Goal: Task Accomplishment & Management: Manage account settings

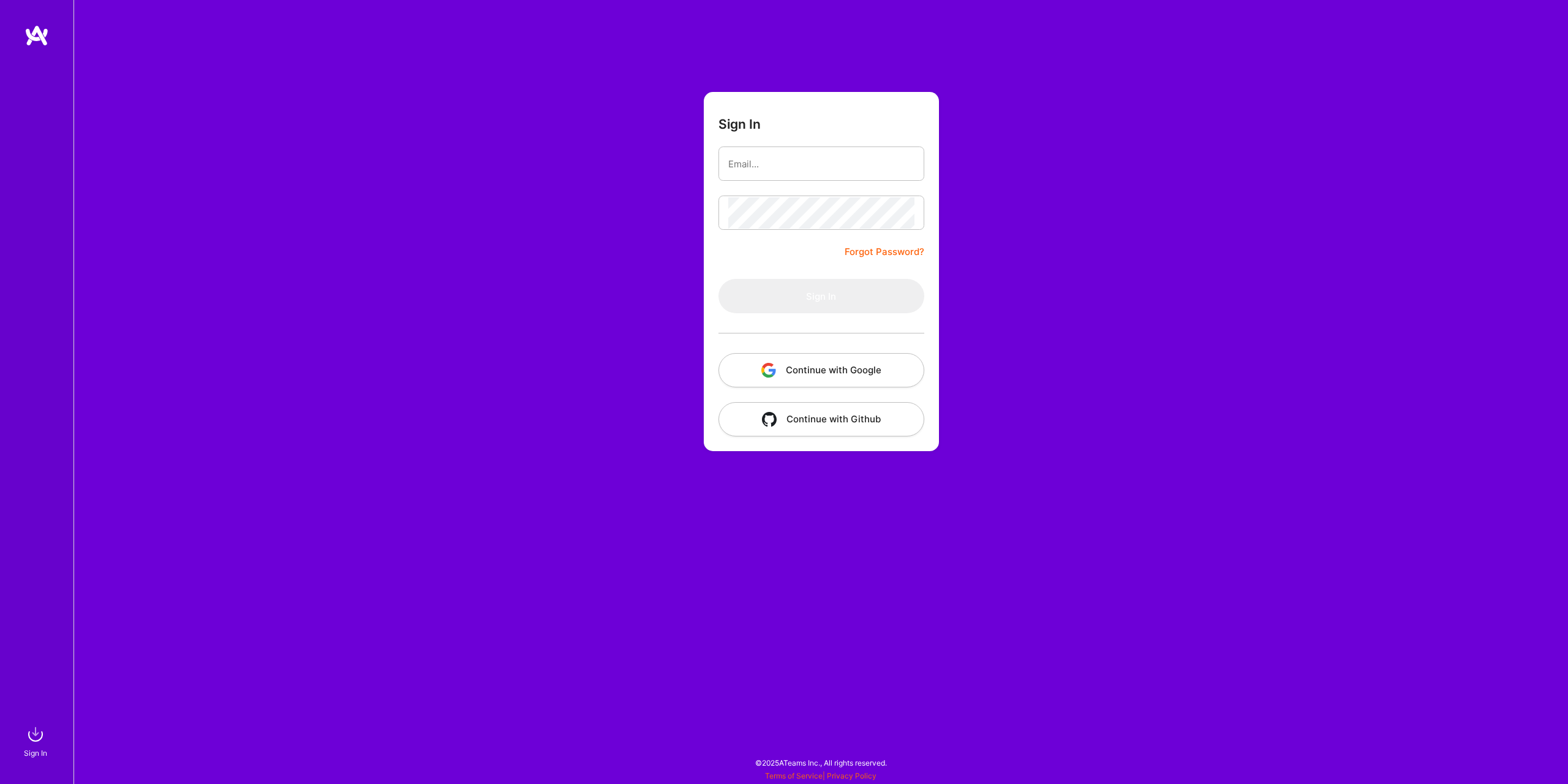
click at [823, 371] on button "Continue with Google" at bounding box center [822, 370] width 206 height 34
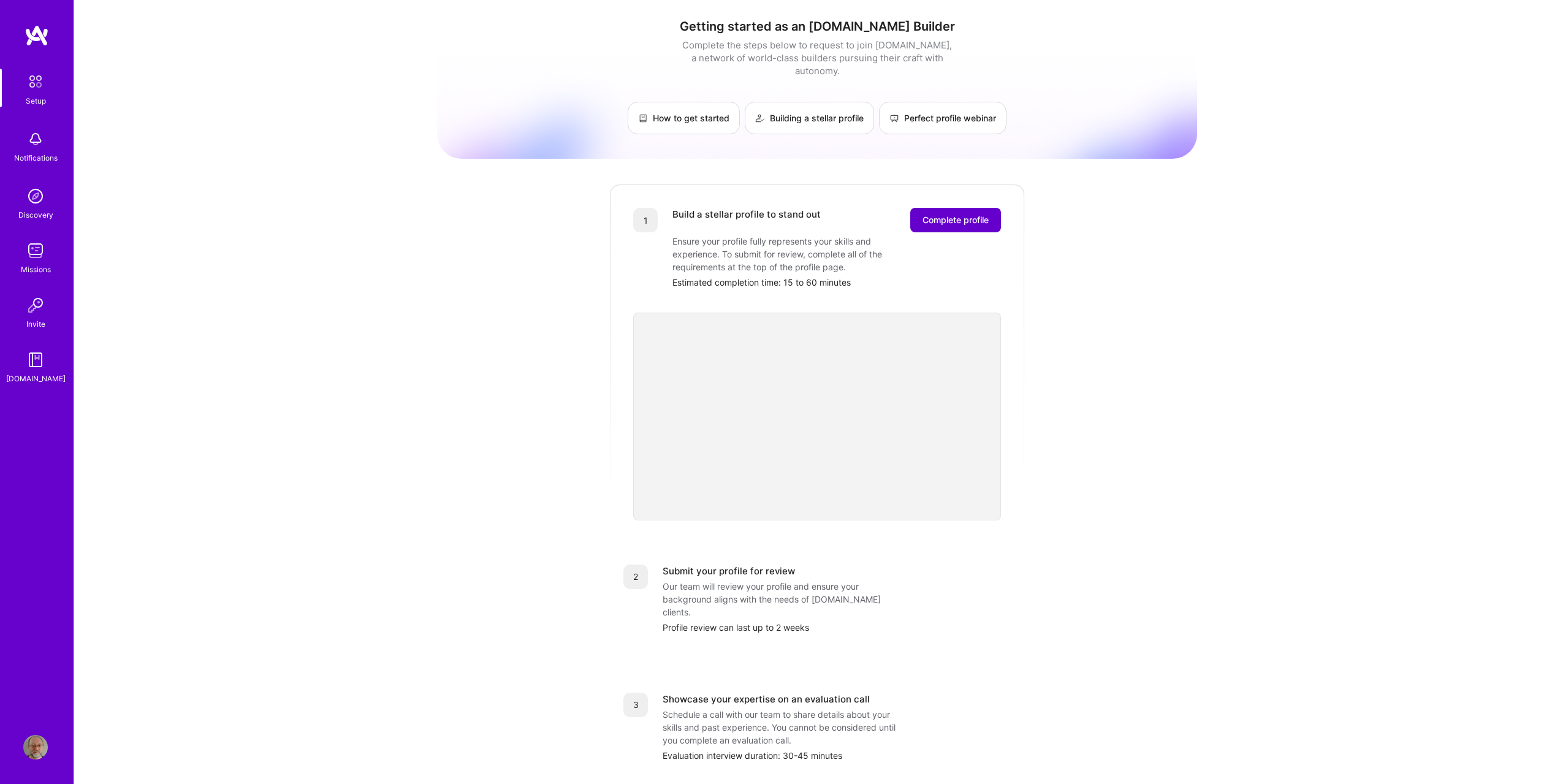
click at [972, 214] on span "Complete profile" at bounding box center [956, 220] width 66 height 12
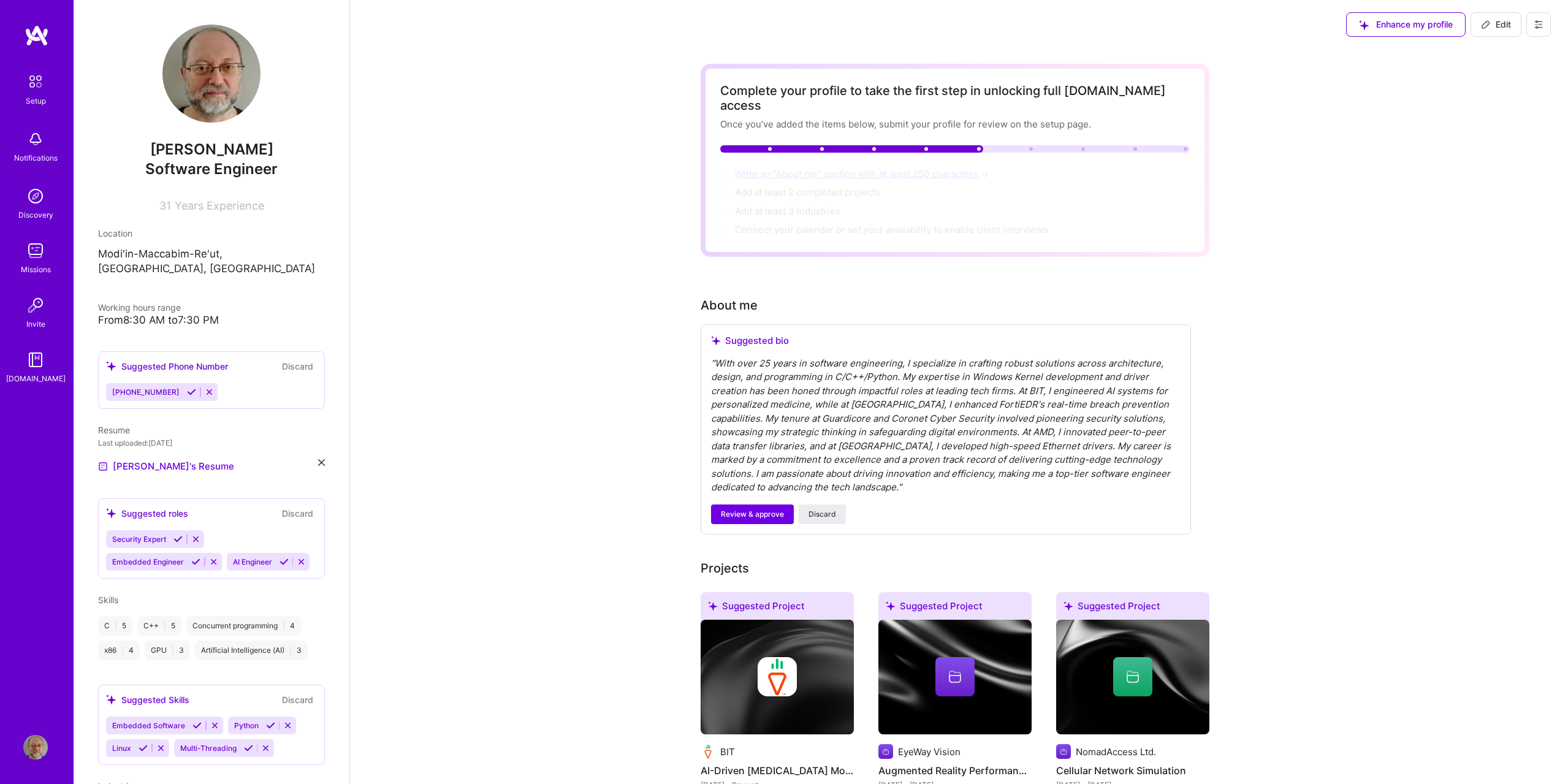
click at [824, 168] on span "Write an "About me" section with at least 250 characters →" at bounding box center [863, 174] width 256 height 12
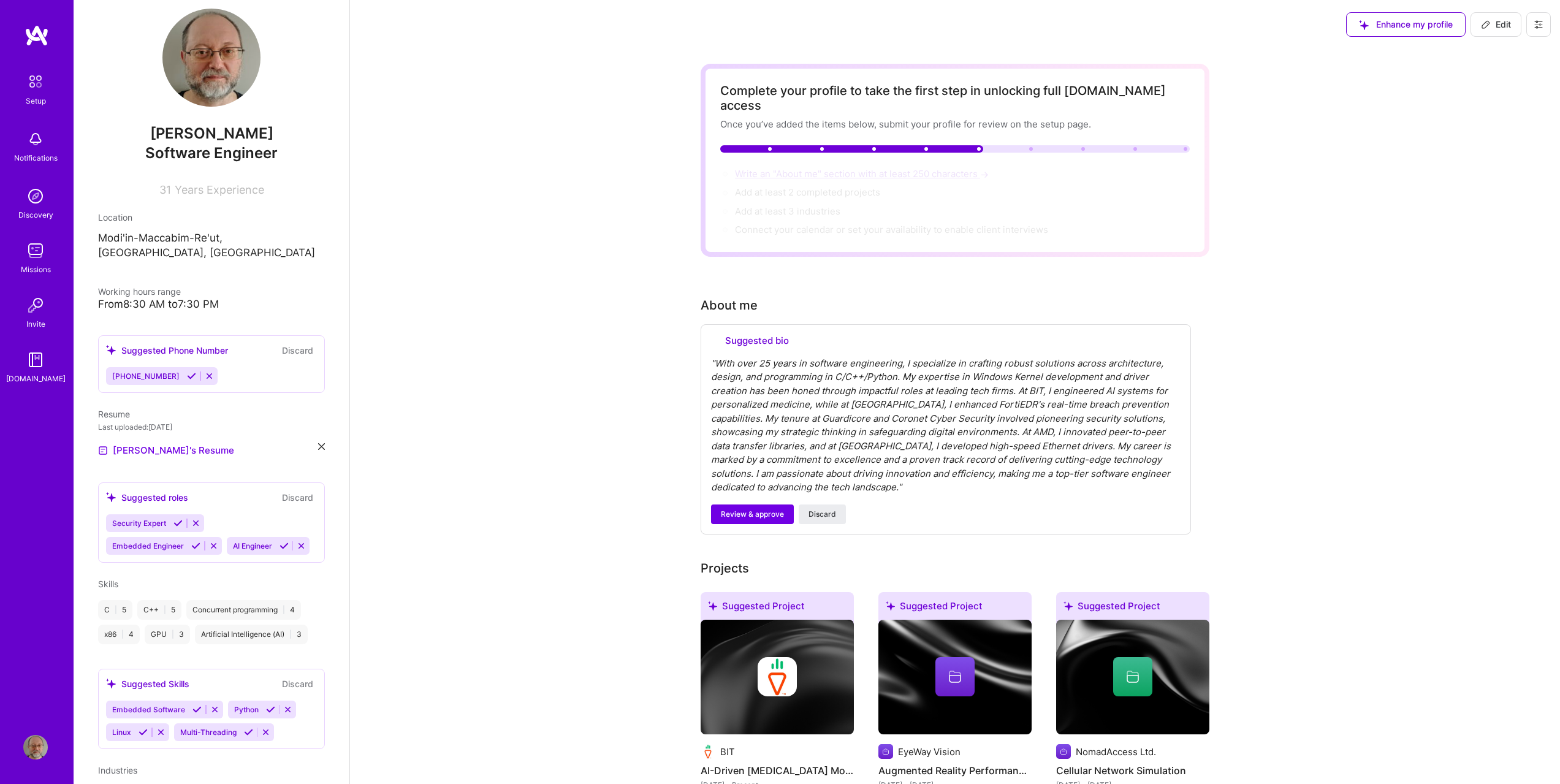
select select "US"
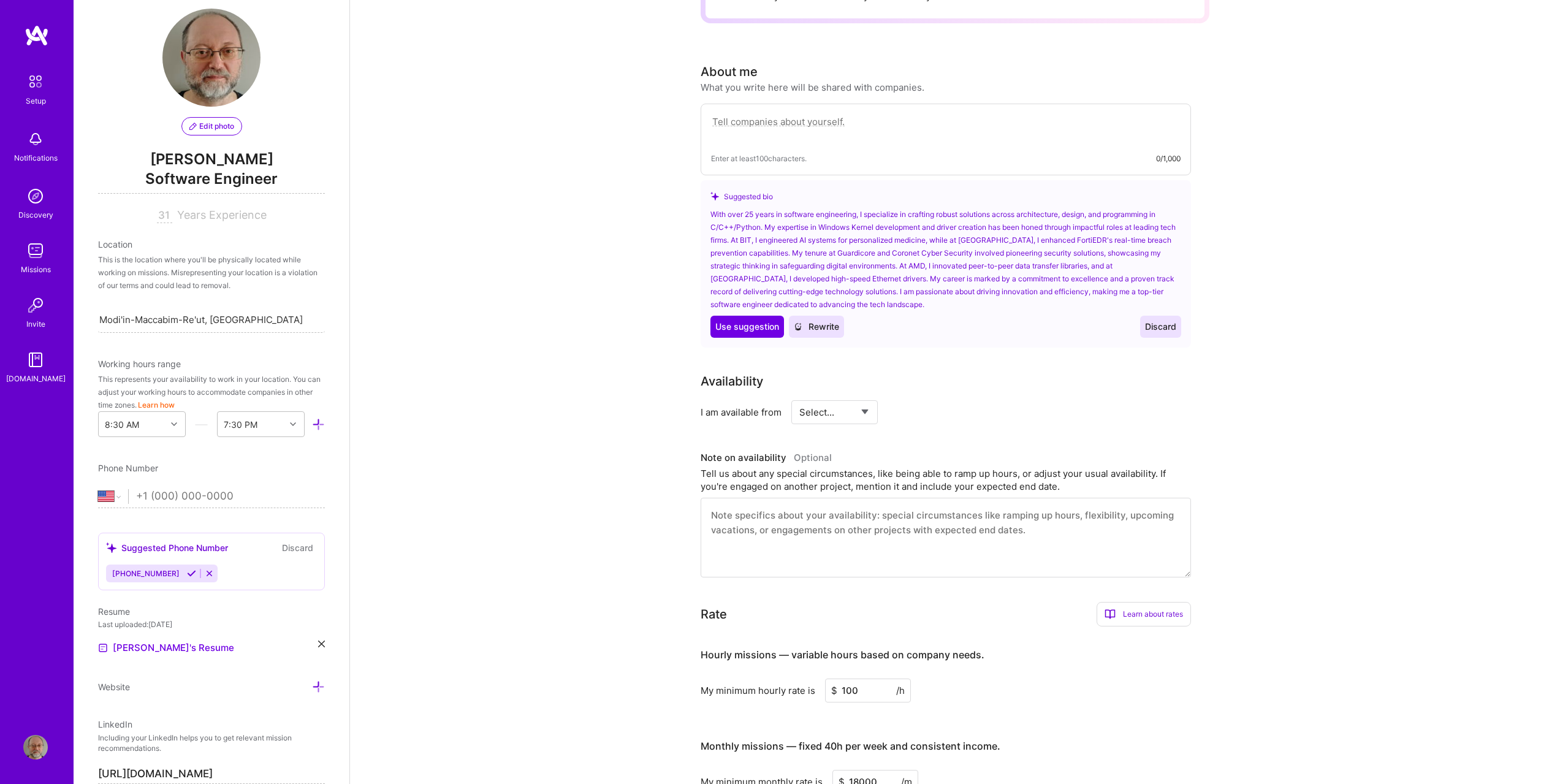
scroll to position [158, 0]
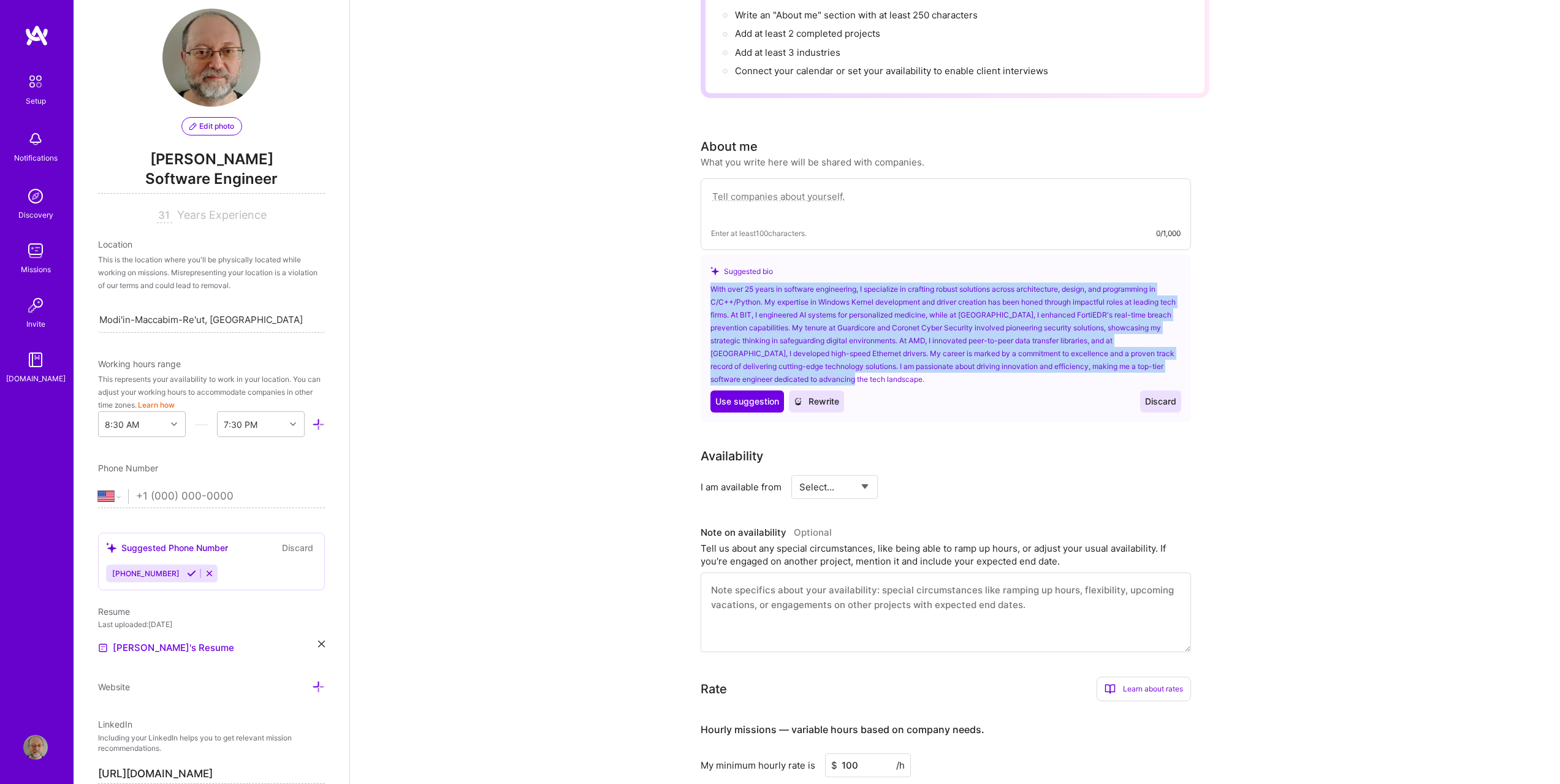
drag, startPoint x: 868, startPoint y: 366, endPoint x: 702, endPoint y: 280, distance: 187.0
click at [702, 280] on div "Suggested bio With over 25 years in software engineering, I specialize in craft…" at bounding box center [945, 339] width 490 height 167
copy div "With over 25 years in software engineering, I specialize in crafting robust sol…"
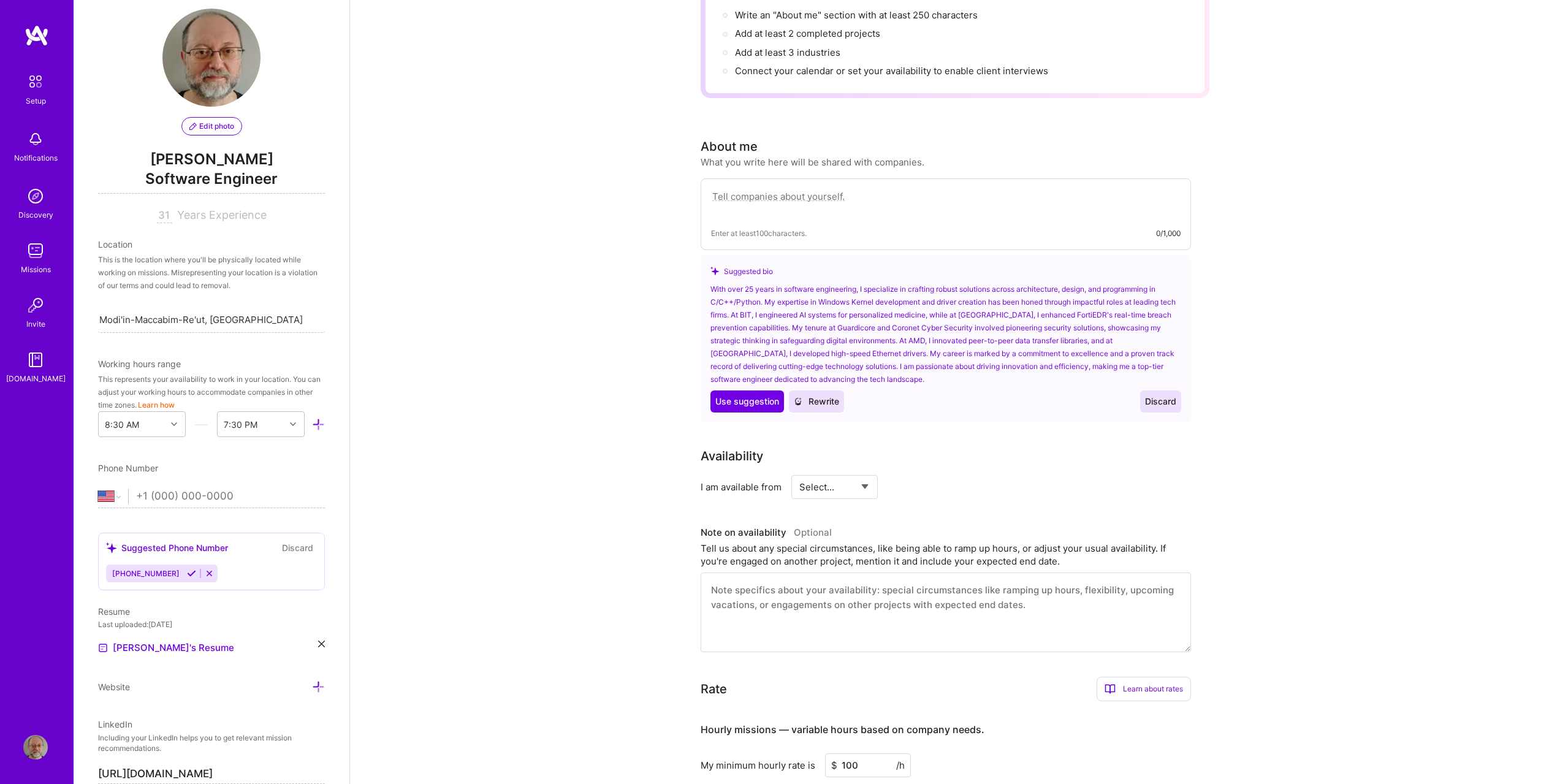
click at [800, 189] on textarea at bounding box center [946, 203] width 470 height 28
paste textarea "With over 25 years in software engineering, I specialize in crafting robust sol…"
type textarea "With over 25 years in software engineering, I specialize in crafting robust sol…"
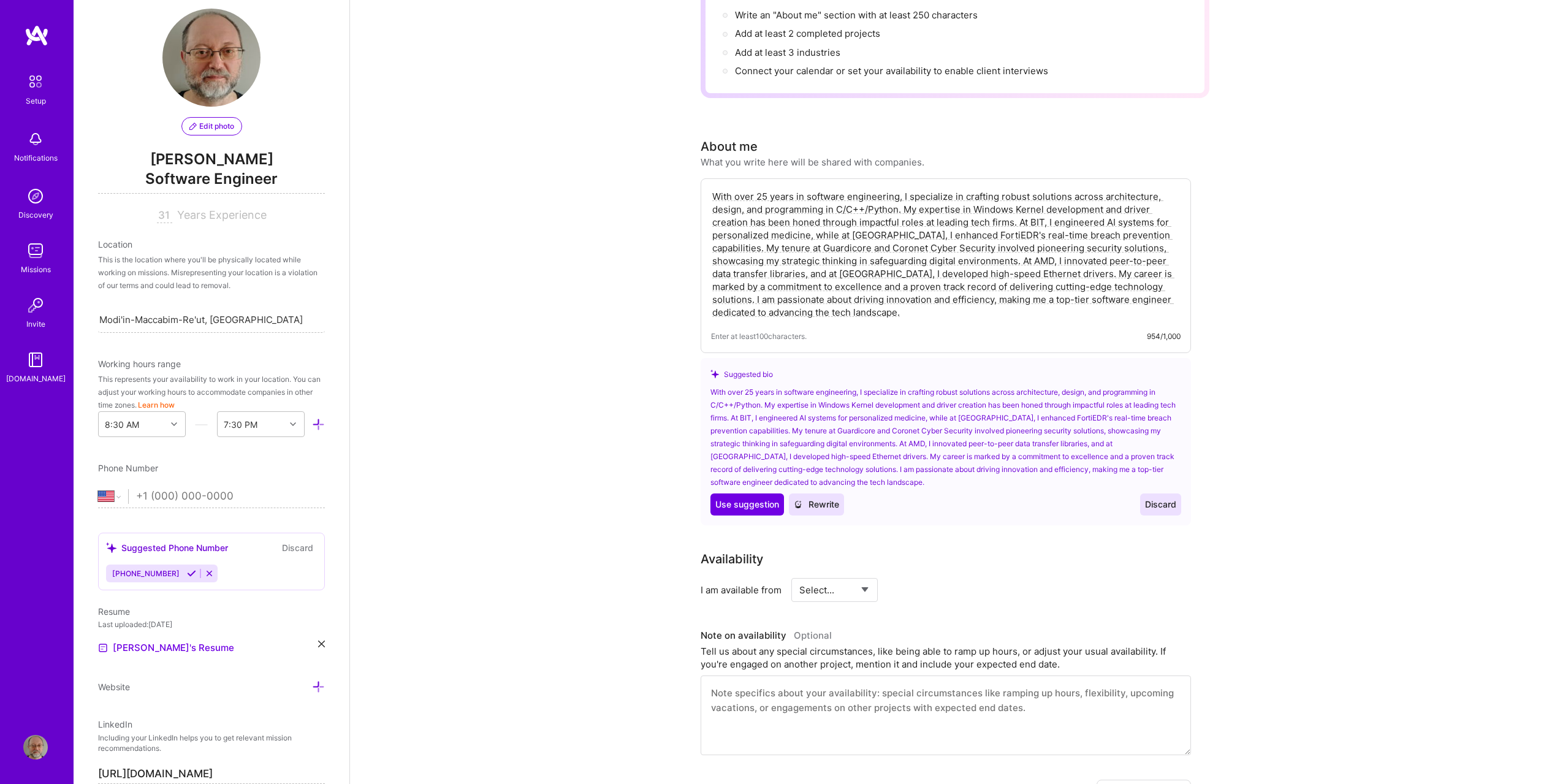
drag, startPoint x: 809, startPoint y: 300, endPoint x: 707, endPoint y: 155, distance: 177.3
click at [707, 155] on div "About me What you write here will be shared with companies. With over 25 years …" at bounding box center [945, 331] width 490 height 388
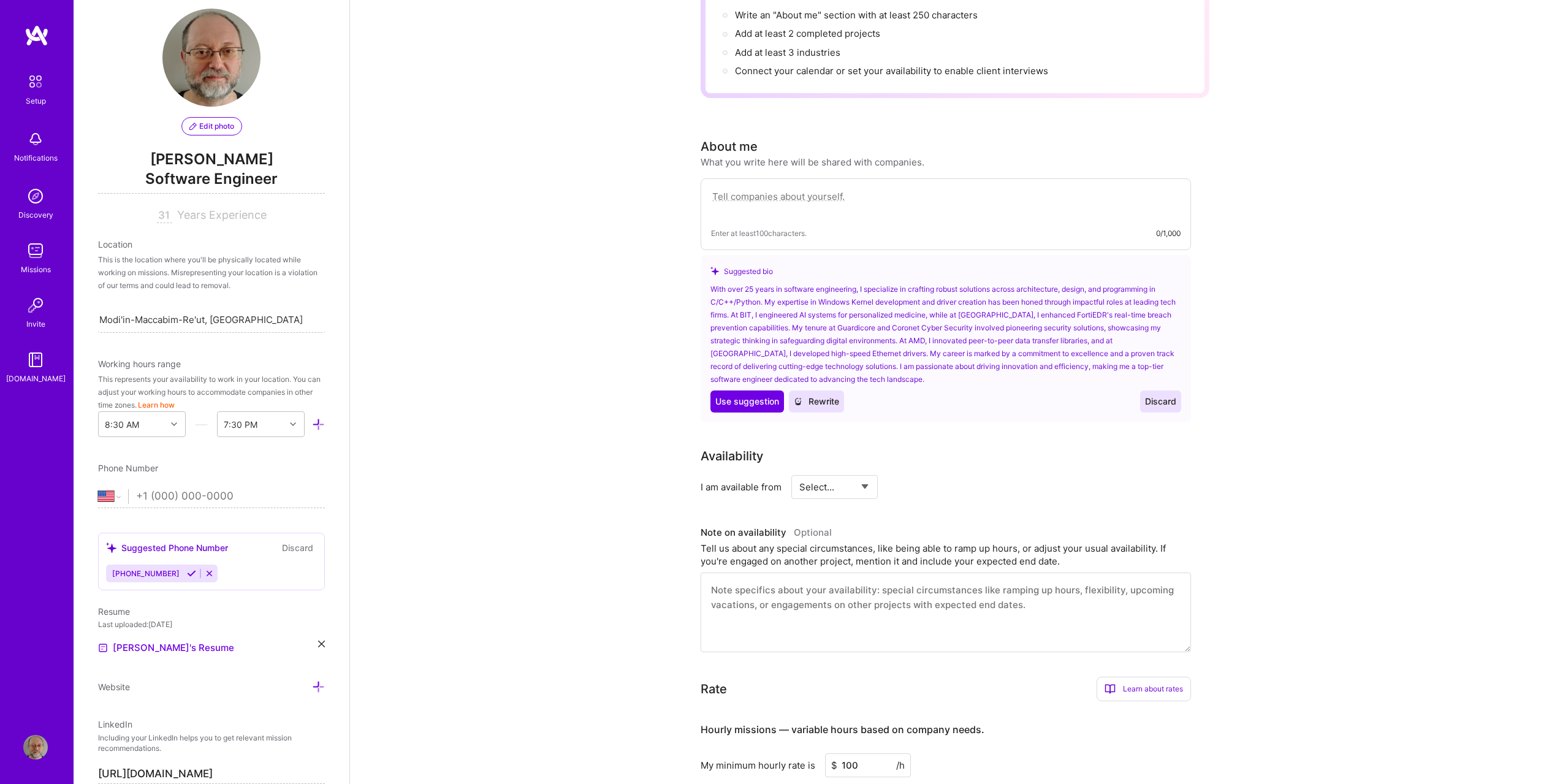
paste textarea "With over 25 years in software engineering, I specialize in crafting robust sol…"
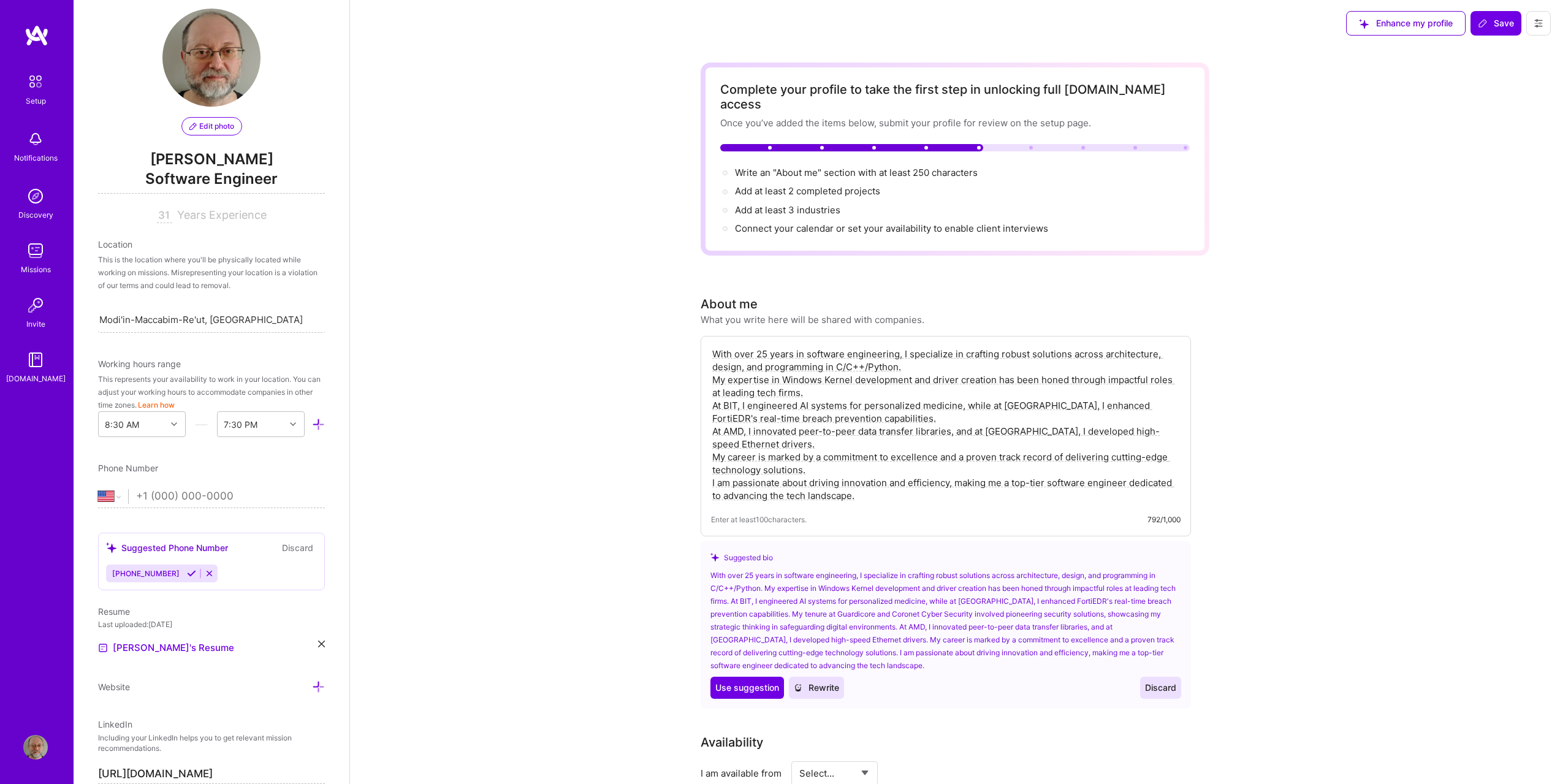
scroll to position [0, 0]
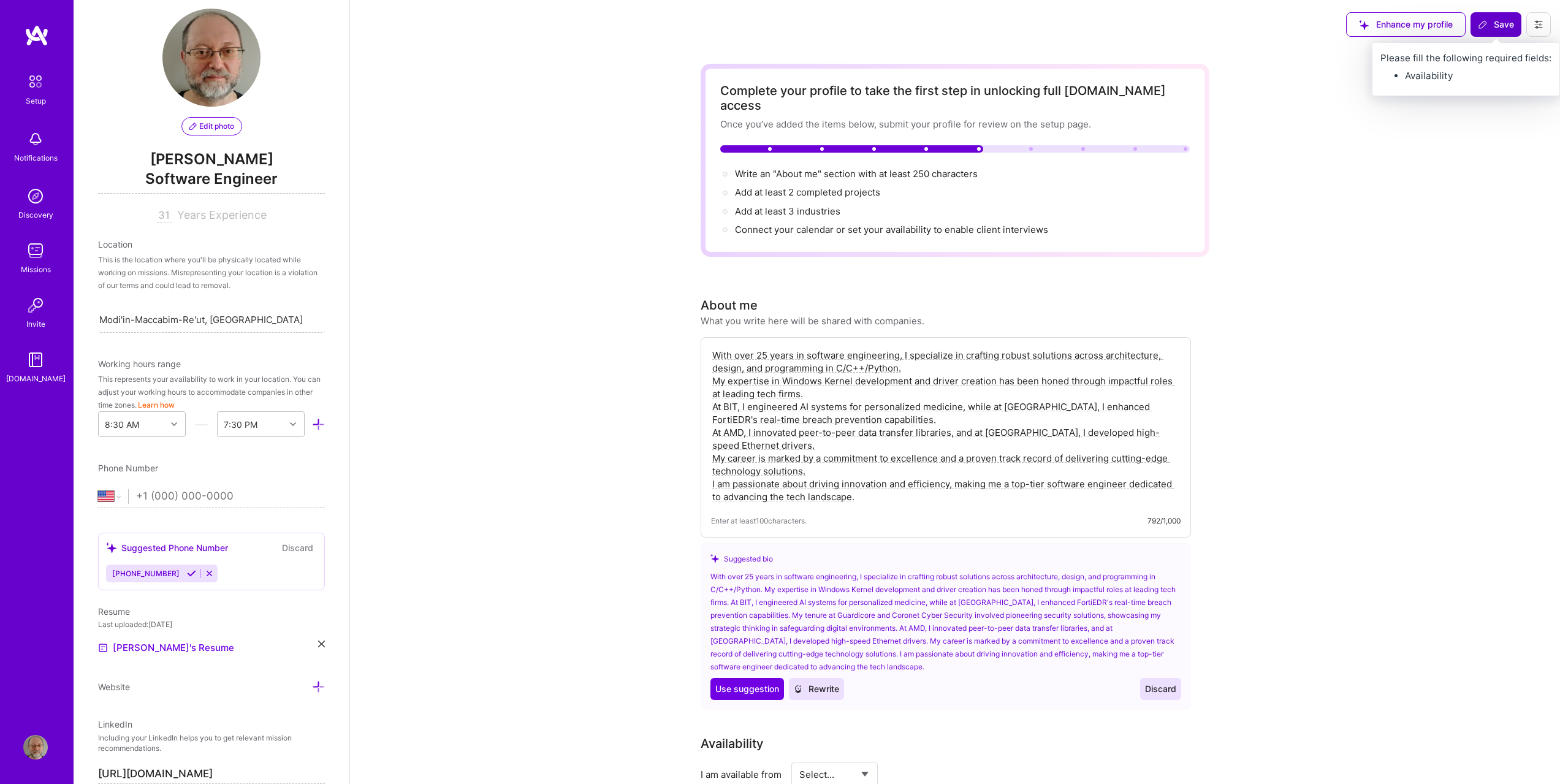
type textarea "With over 25 years in software engineering, I specialize in crafting robust sol…"
click at [1507, 23] on span "Save" at bounding box center [1496, 24] width 36 height 12
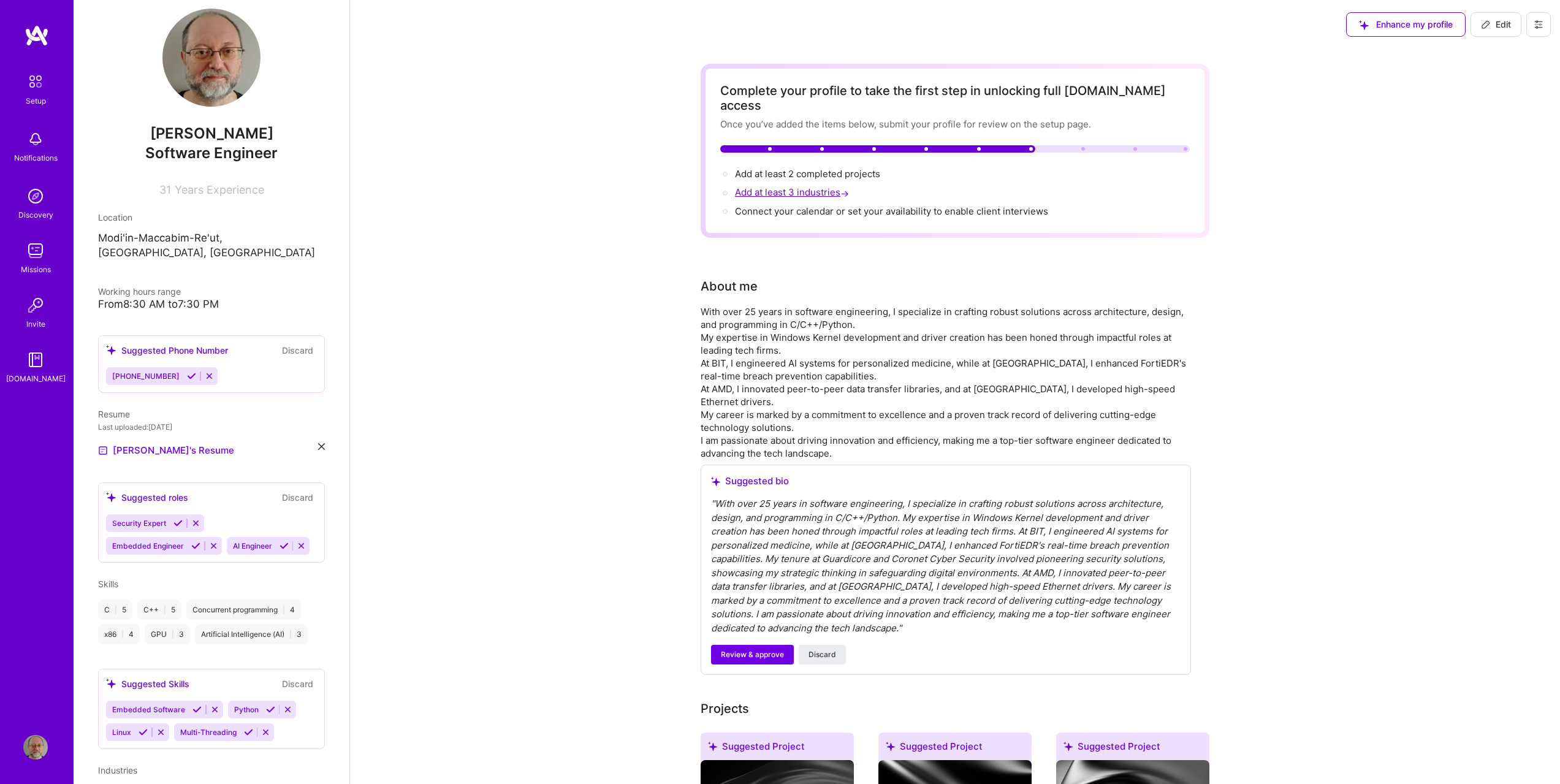
click at [800, 186] on span "Add at least 3 industries →" at bounding box center [793, 192] width 117 height 12
select select "US"
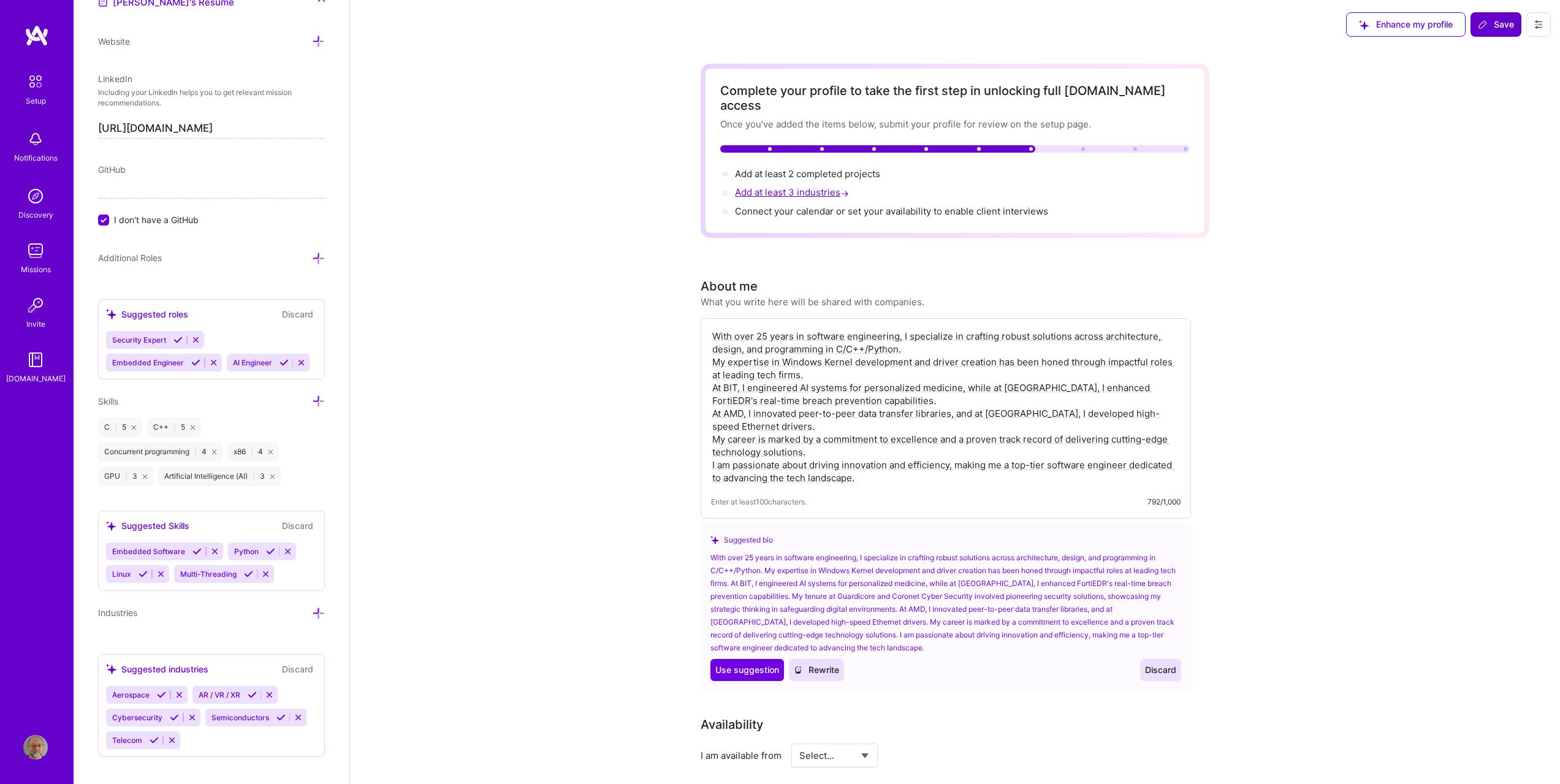
scroll to position [696, 0]
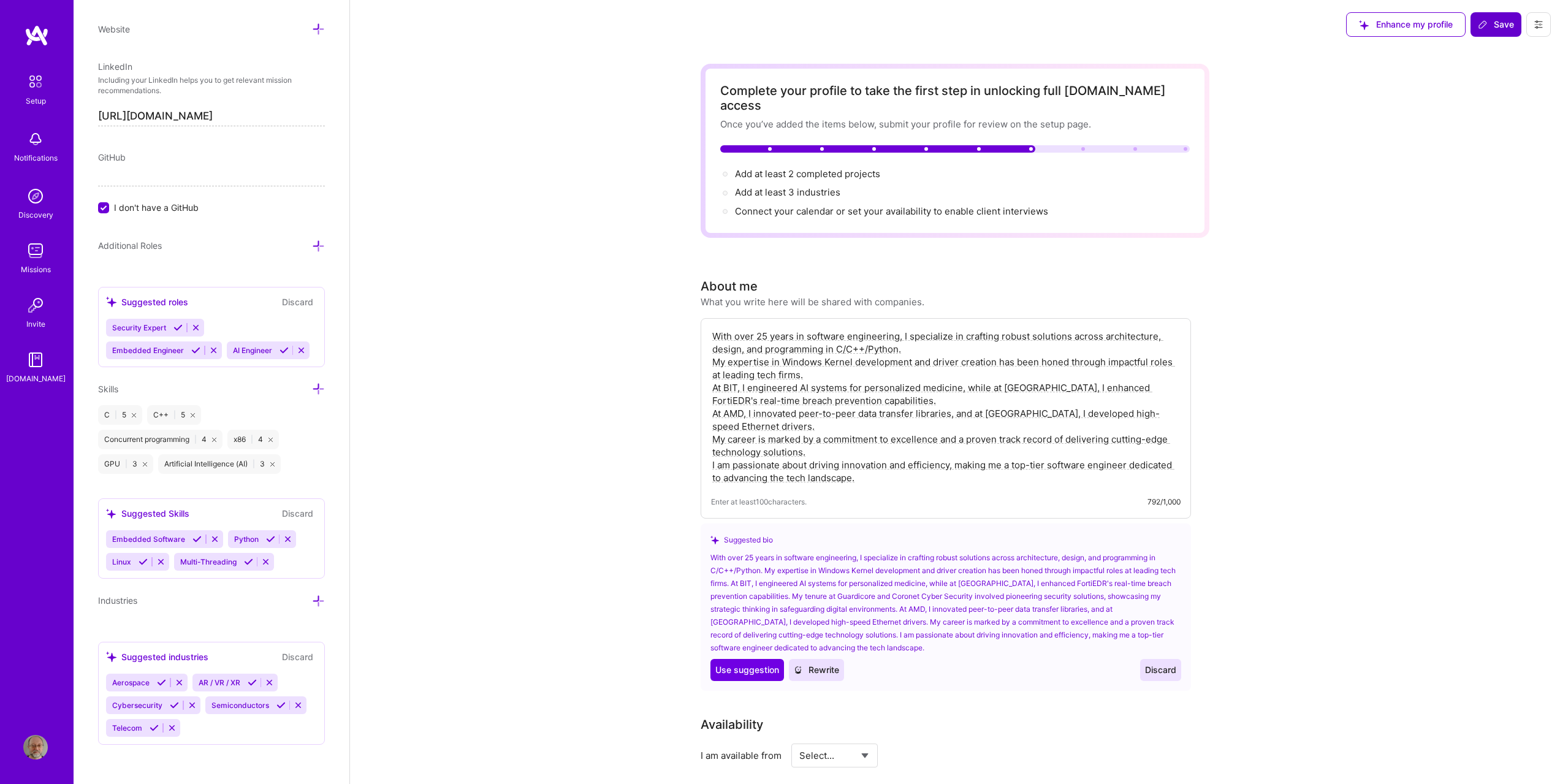
click at [178, 681] on icon at bounding box center [179, 682] width 9 height 9
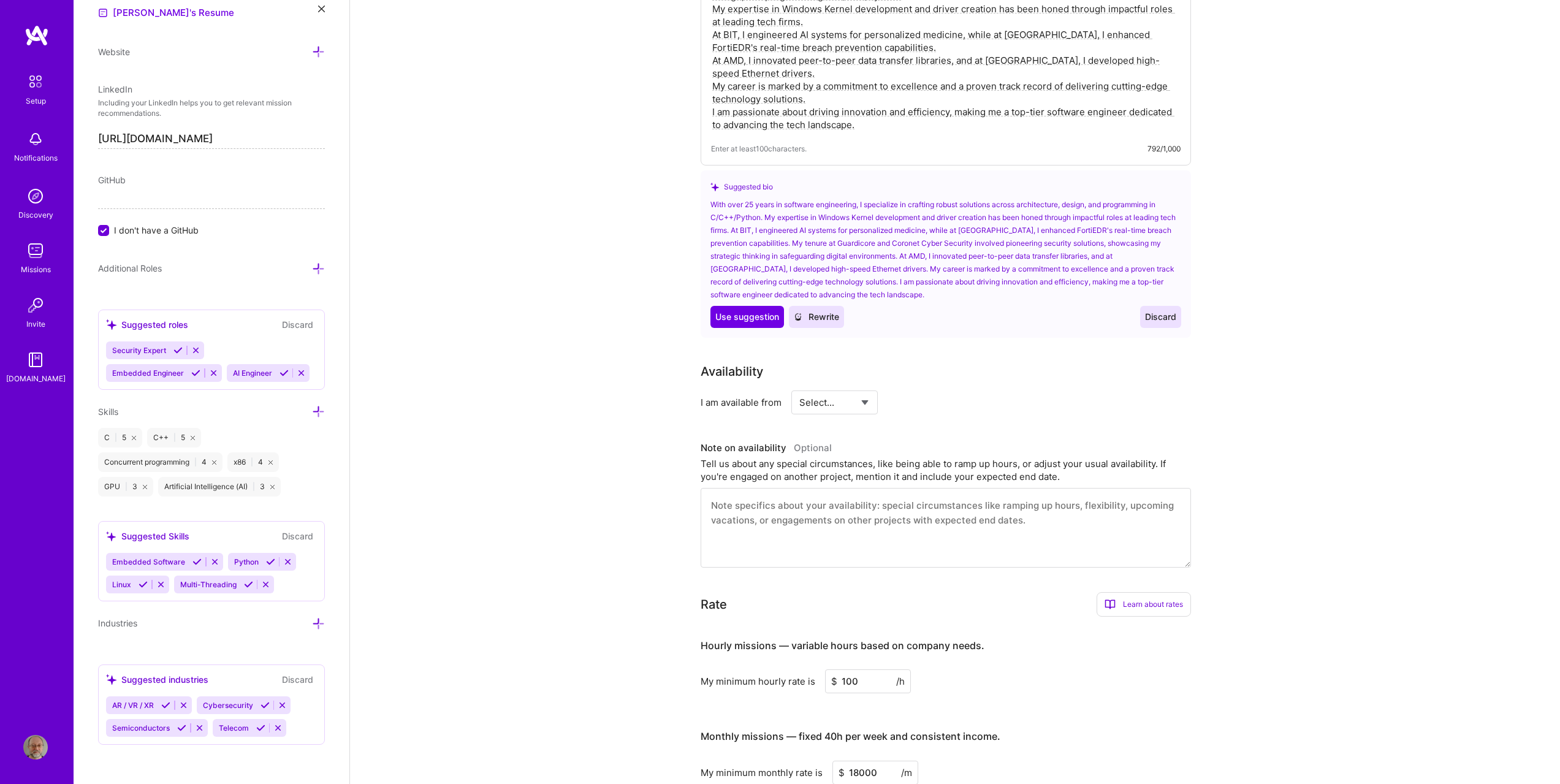
scroll to position [368, 0]
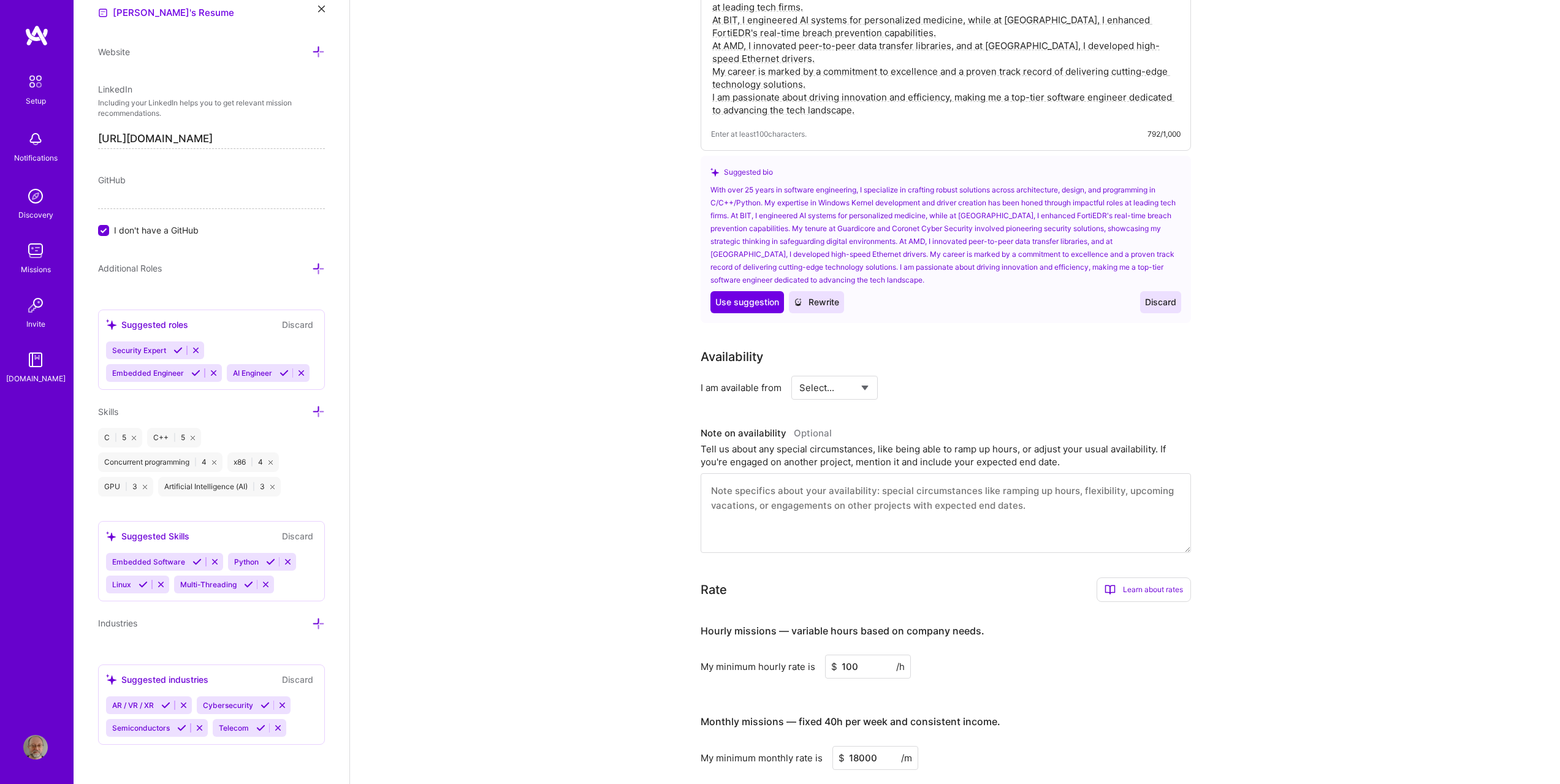
click at [830, 372] on select "Select... Right Now Future Date Not Available" at bounding box center [834, 387] width 70 height 32
select select "Right Now"
click at [800, 372] on select "Select... Right Now Future Date Not Available" at bounding box center [834, 387] width 70 height 32
click at [921, 376] on input at bounding box center [947, 387] width 73 height 24
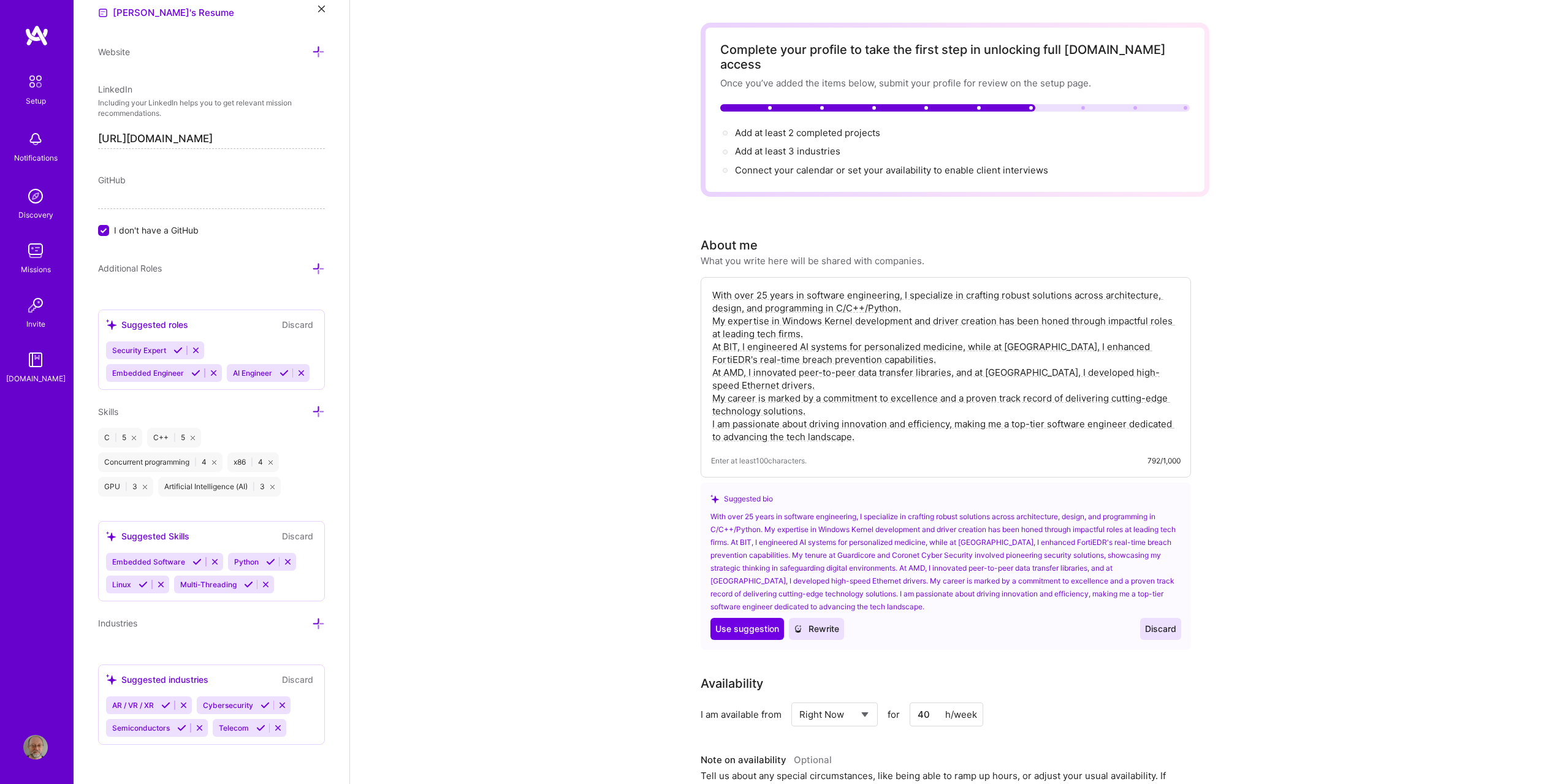
scroll to position [0, 0]
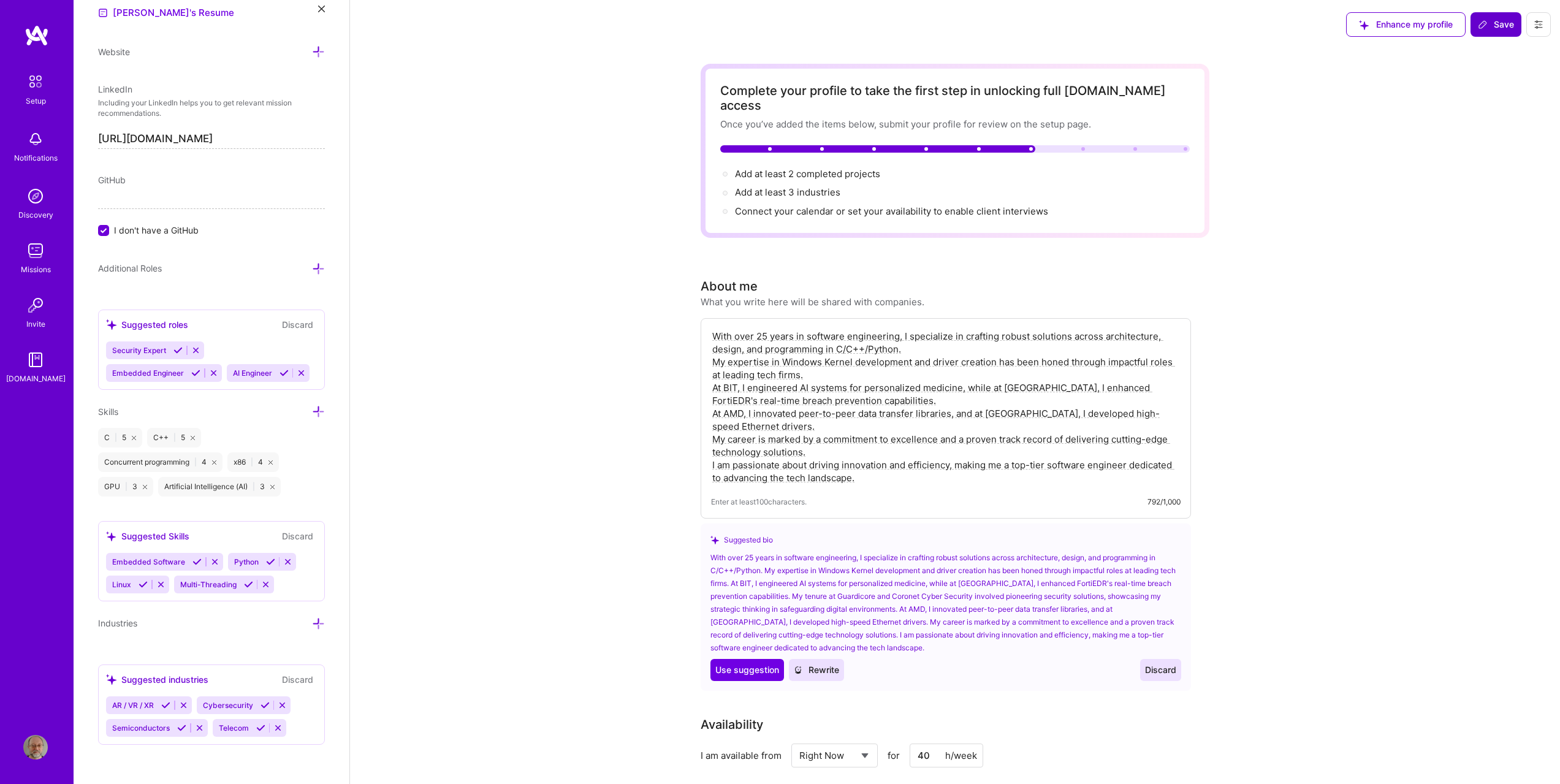
type input "40"
click at [1508, 30] on span "Save" at bounding box center [1496, 24] width 36 height 12
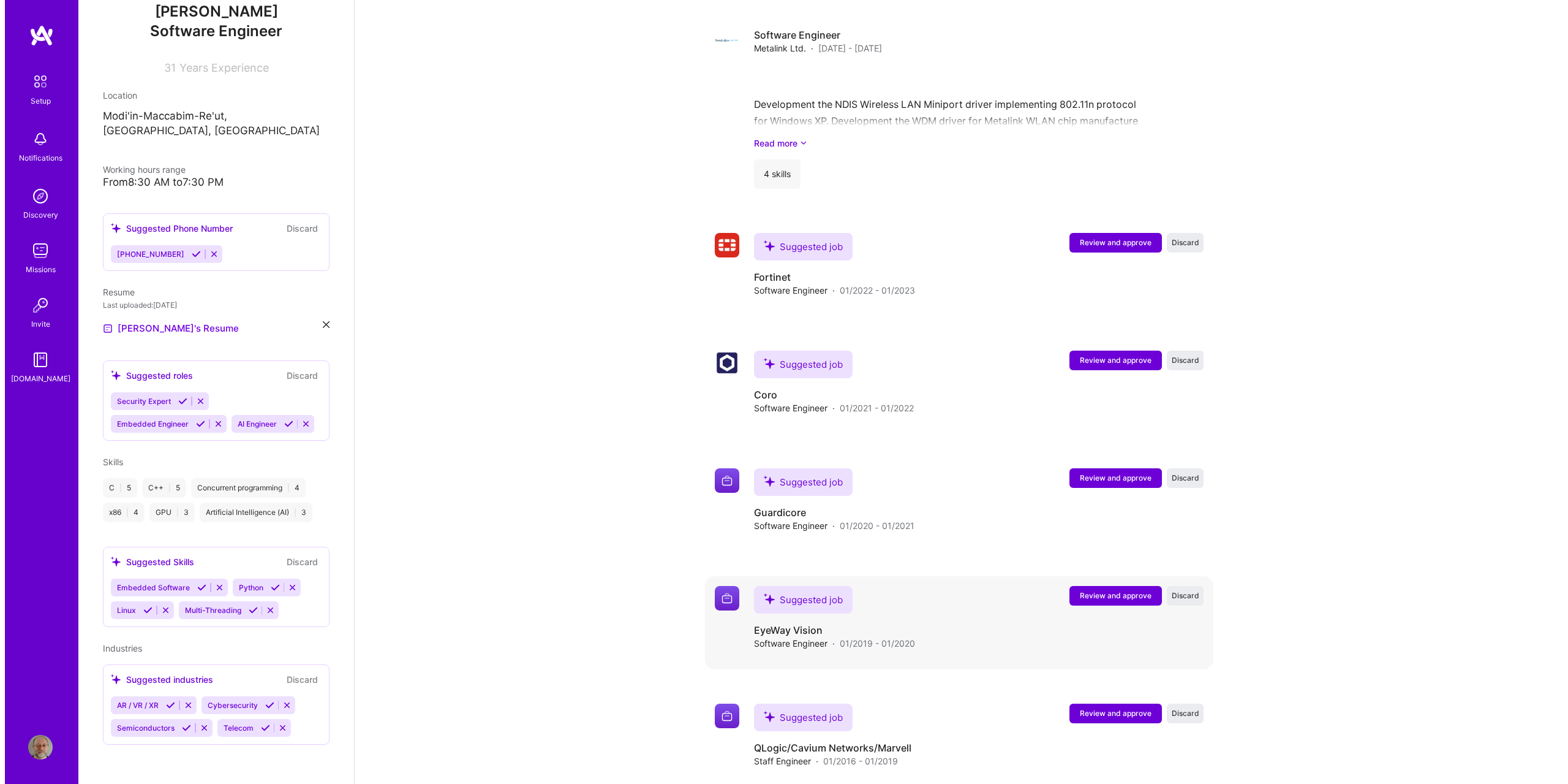
scroll to position [2385, 0]
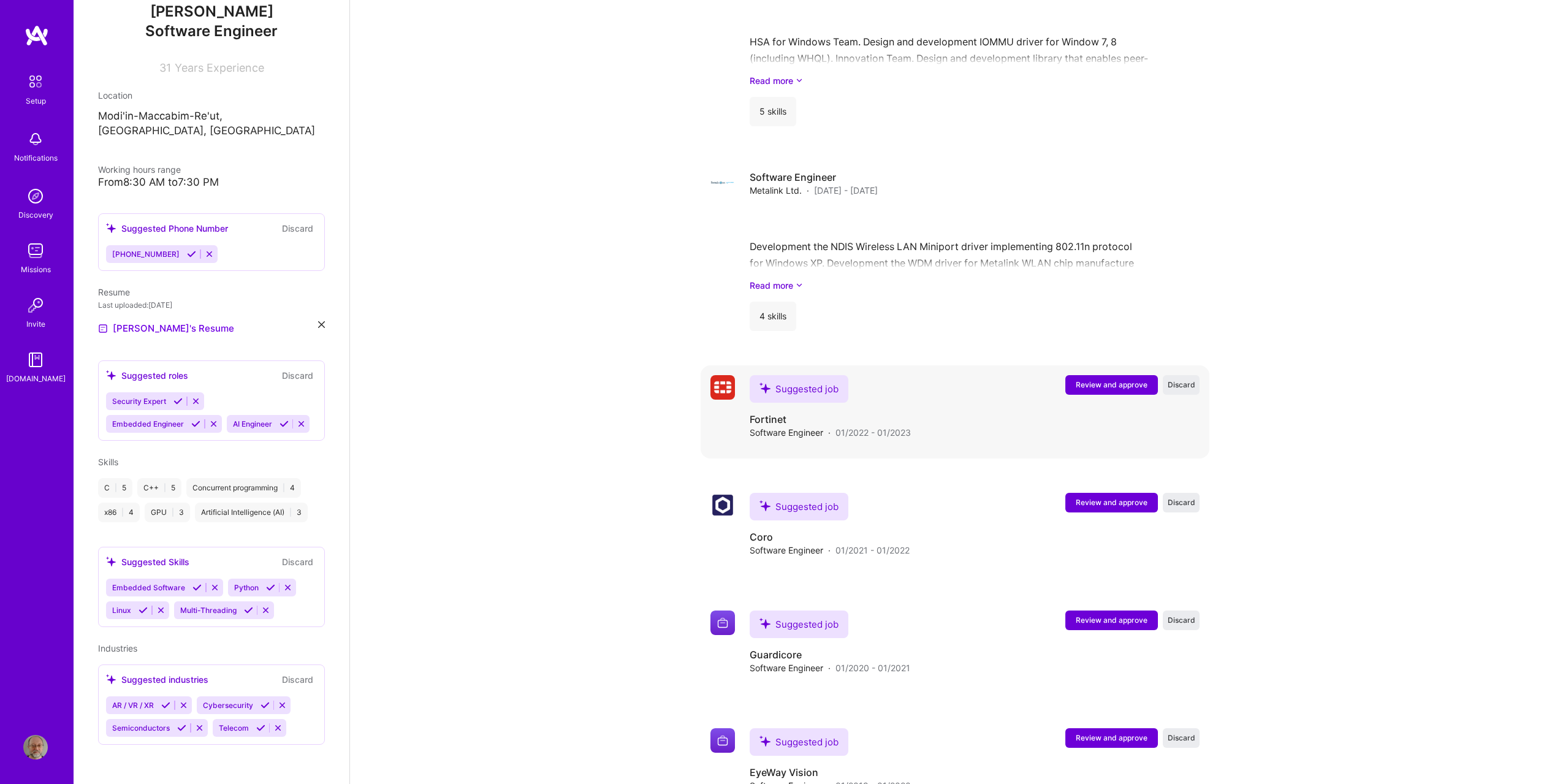
click at [1110, 379] on span "Review and approve" at bounding box center [1112, 385] width 72 height 10
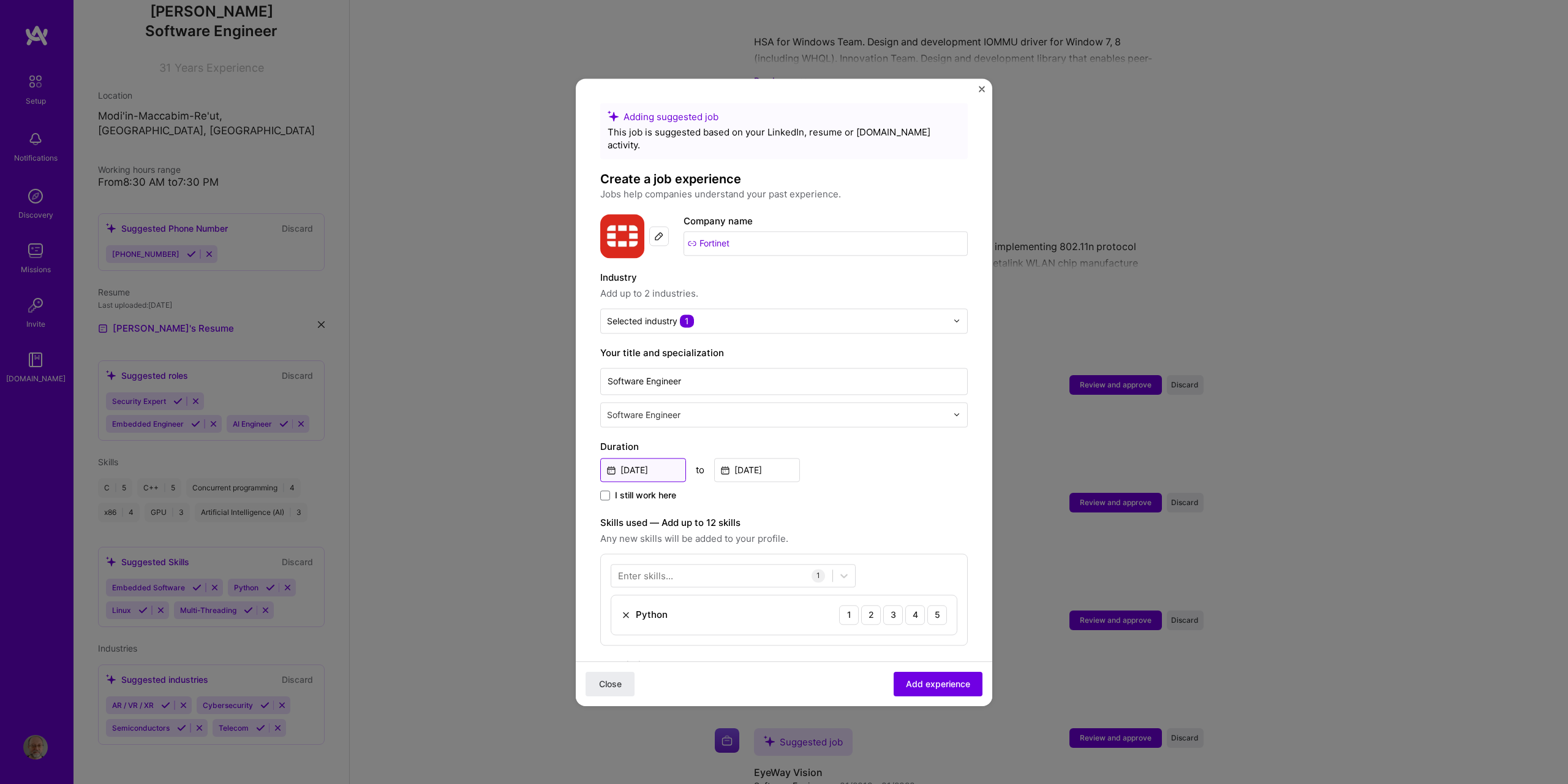
click at [649, 458] on input "[DATE]" at bounding box center [643, 470] width 86 height 24
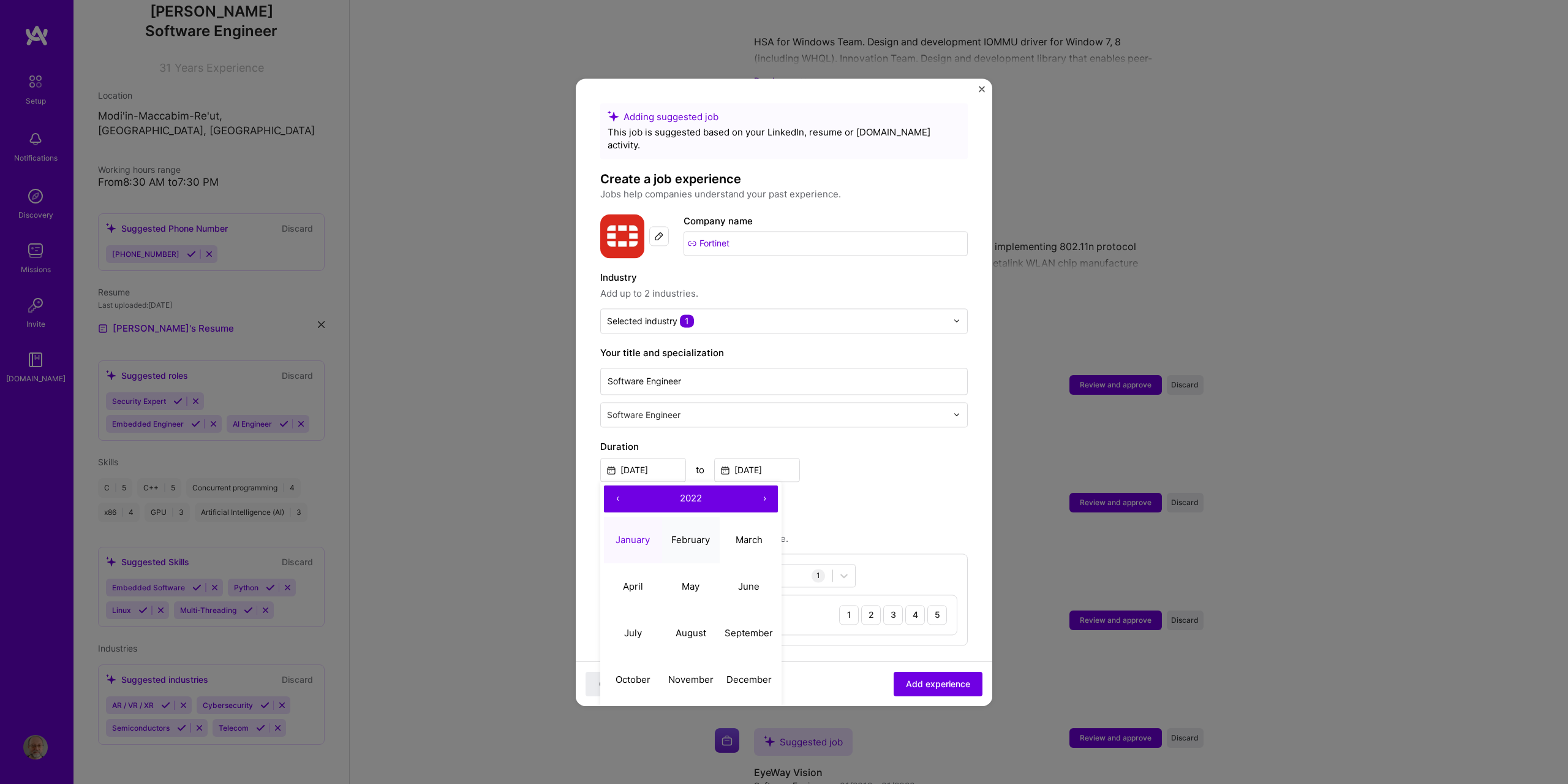
click at [688, 534] on abbr "February" at bounding box center [691, 540] width 39 height 12
type input "[DATE]"
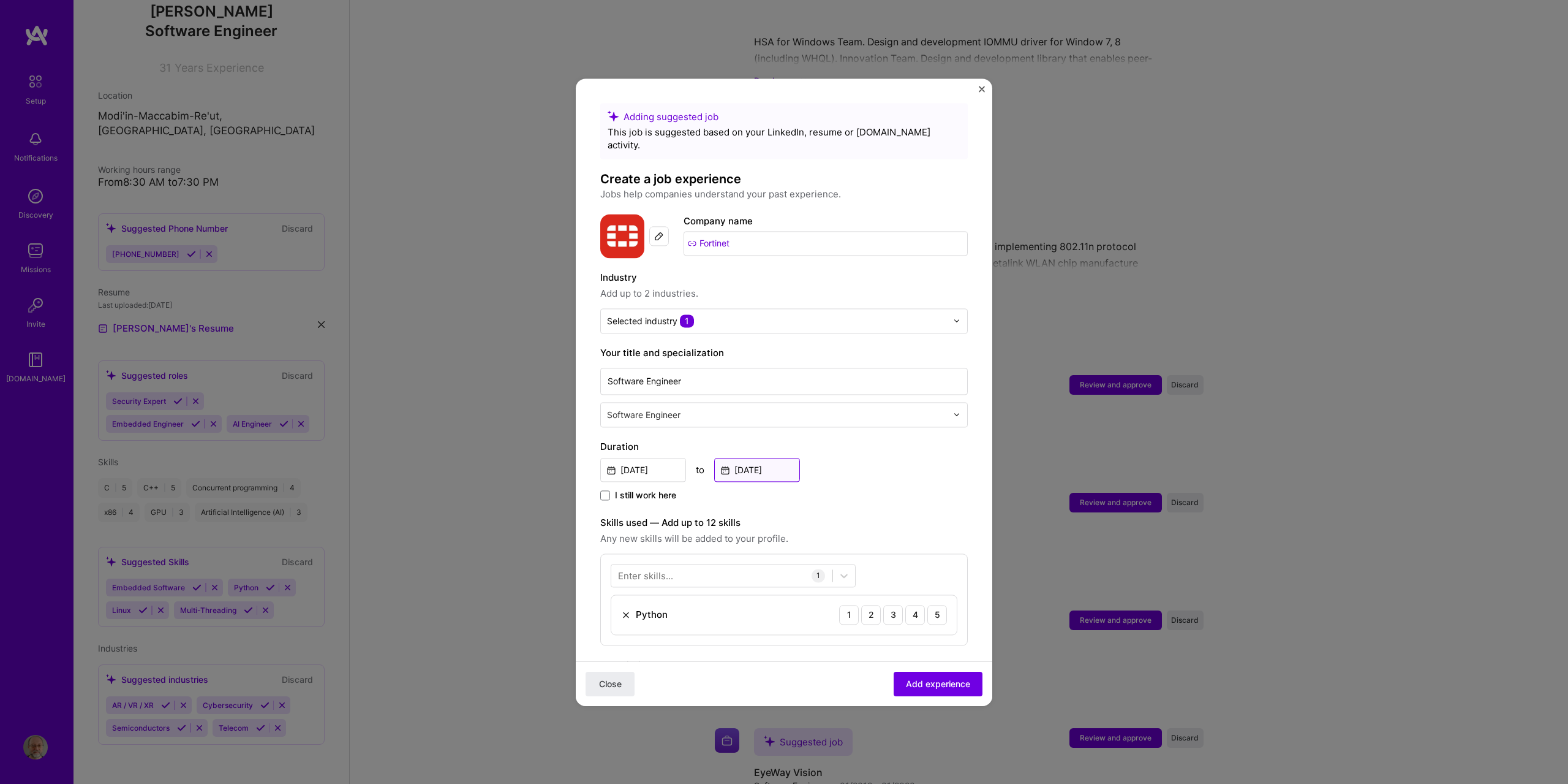
click at [757, 459] on input "[DATE]" at bounding box center [757, 470] width 86 height 24
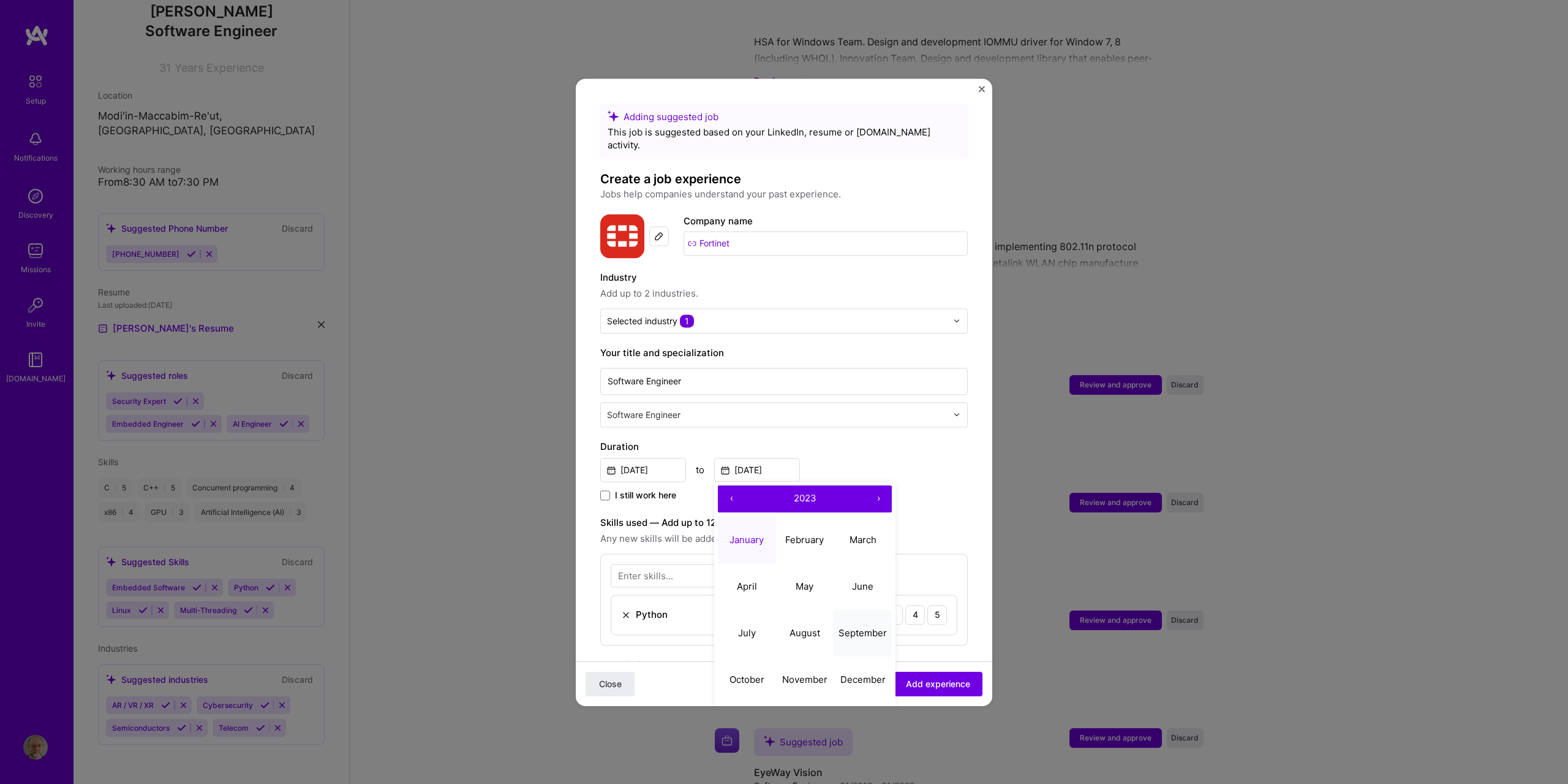
click at [860, 627] on abbr "September" at bounding box center [862, 633] width 48 height 12
type input "[DATE]"
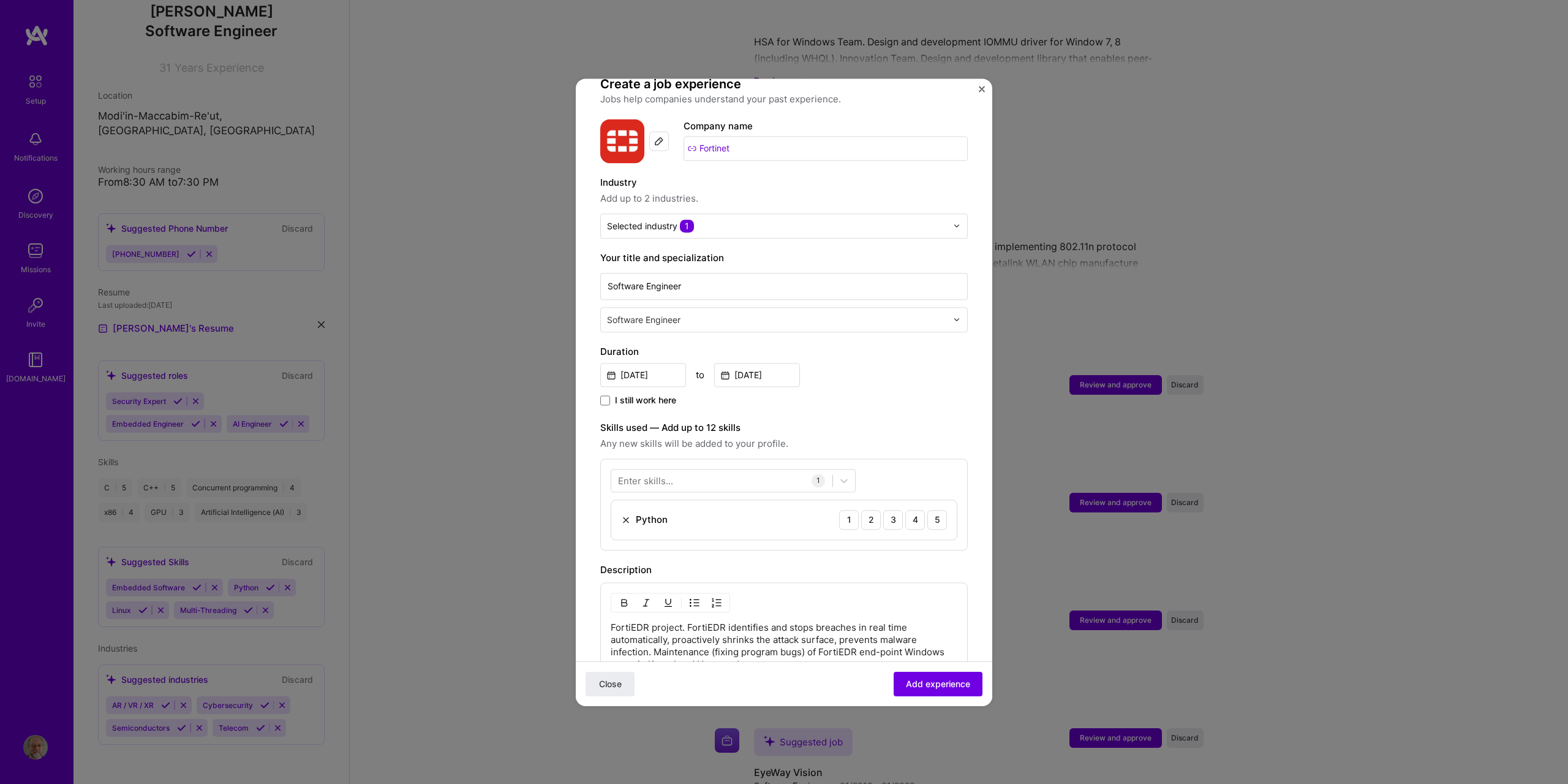
scroll to position [122, 0]
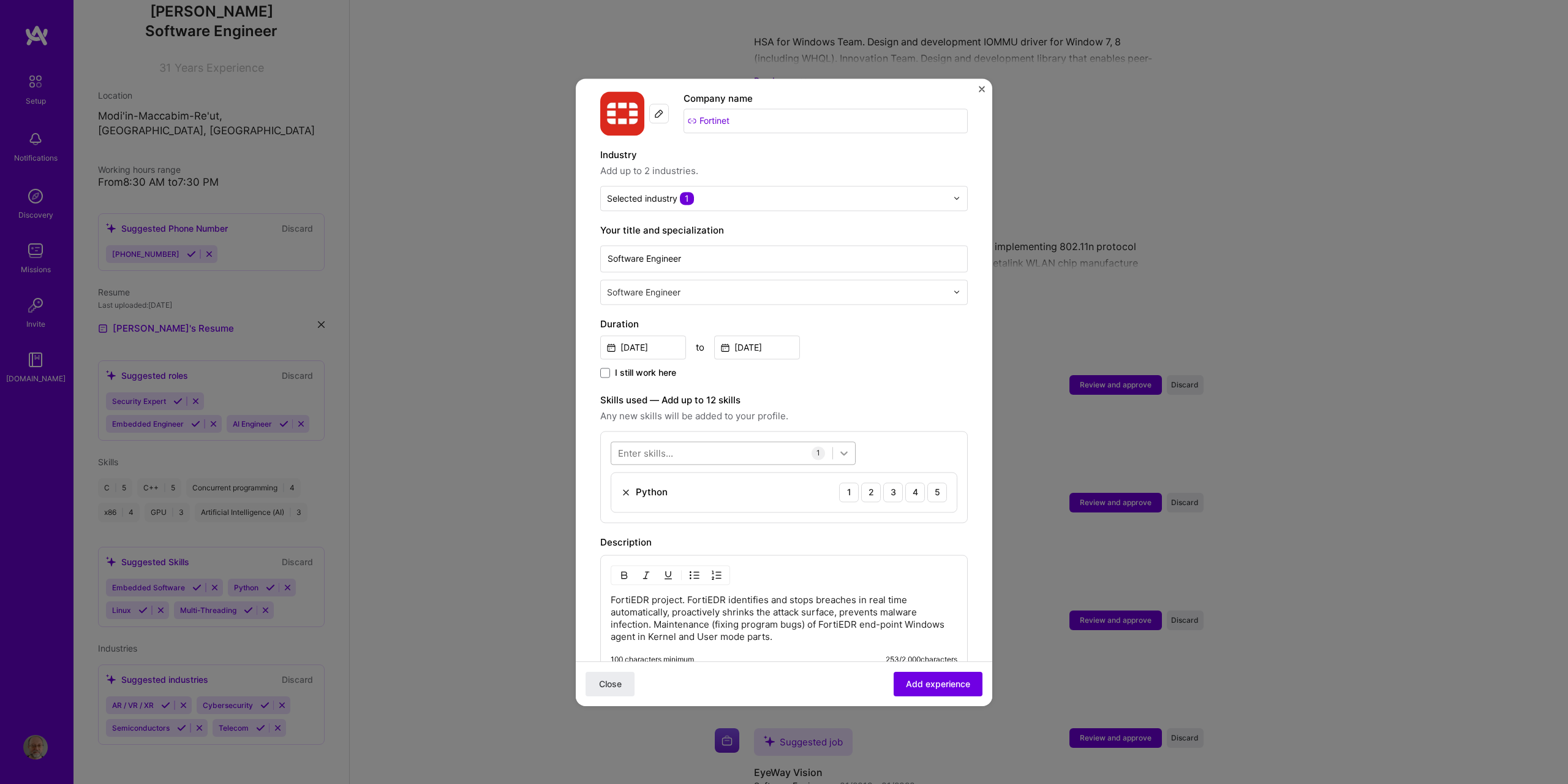
click at [846, 451] on icon at bounding box center [844, 453] width 7 height 5
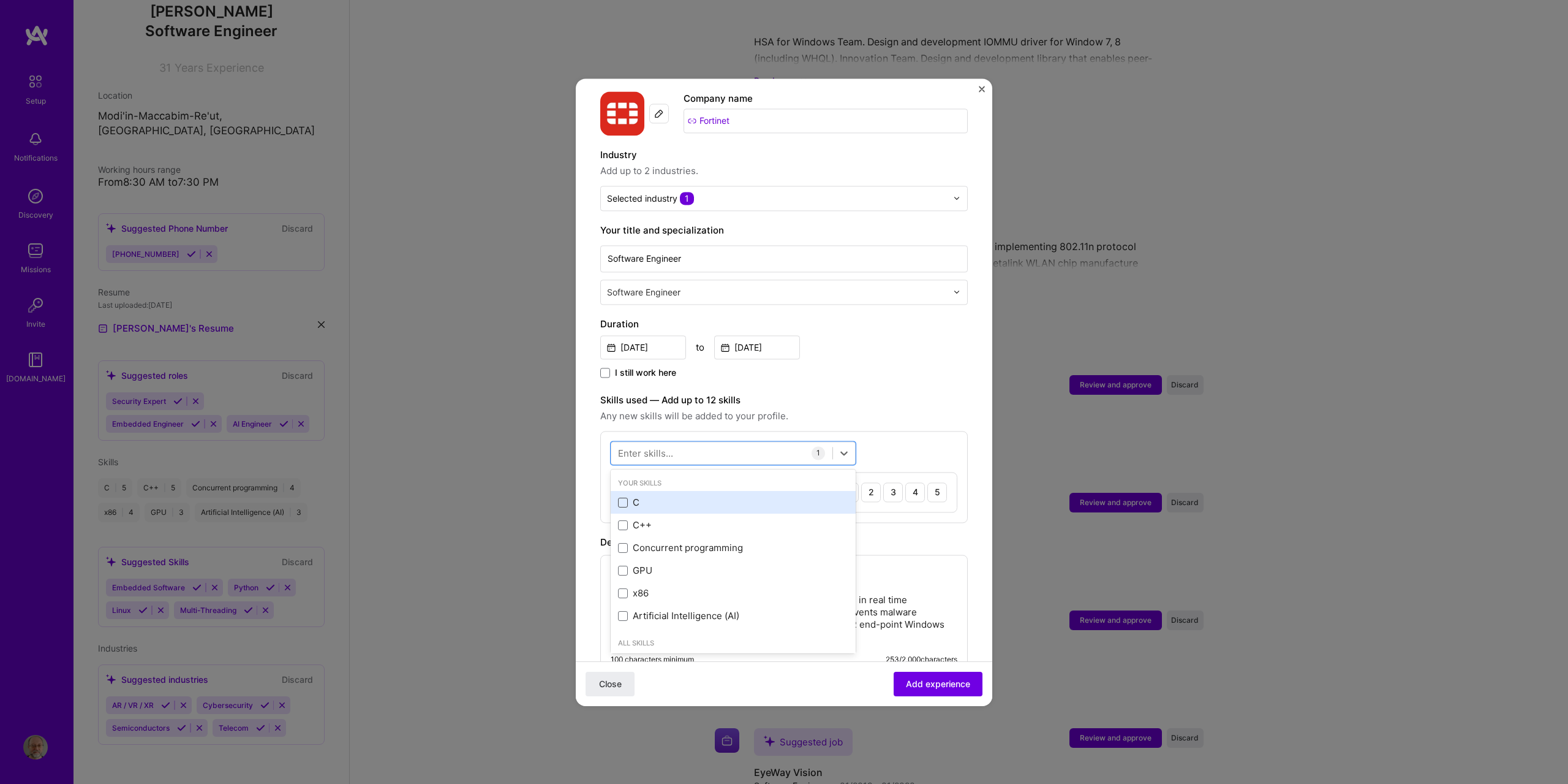
click at [623, 497] on span at bounding box center [623, 502] width 10 height 10
click at [0, 0] on input "checkbox" at bounding box center [0, 0] width 0 height 0
click at [621, 521] on span at bounding box center [623, 525] width 10 height 10
click at [0, 0] on input "checkbox" at bounding box center [0, 0] width 0 height 0
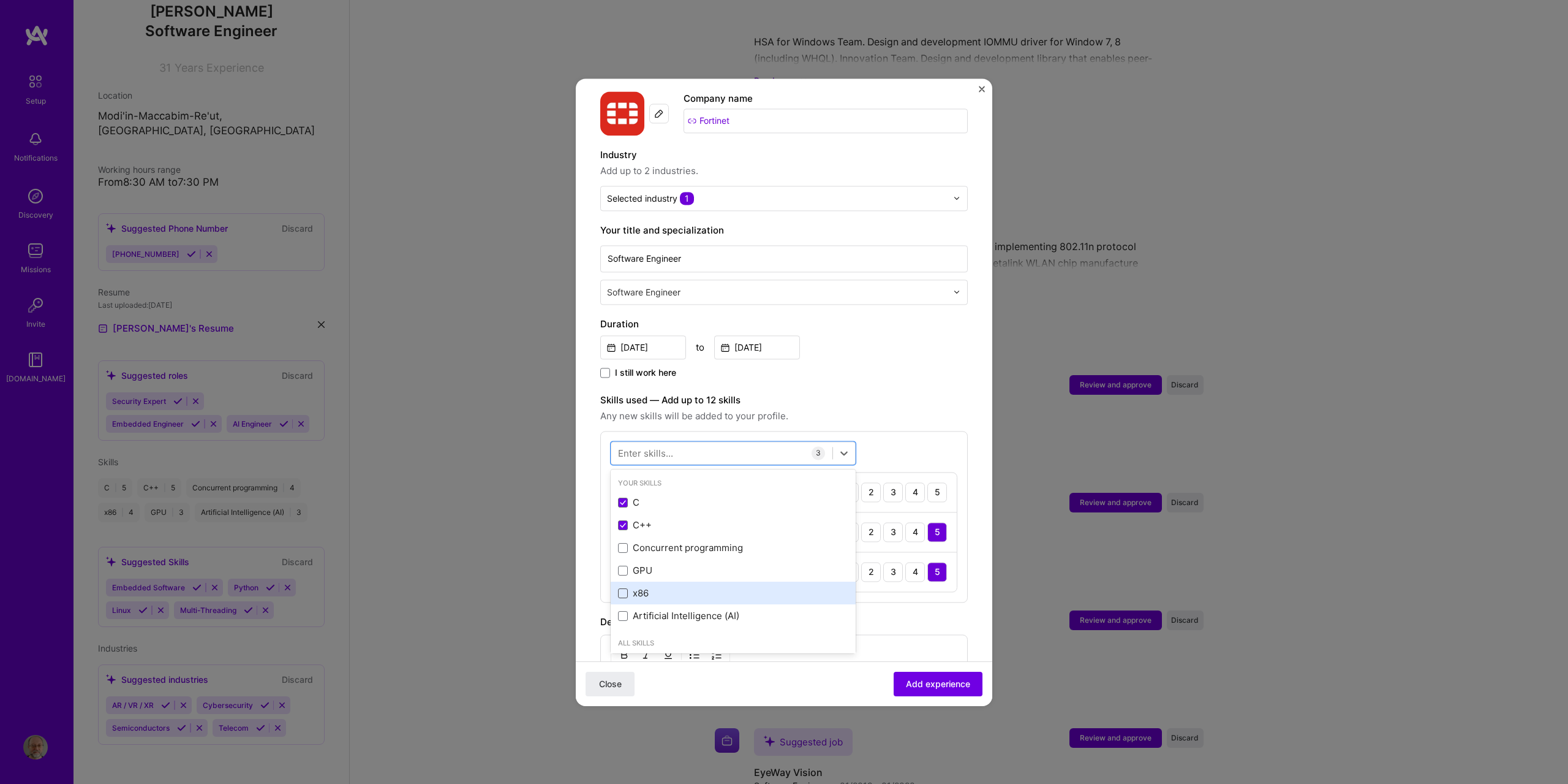
click at [619, 588] on span at bounding box center [623, 593] width 10 height 10
click at [0, 0] on input "checkbox" at bounding box center [0, 0] width 0 height 0
click at [627, 543] on span at bounding box center [623, 548] width 10 height 10
click at [0, 0] on input "checkbox" at bounding box center [0, 0] width 0 height 0
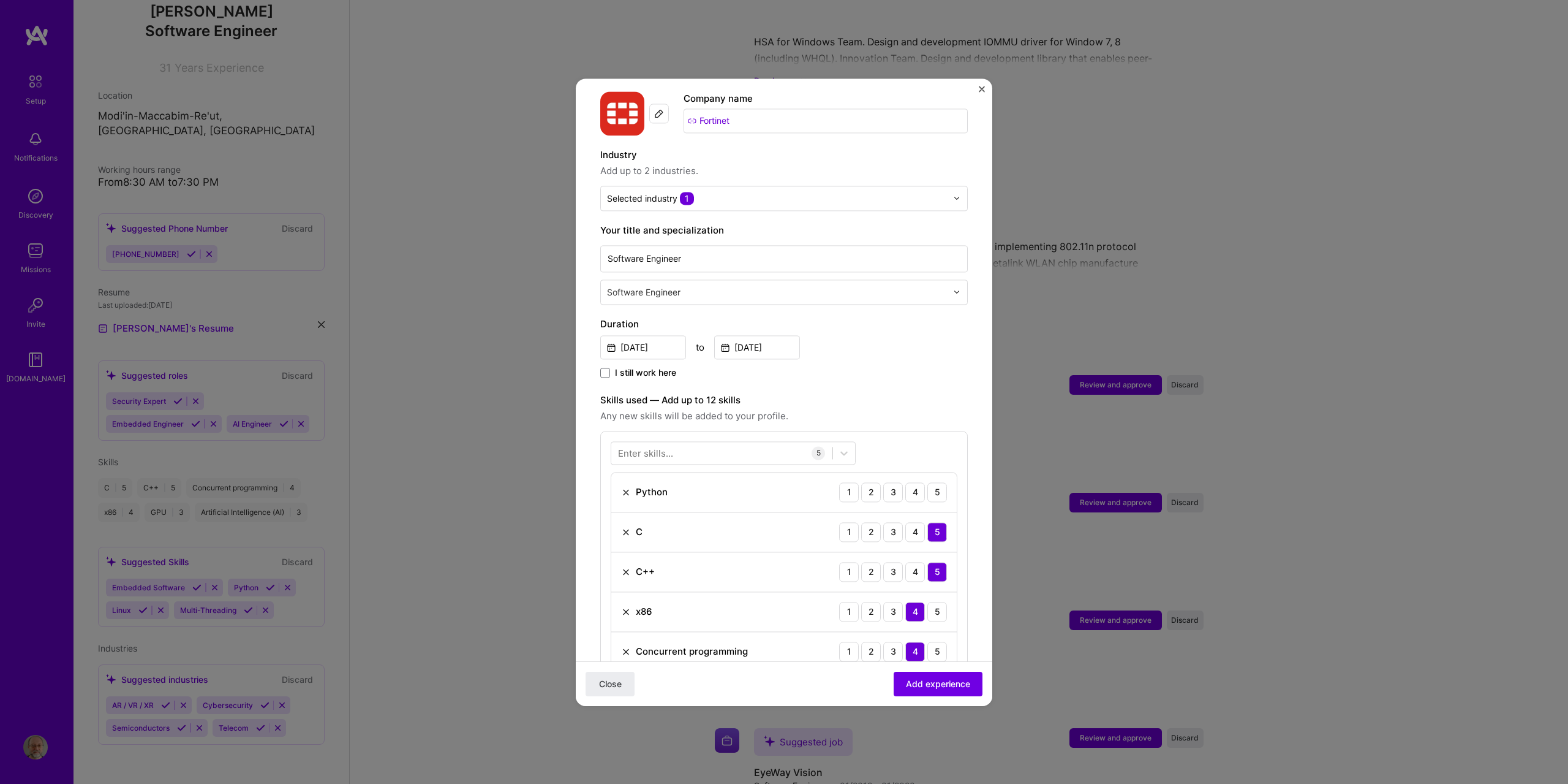
click at [896, 395] on div "Skills used — Add up to 12 skills Any new skills will be added to your profile." at bounding box center [784, 408] width 368 height 31
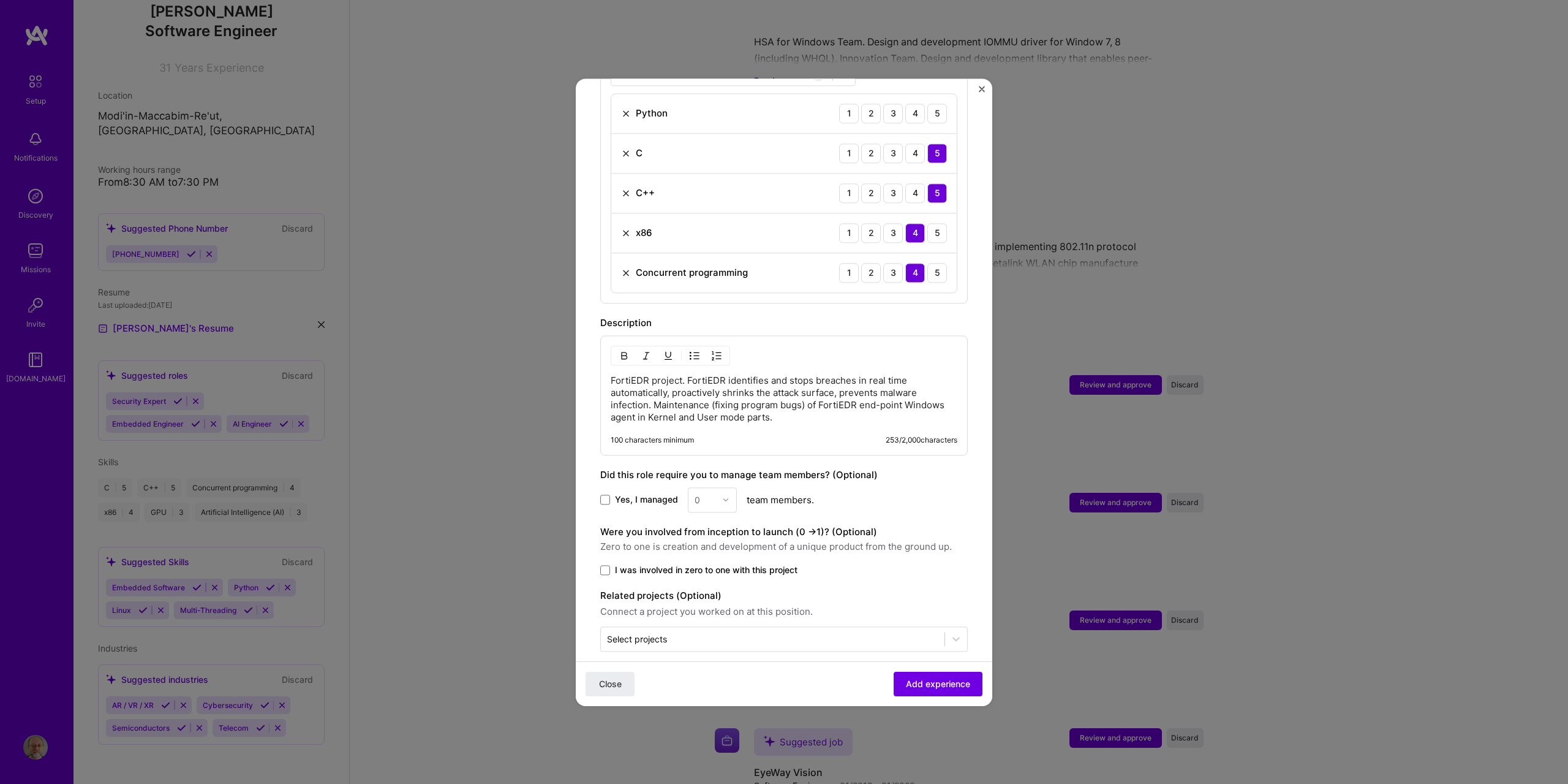
scroll to position [504, 0]
click at [607, 683] on span "Close" at bounding box center [610, 683] width 23 height 12
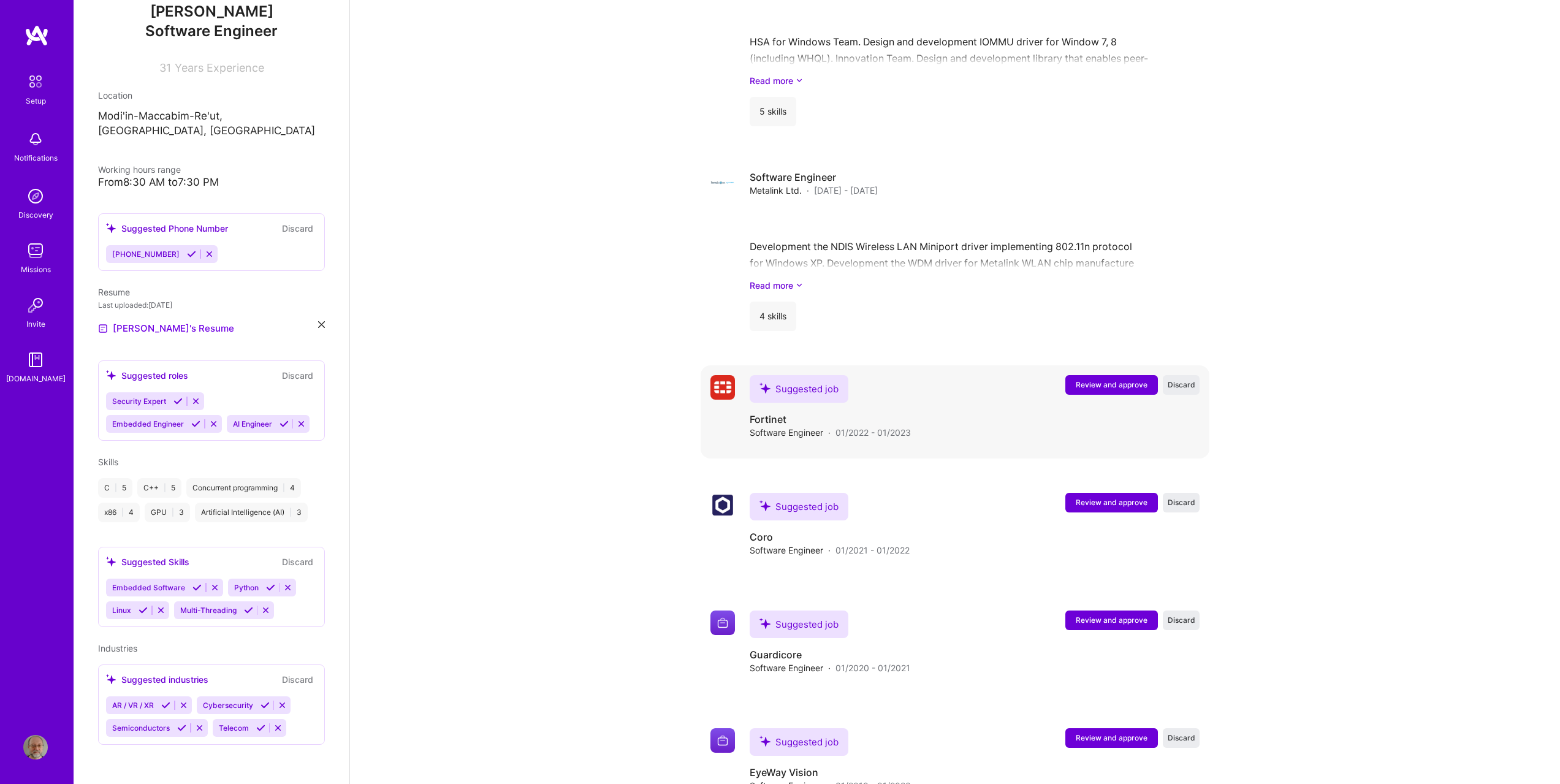
click at [1111, 379] on span "Review and approve" at bounding box center [1112, 385] width 72 height 10
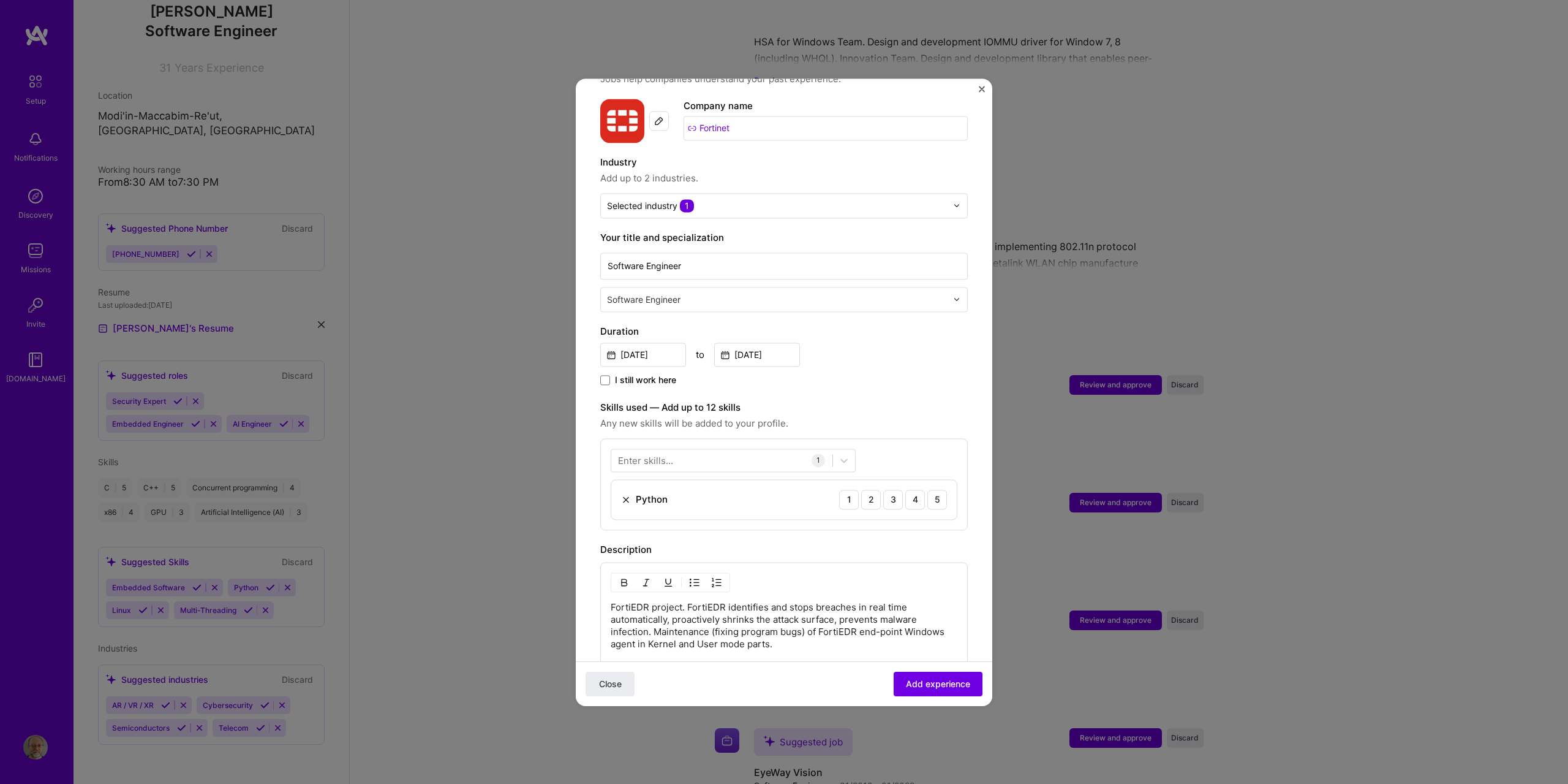
scroll to position [122, 0]
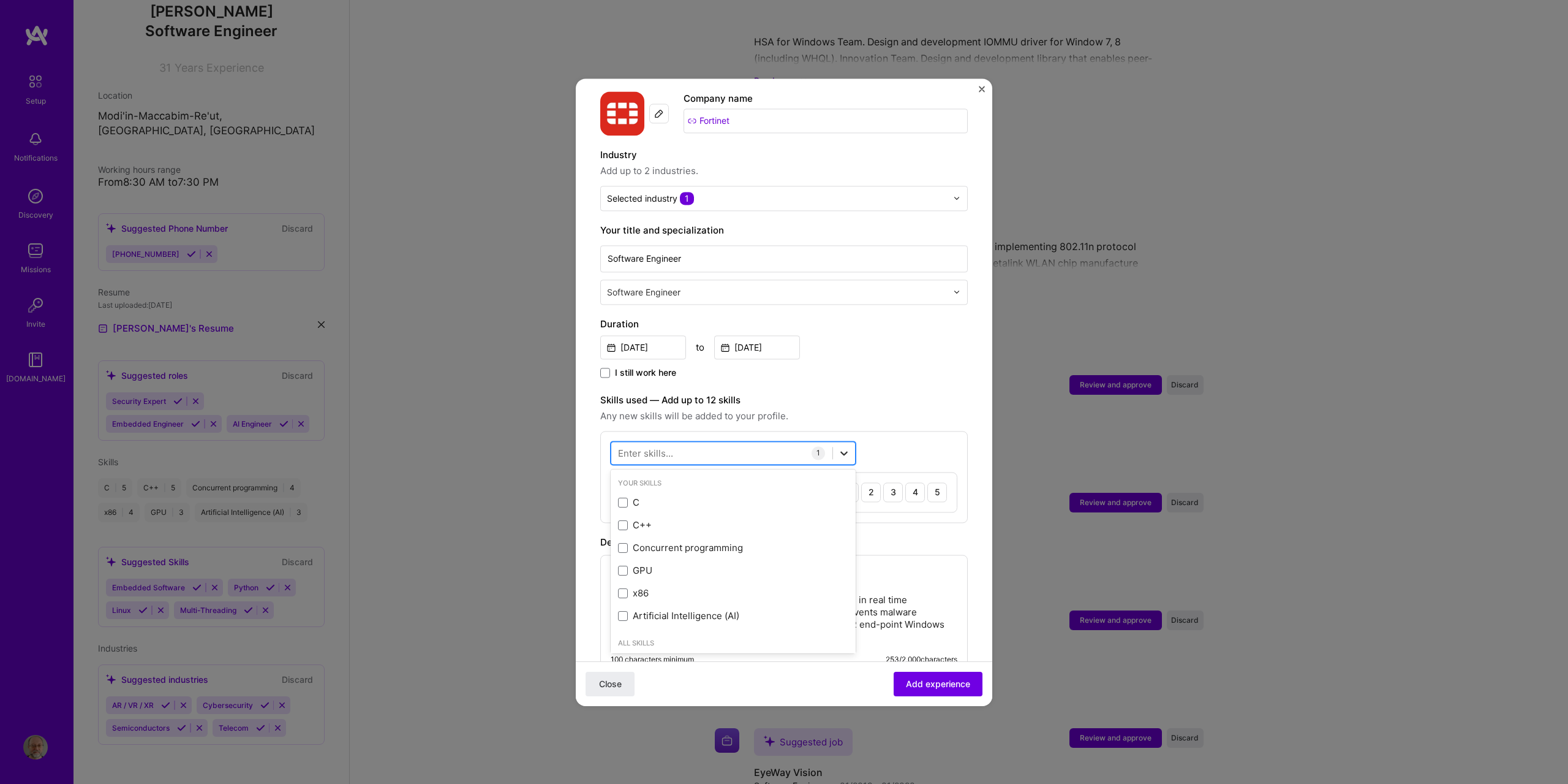
click at [849, 447] on icon at bounding box center [844, 453] width 12 height 12
click at [624, 497] on span at bounding box center [623, 502] width 10 height 10
click at [0, 0] on input "checkbox" at bounding box center [0, 0] width 0 height 0
click at [618, 517] on div "C++" at bounding box center [733, 525] width 245 height 23
click at [618, 543] on div "Concurrent programming" at bounding box center [733, 548] width 245 height 23
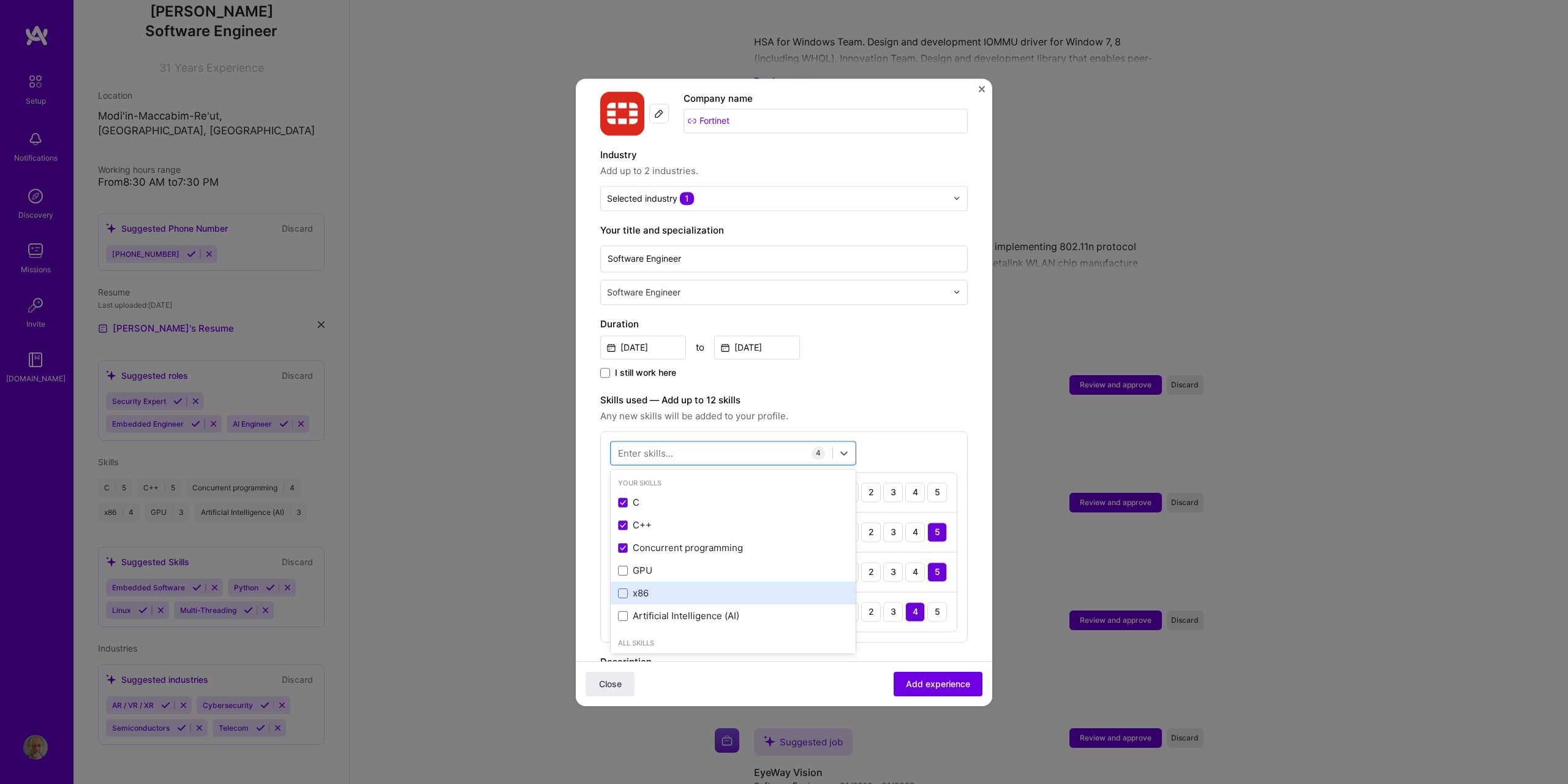
drag, startPoint x: 626, startPoint y: 584, endPoint x: 636, endPoint y: 583, distance: 10.0
click at [626, 588] on span at bounding box center [623, 593] width 10 height 10
click at [0, 0] on input "checkbox" at bounding box center [0, 0] width 0 height 0
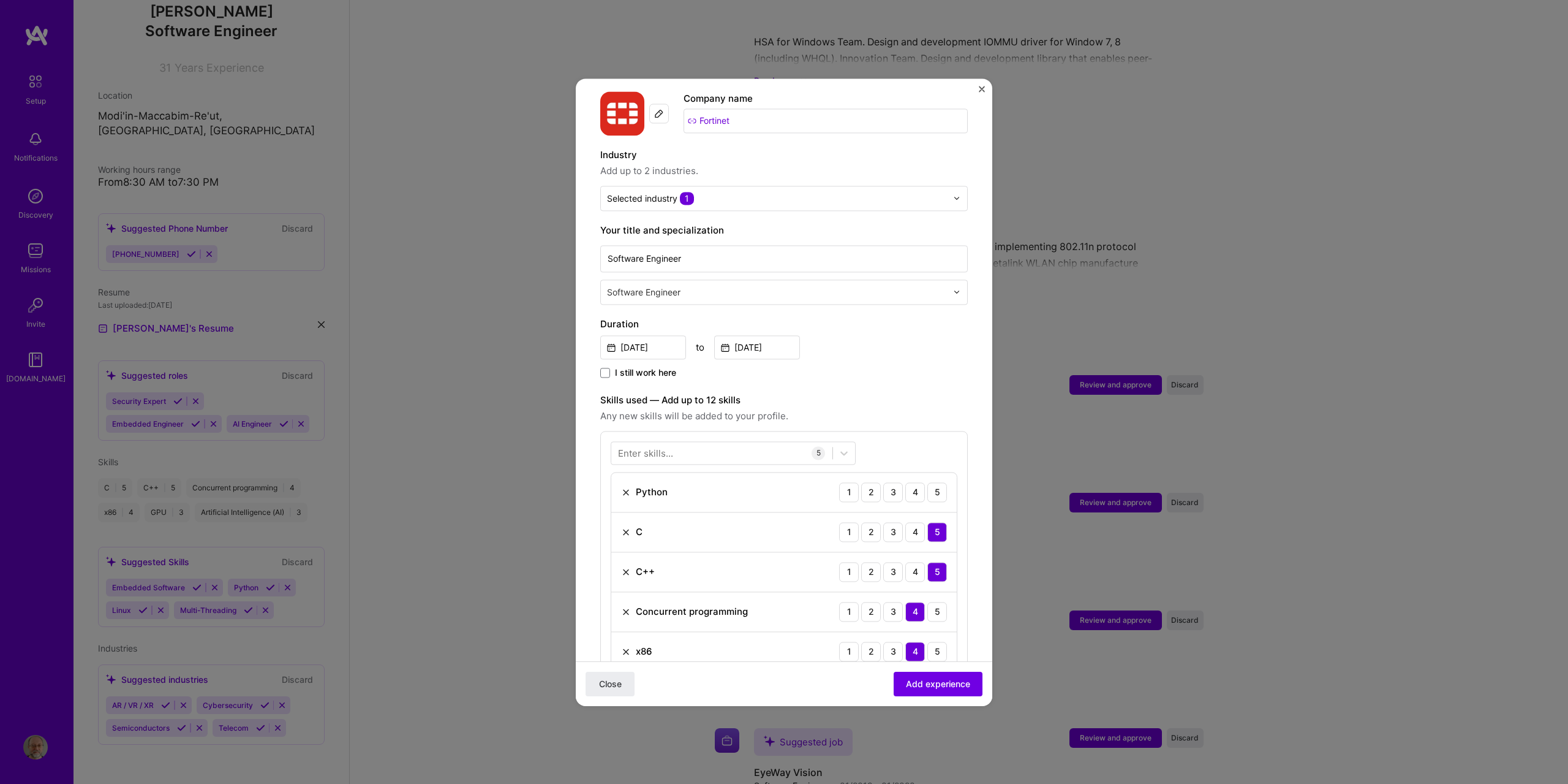
click at [938, 409] on span "Any new skills will be added to your profile." at bounding box center [784, 416] width 368 height 15
click at [863, 483] on div "2" at bounding box center [871, 492] width 19 height 19
click at [912, 683] on span "Add experience" at bounding box center [938, 683] width 64 height 12
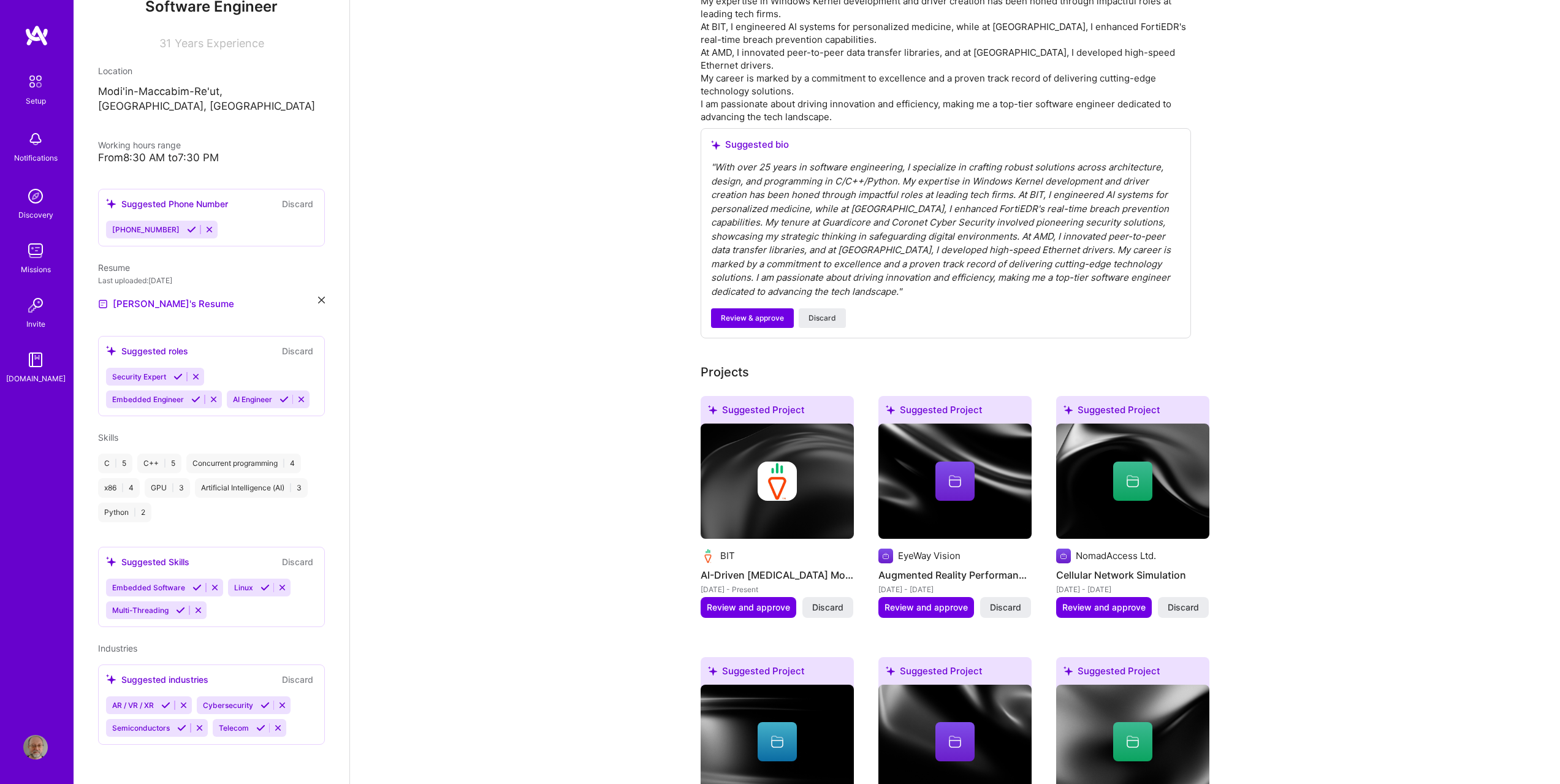
scroll to position [0, 0]
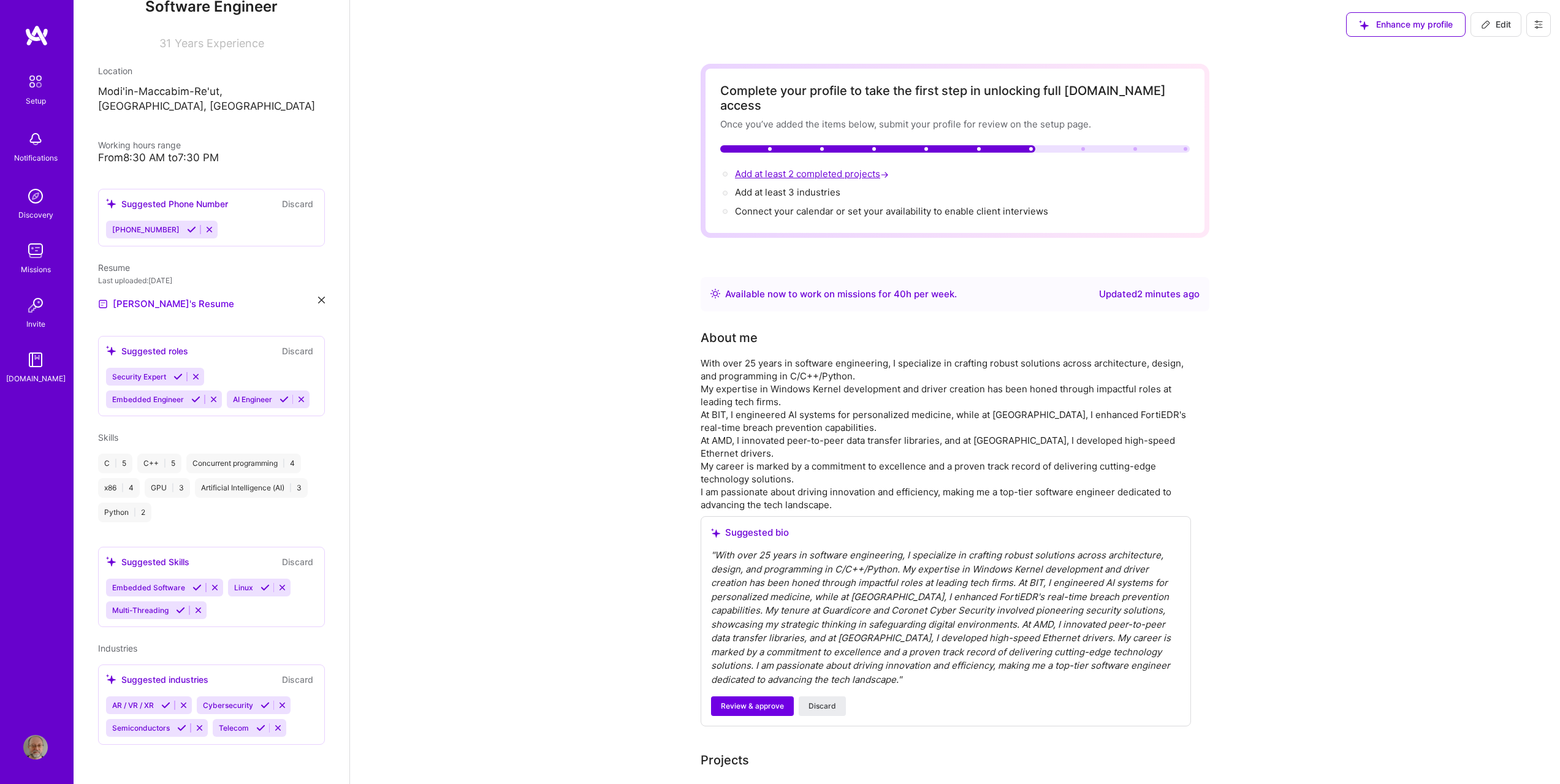
click at [814, 168] on span "Add at least 2 completed projects →" at bounding box center [813, 174] width 157 height 12
select select "US"
select select "Right Now"
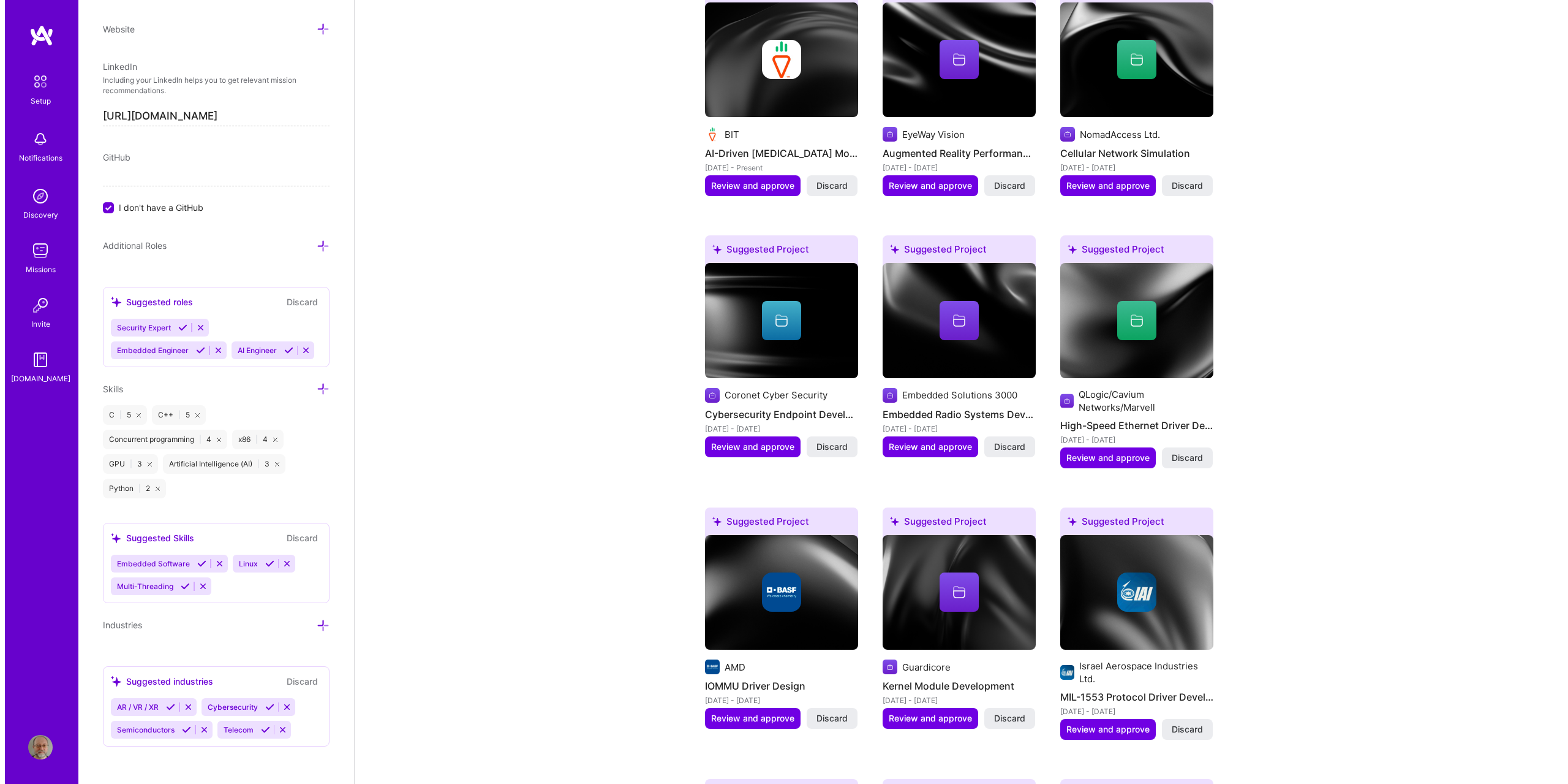
scroll to position [1275, 0]
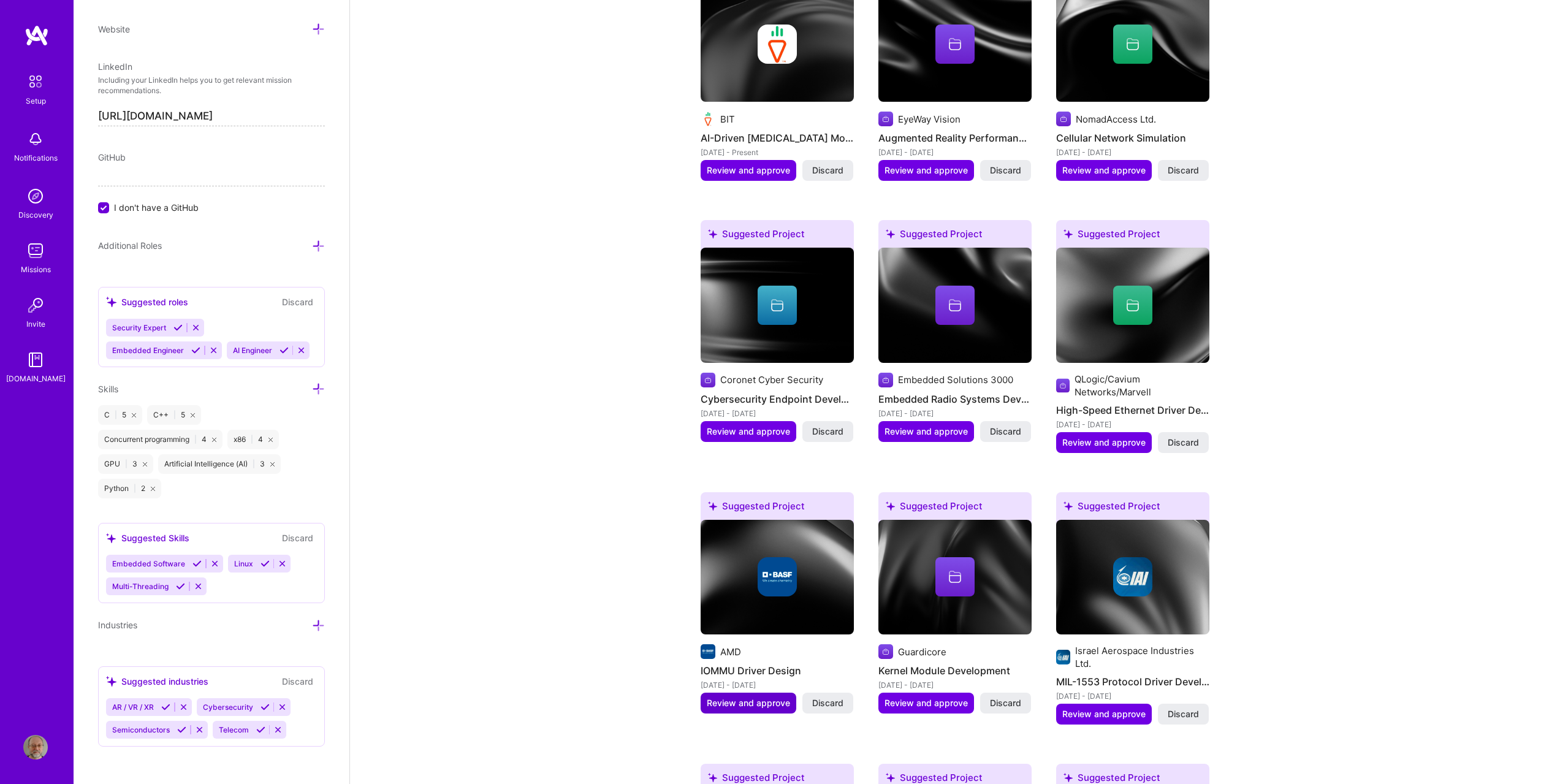
click at [765, 697] on span "Review and approve" at bounding box center [748, 703] width 83 height 12
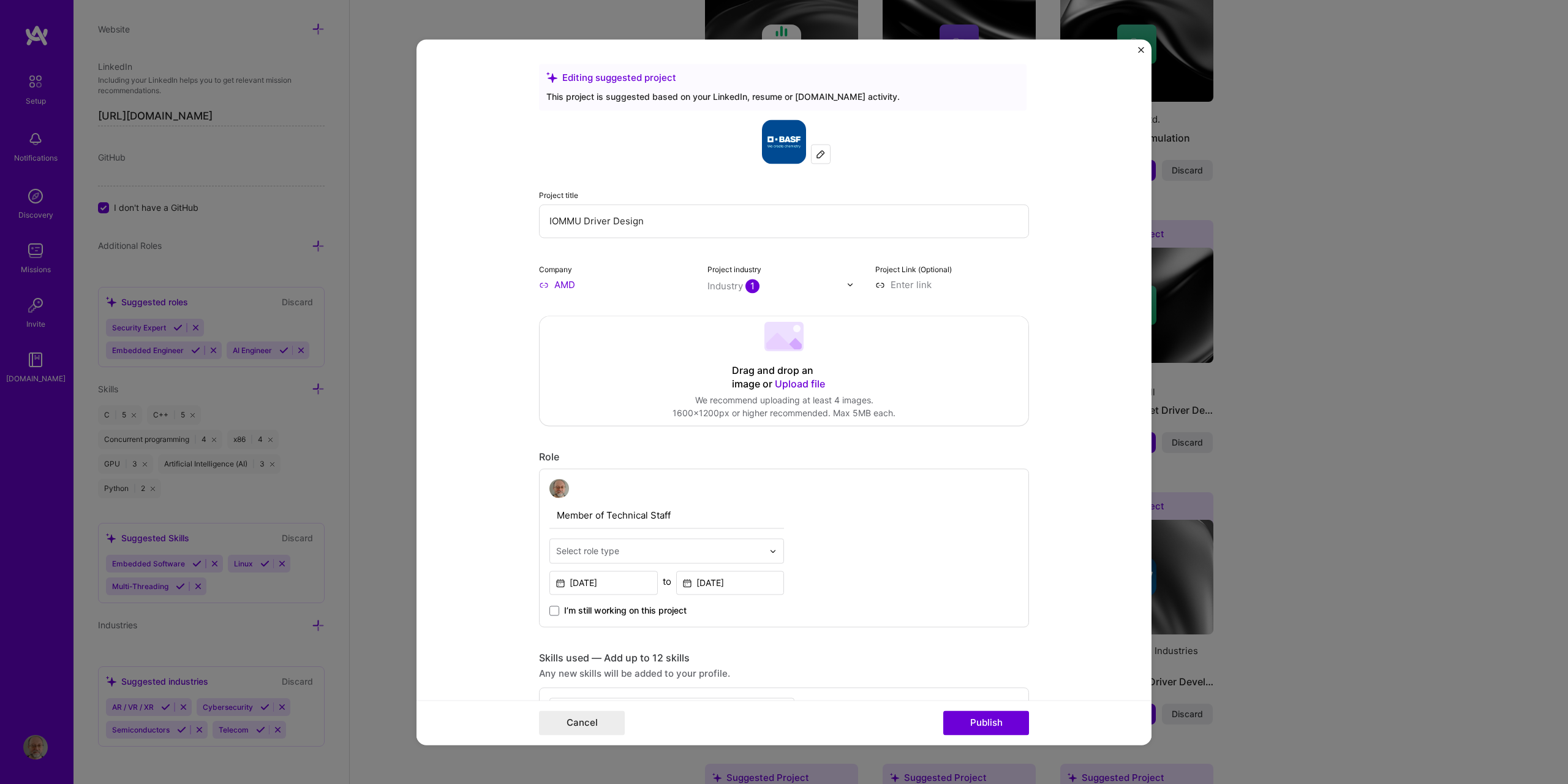
click at [657, 226] on input "IOMMU Driver Design" at bounding box center [784, 221] width 490 height 33
click at [594, 586] on input "[DATE]" at bounding box center [603, 583] width 108 height 24
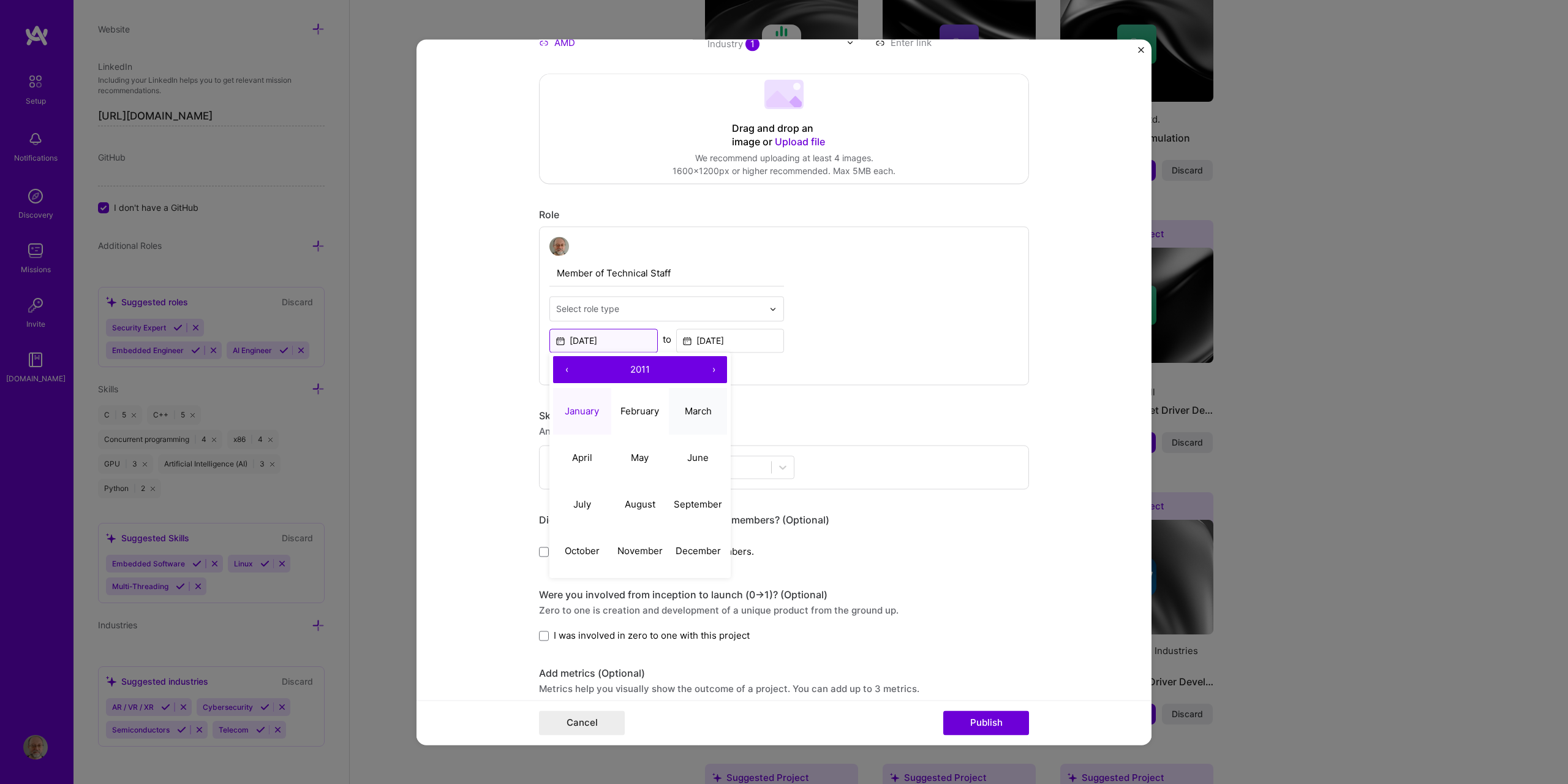
scroll to position [245, 0]
click at [633, 546] on abbr "November" at bounding box center [640, 548] width 45 height 12
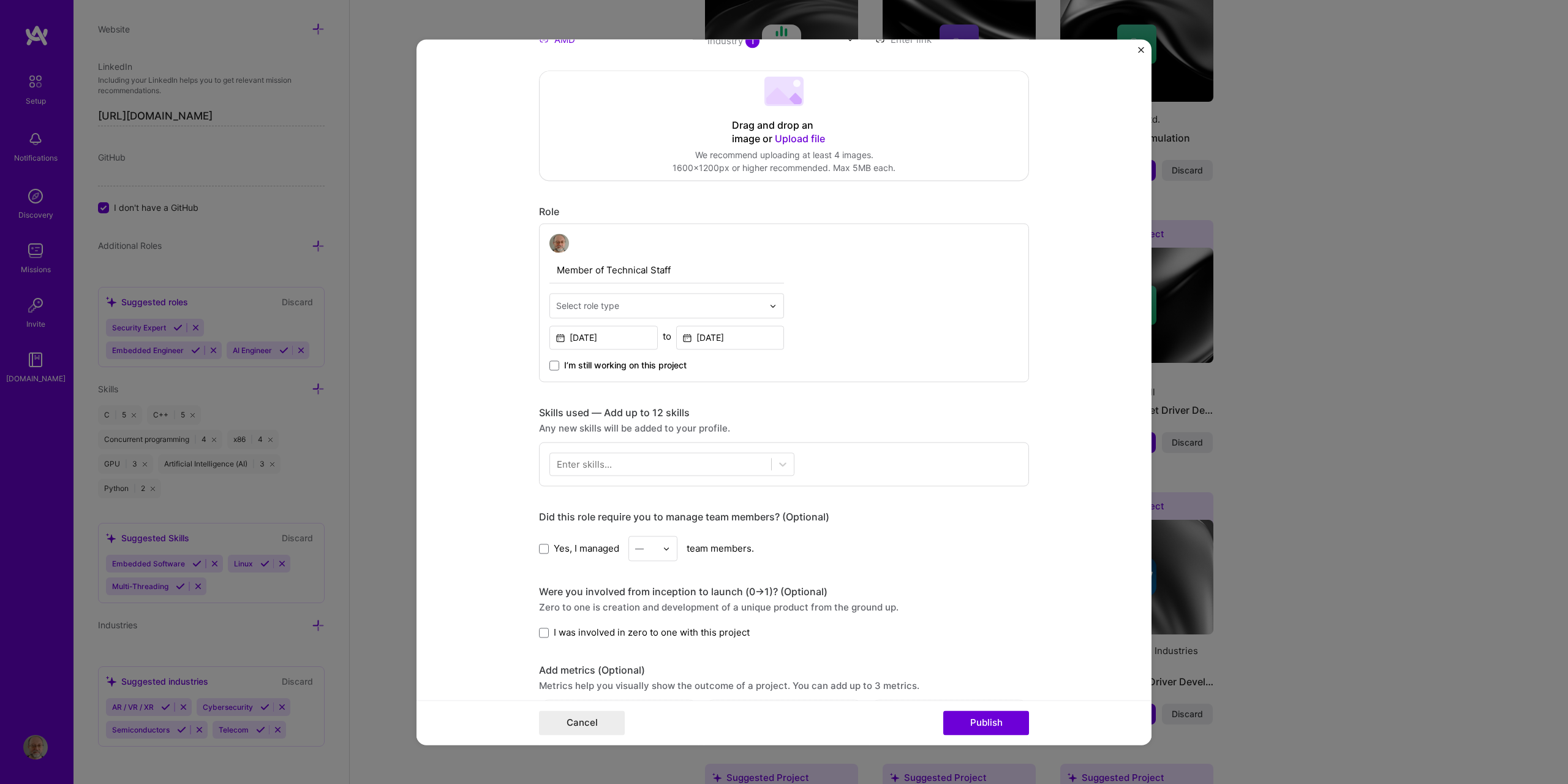
type input "[DATE]"
click at [713, 341] on input "[DATE]" at bounding box center [730, 338] width 108 height 24
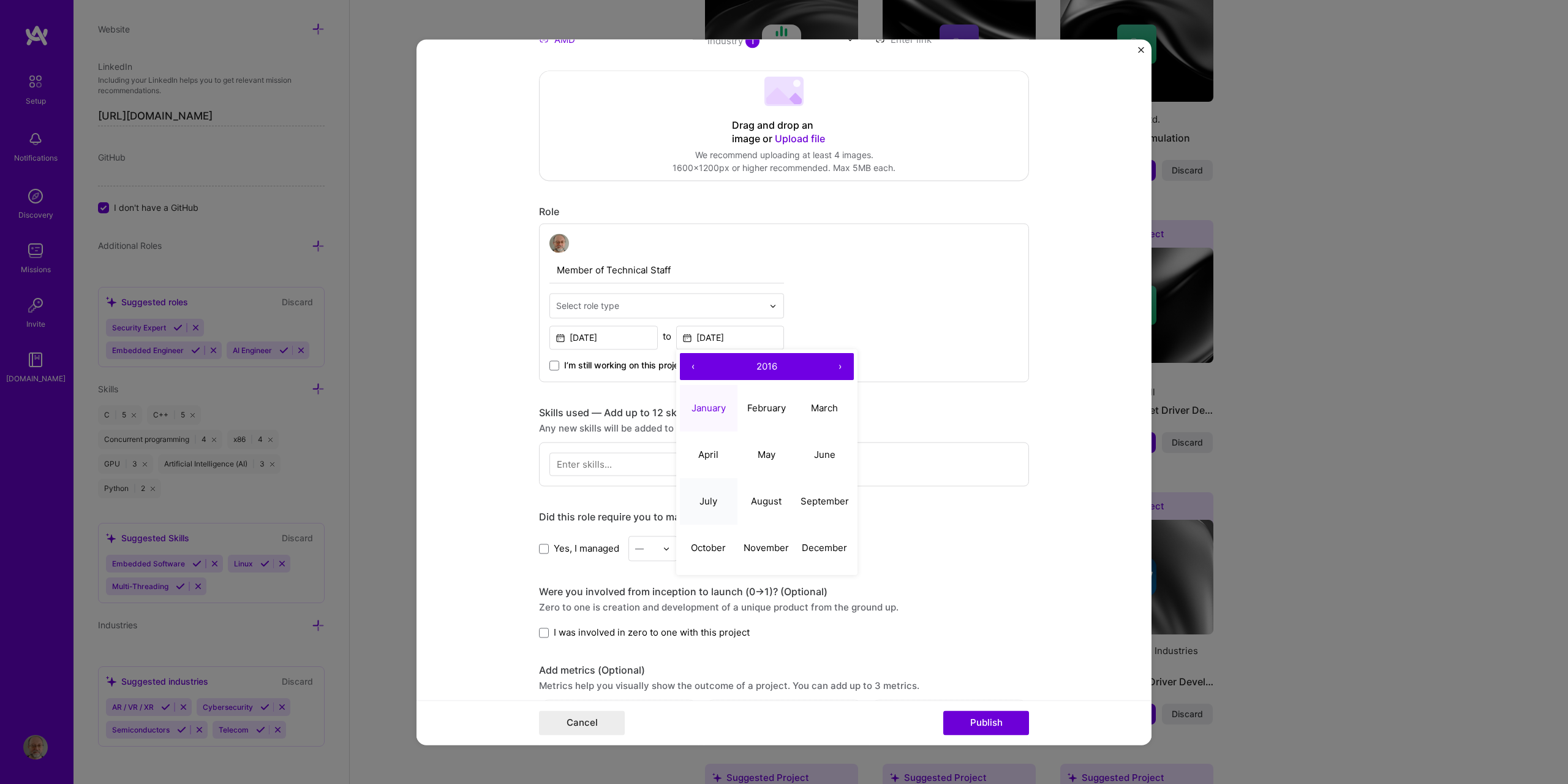
click at [701, 496] on abbr "July" at bounding box center [708, 501] width 18 height 12
type input "[DATE]"
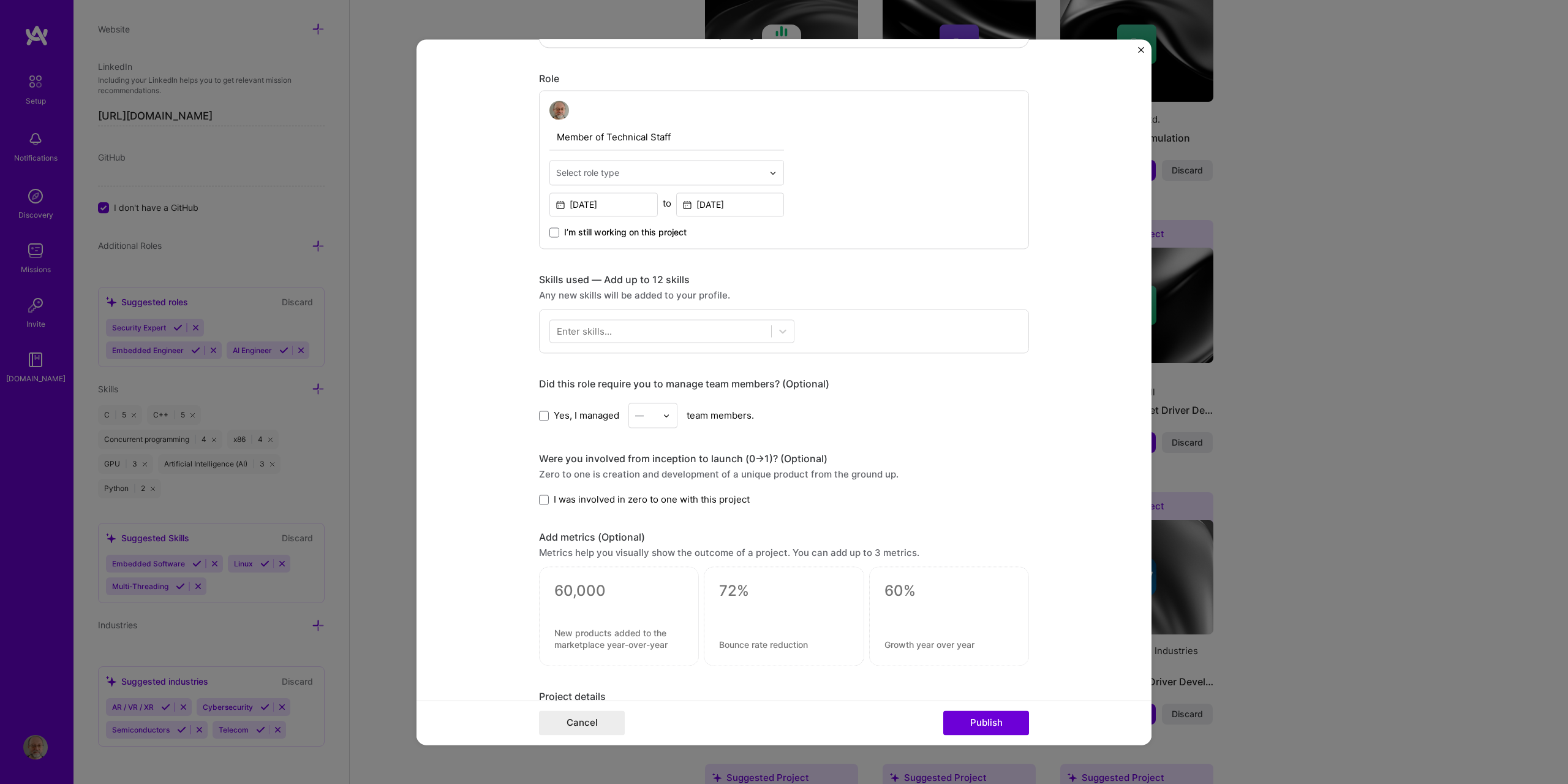
scroll to position [429, 0]
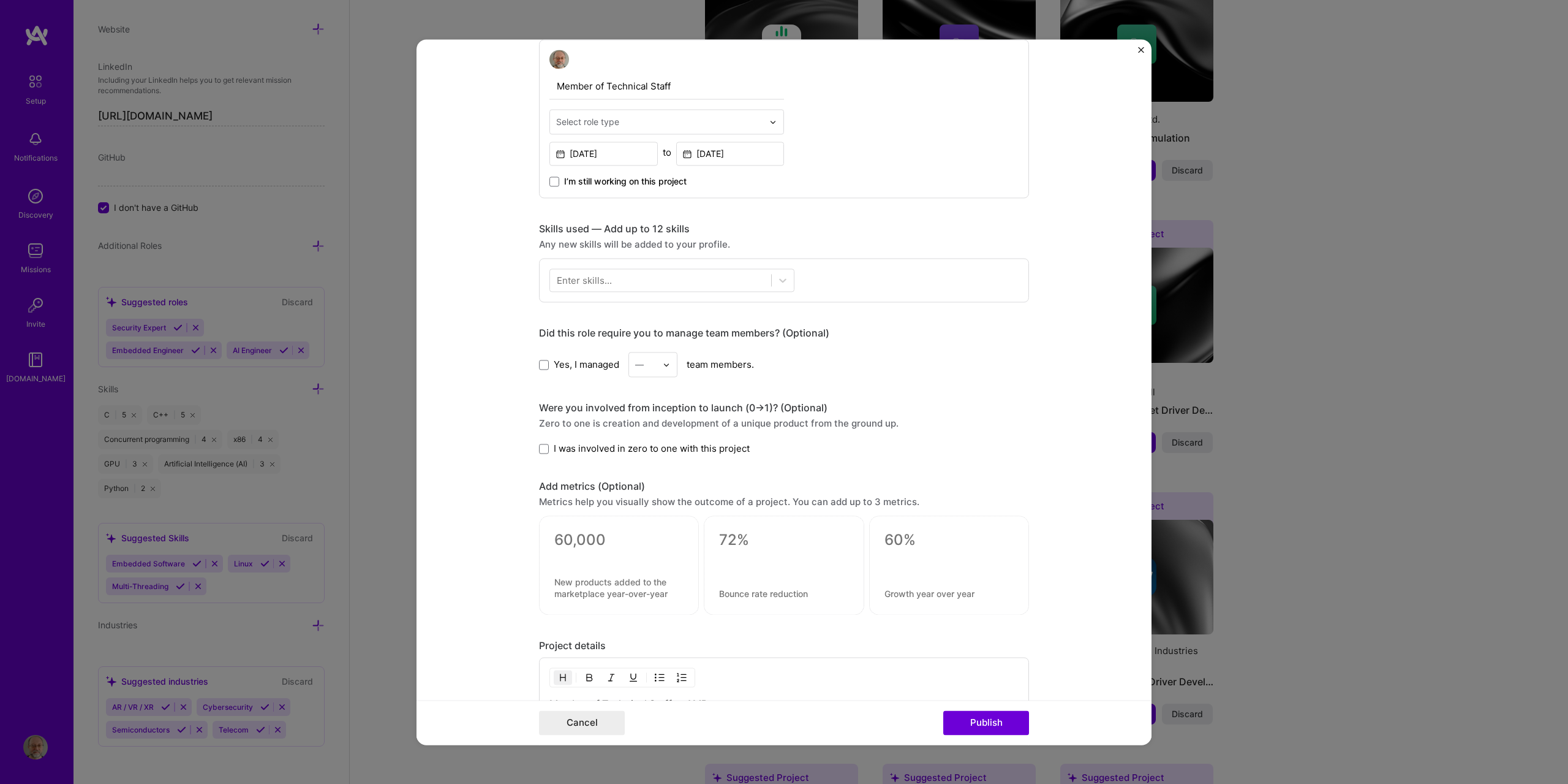
click at [680, 452] on span "I was involved in zero to one with this project" at bounding box center [652, 449] width 196 height 13
click at [0, 0] on input "I was involved in zero to one with this project" at bounding box center [0, 0] width 0 height 0
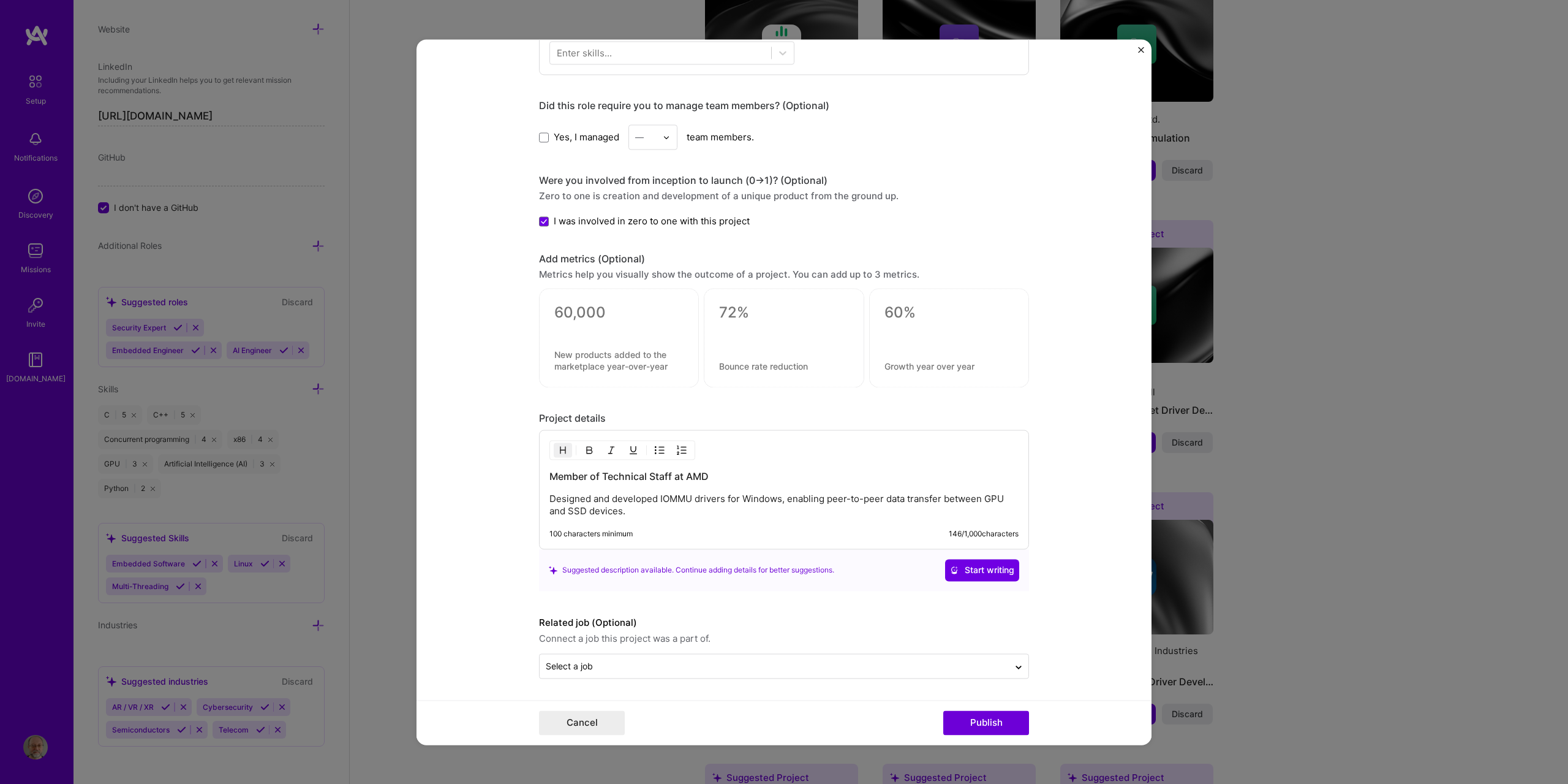
scroll to position [658, 0]
click at [996, 723] on button "Publish" at bounding box center [986, 723] width 86 height 24
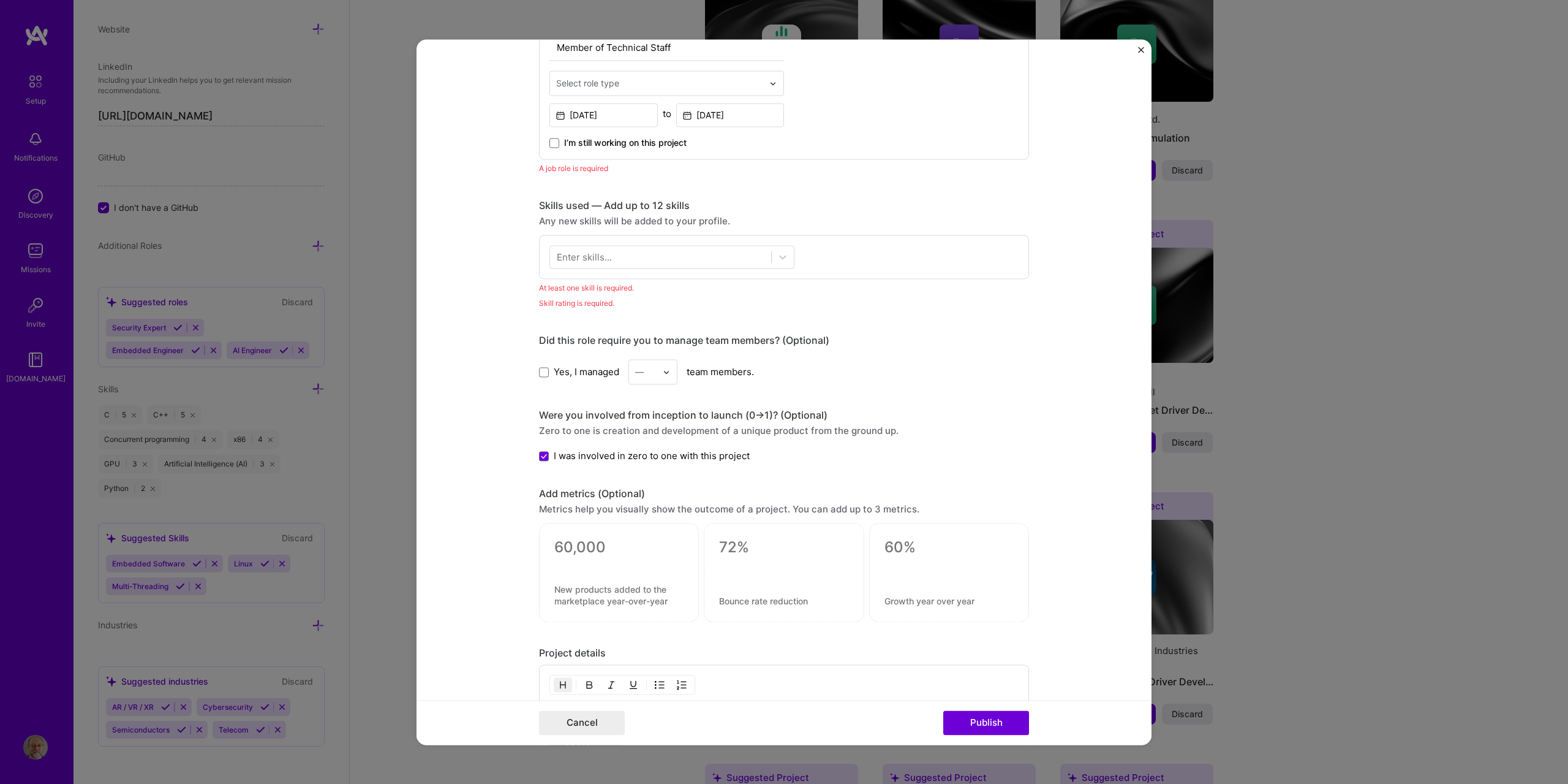
scroll to position [411, 0]
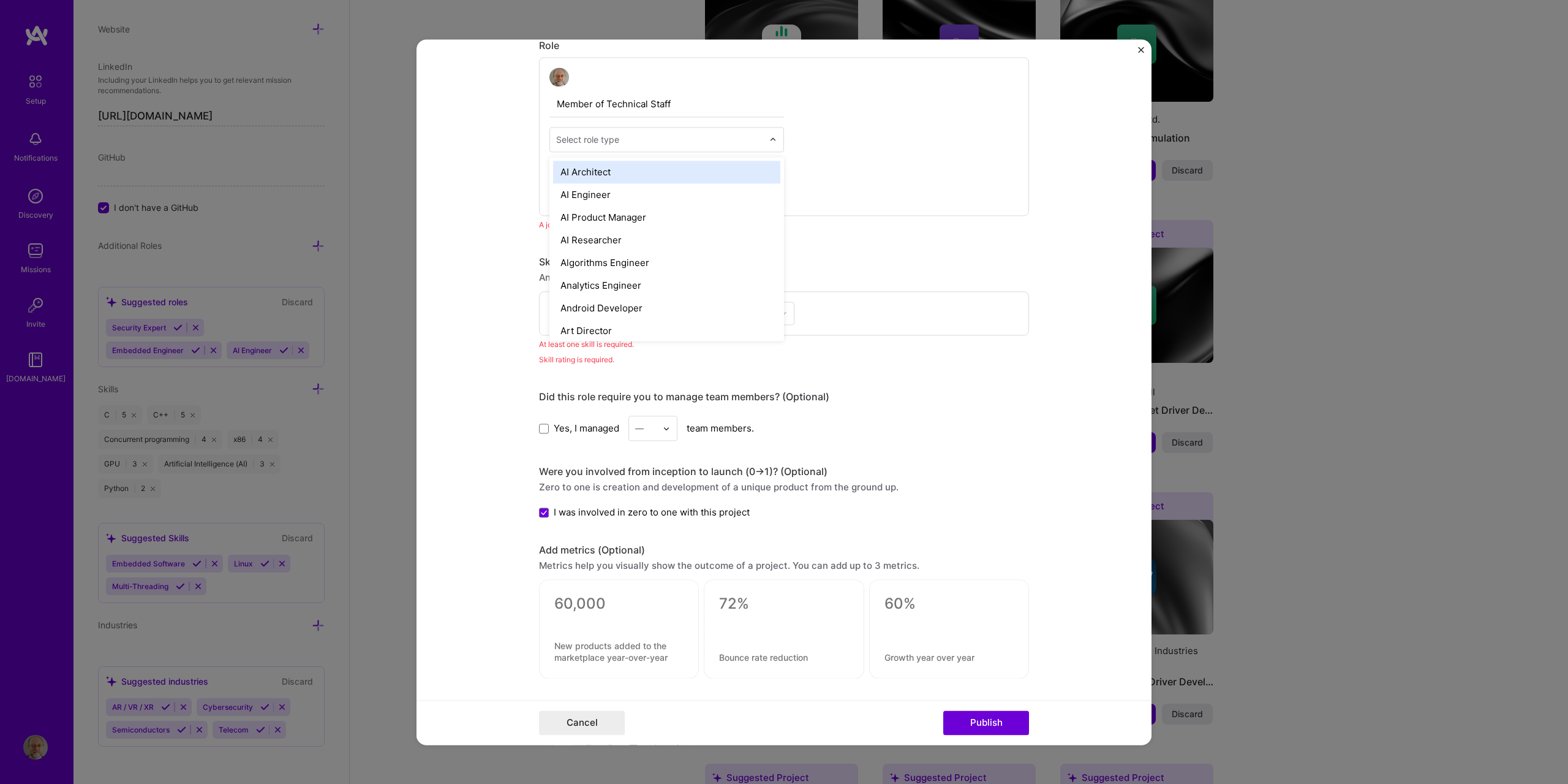
click at [771, 140] on img at bounding box center [773, 139] width 7 height 7
click at [728, 182] on div "Software Engineer" at bounding box center [666, 184] width 227 height 23
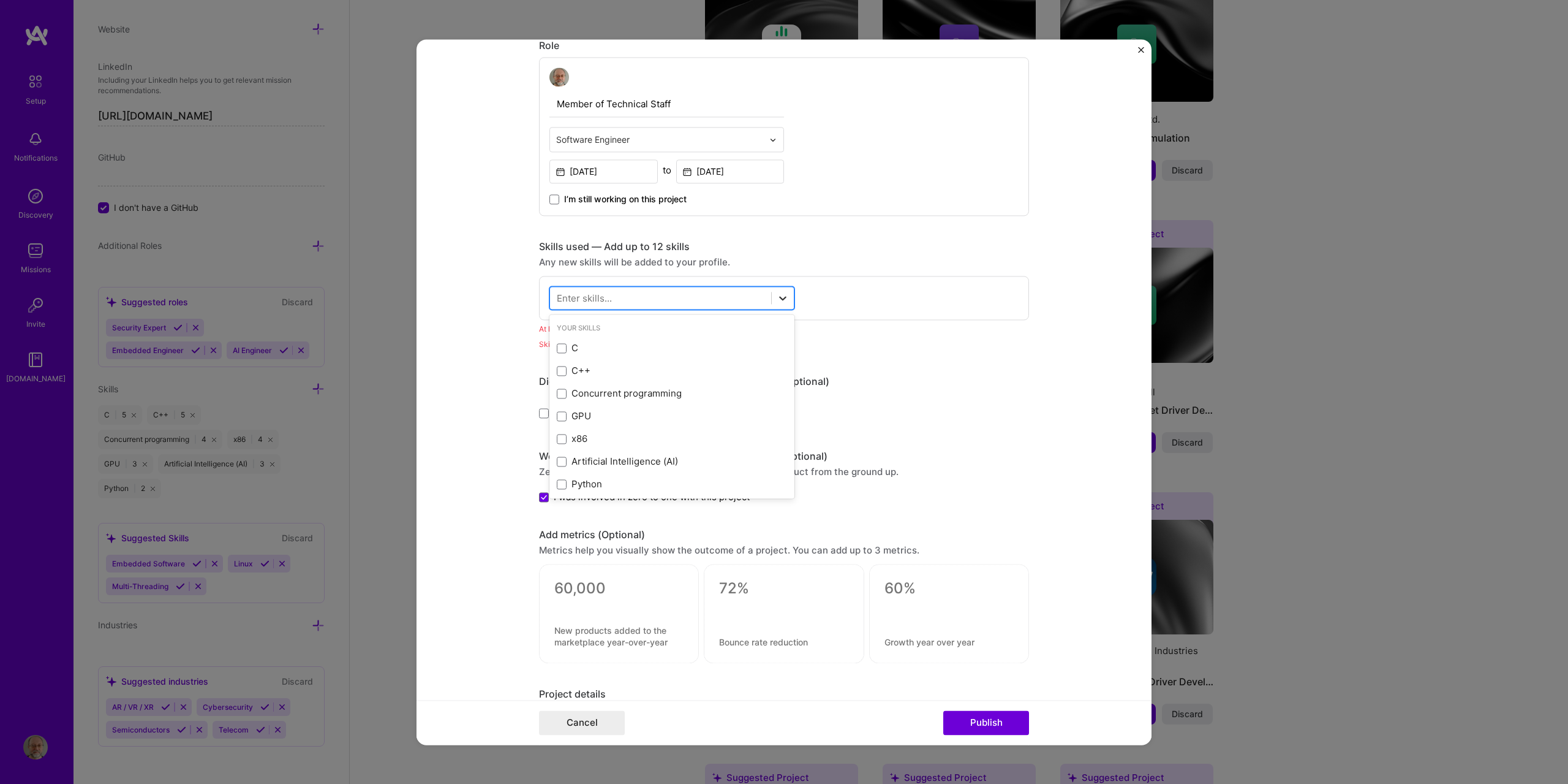
click at [777, 300] on icon at bounding box center [782, 298] width 12 height 12
click at [557, 350] on span at bounding box center [562, 348] width 10 height 10
click at [0, 0] on input "checkbox" at bounding box center [0, 0] width 0 height 0
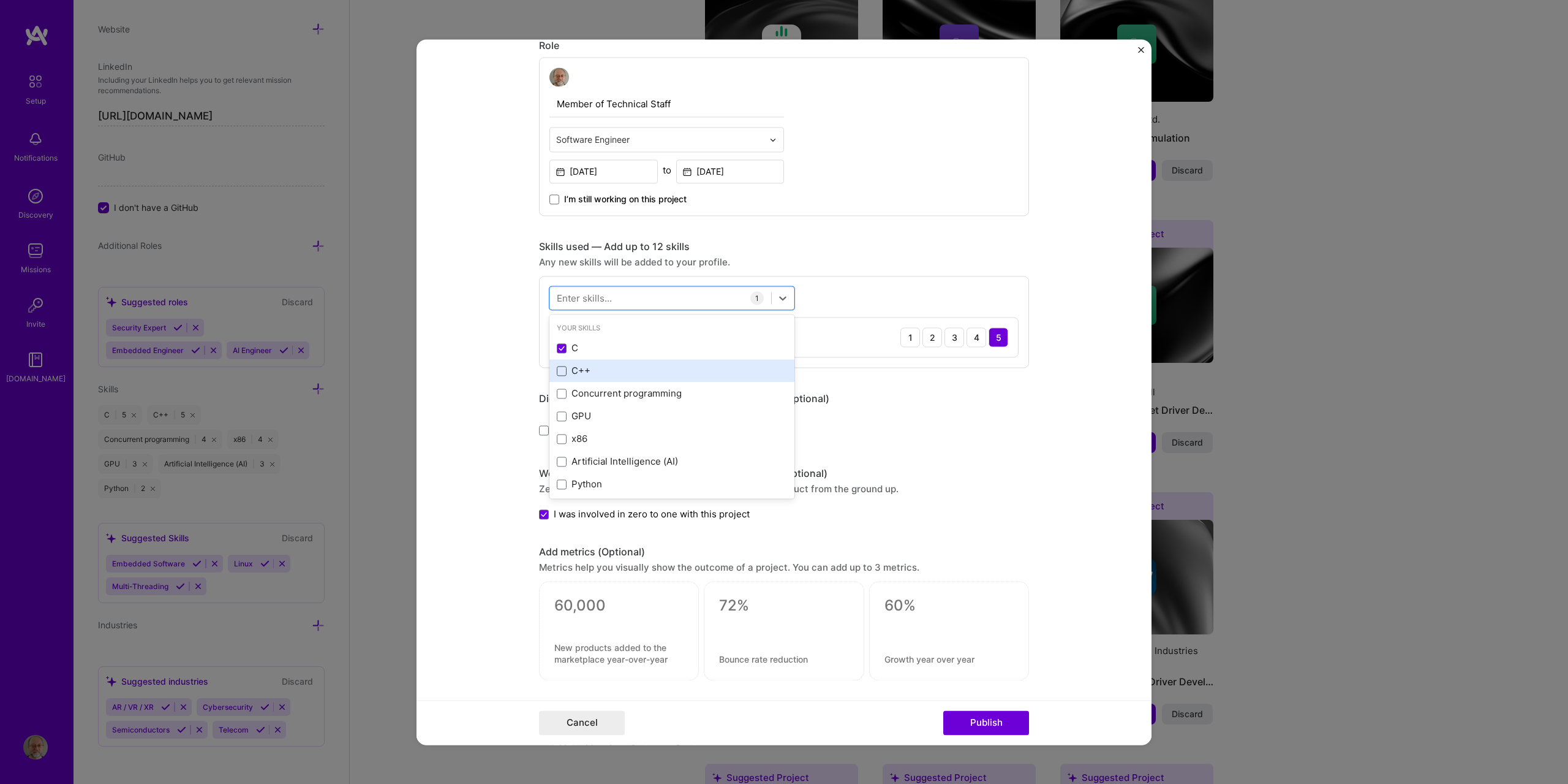
click at [558, 371] on span at bounding box center [562, 370] width 10 height 10
click at [0, 0] on input "checkbox" at bounding box center [0, 0] width 0 height 0
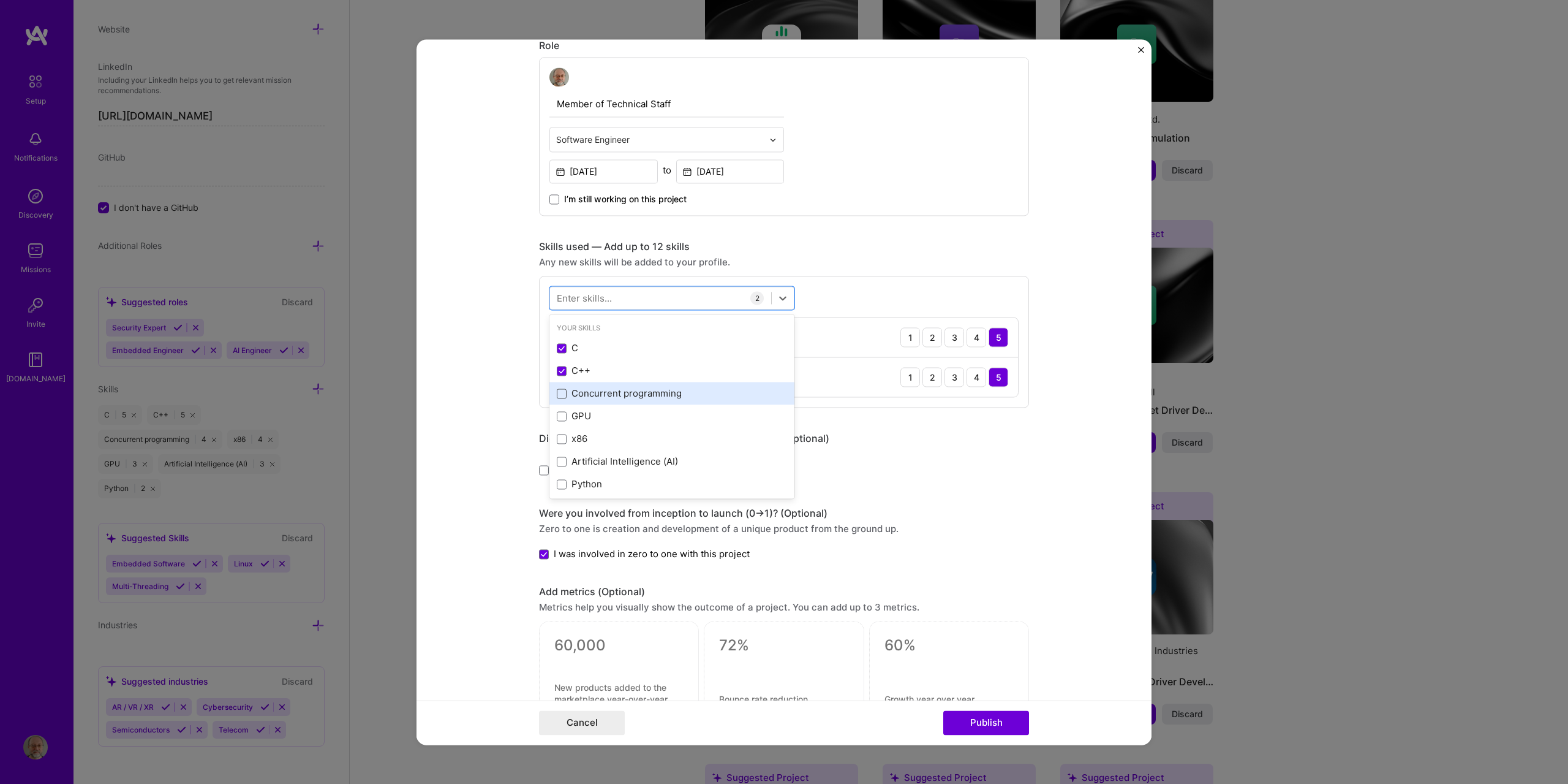
click at [557, 396] on span at bounding box center [562, 393] width 10 height 10
click at [0, 0] on input "checkbox" at bounding box center [0, 0] width 0 height 0
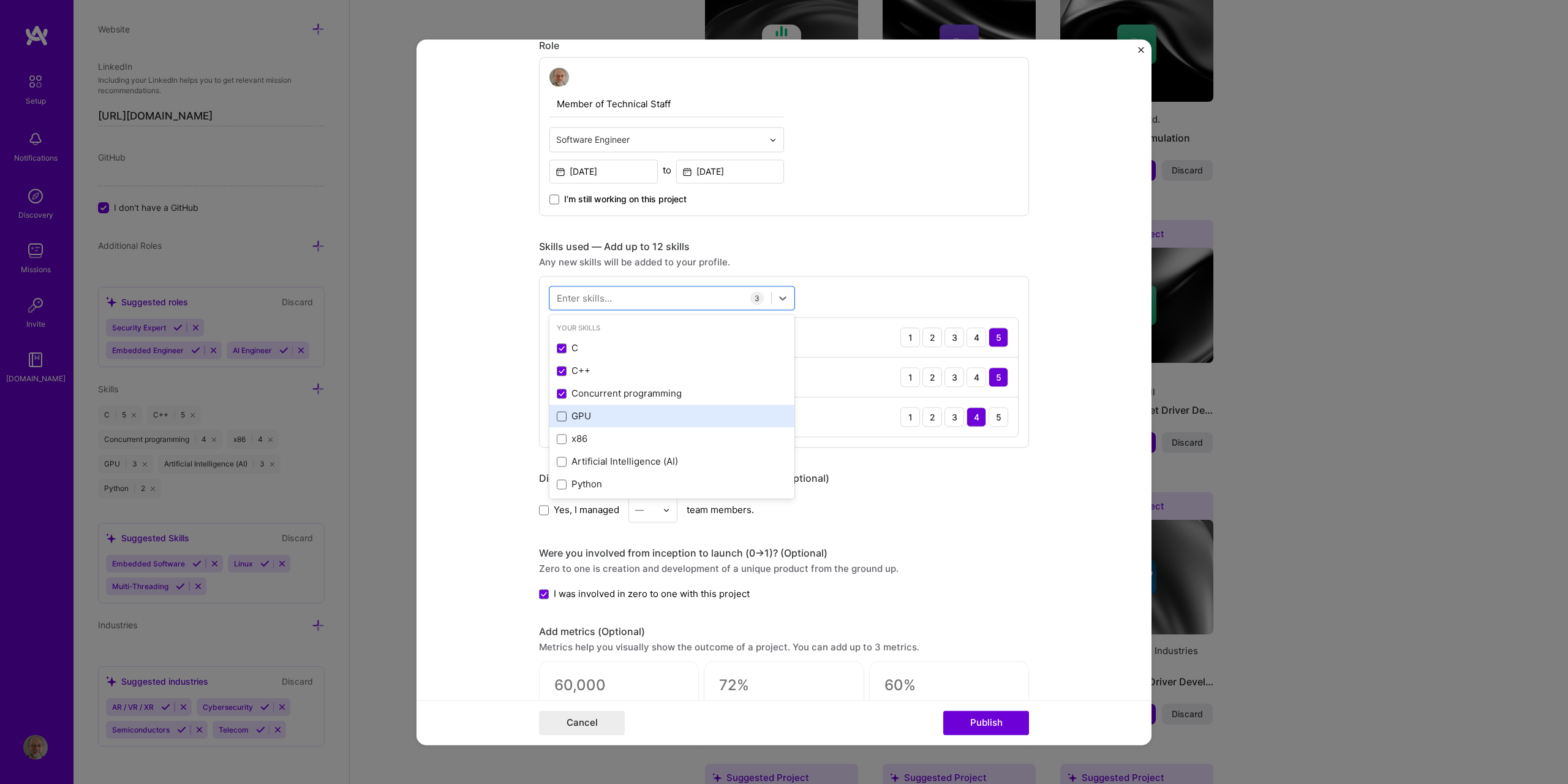
click at [558, 416] on span at bounding box center [562, 416] width 10 height 10
click at [0, 0] on input "checkbox" at bounding box center [0, 0] width 0 height 0
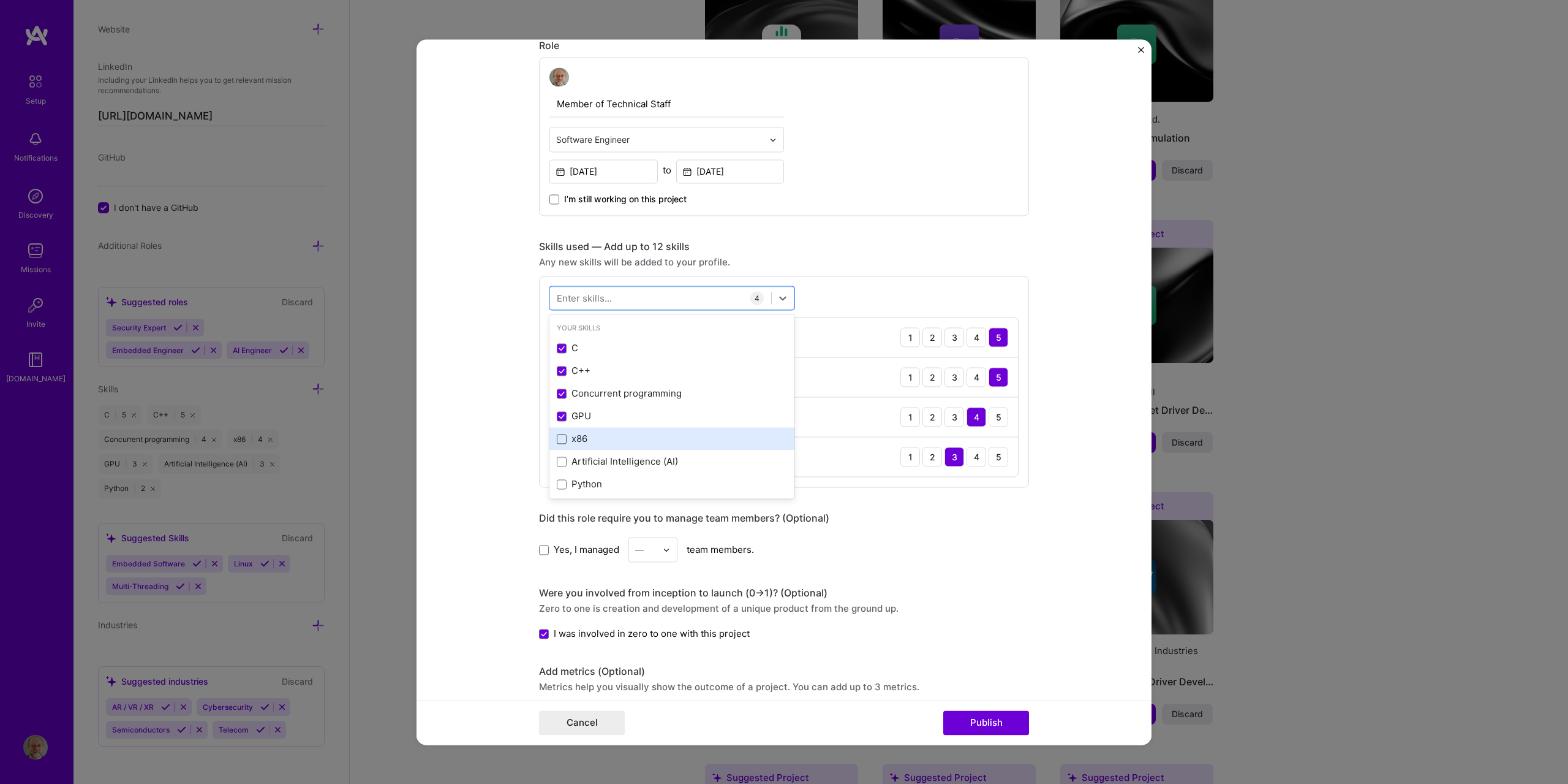
click at [557, 438] on span at bounding box center [562, 439] width 10 height 10
click at [0, 0] on input "checkbox" at bounding box center [0, 0] width 0 height 0
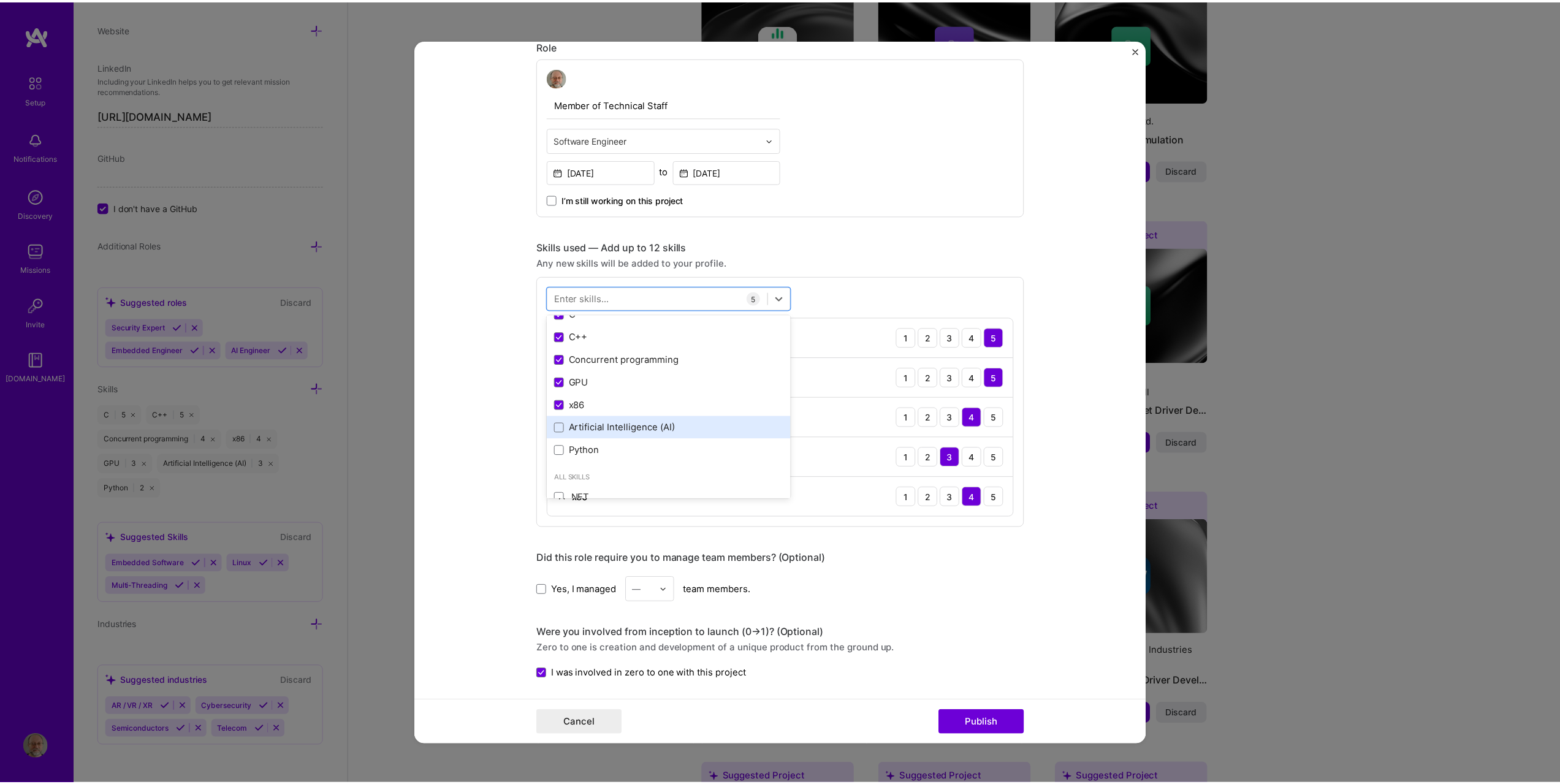
scroll to position [61, 0]
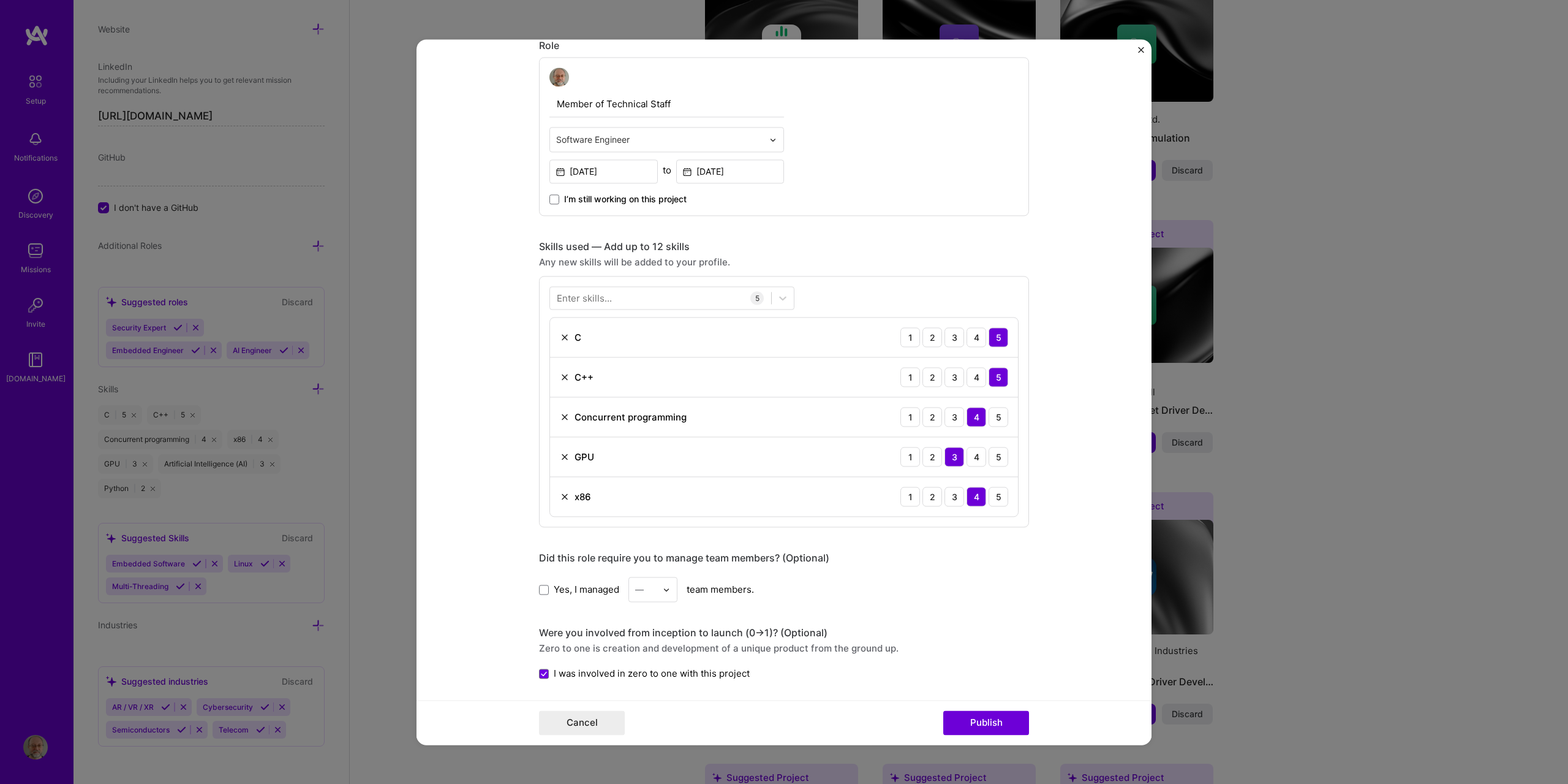
click at [923, 268] on div "Any new skills will be added to your profile." at bounding box center [784, 263] width 490 height 13
click at [978, 718] on button "Publish" at bounding box center [986, 723] width 86 height 24
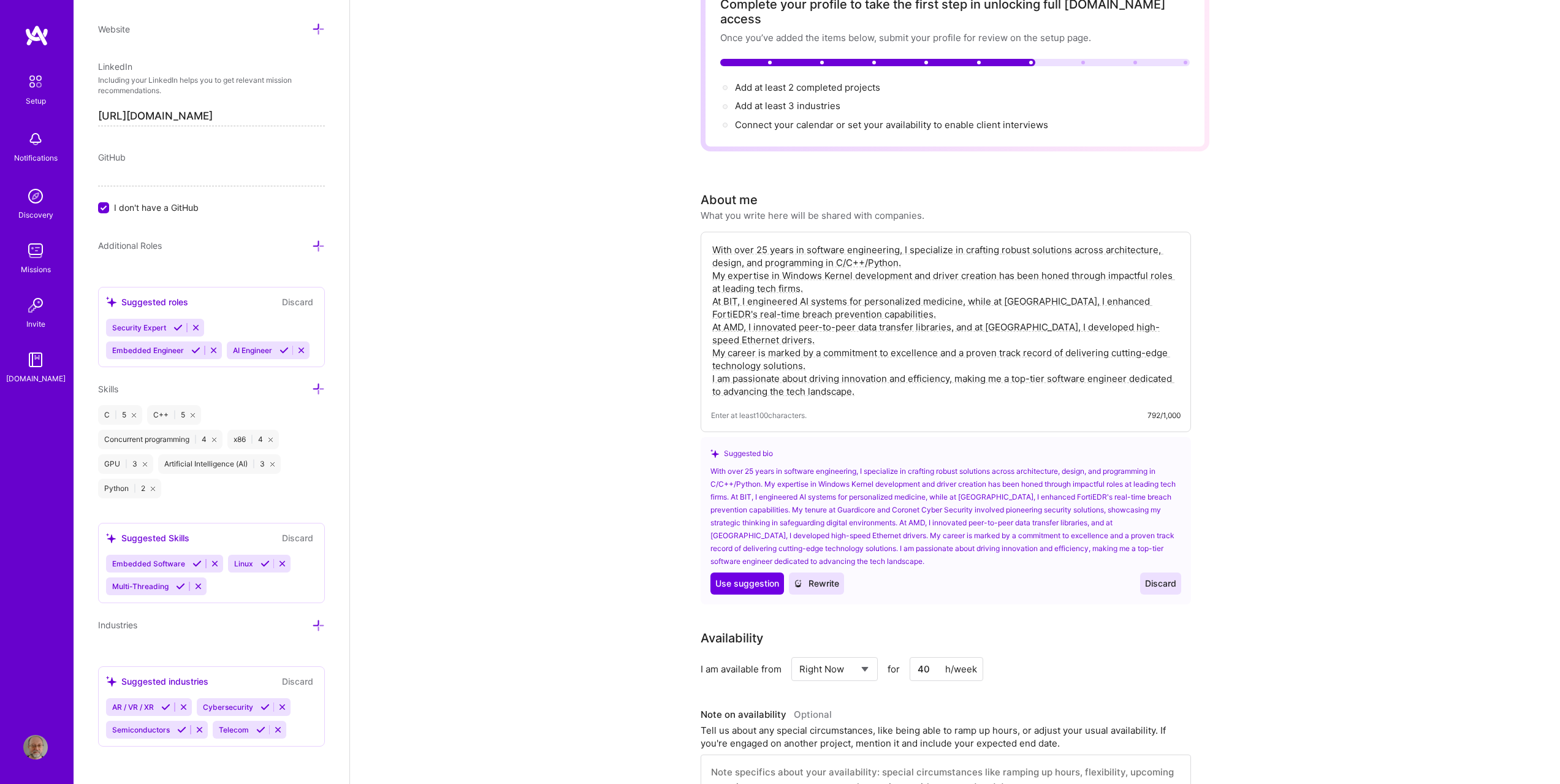
scroll to position [0, 0]
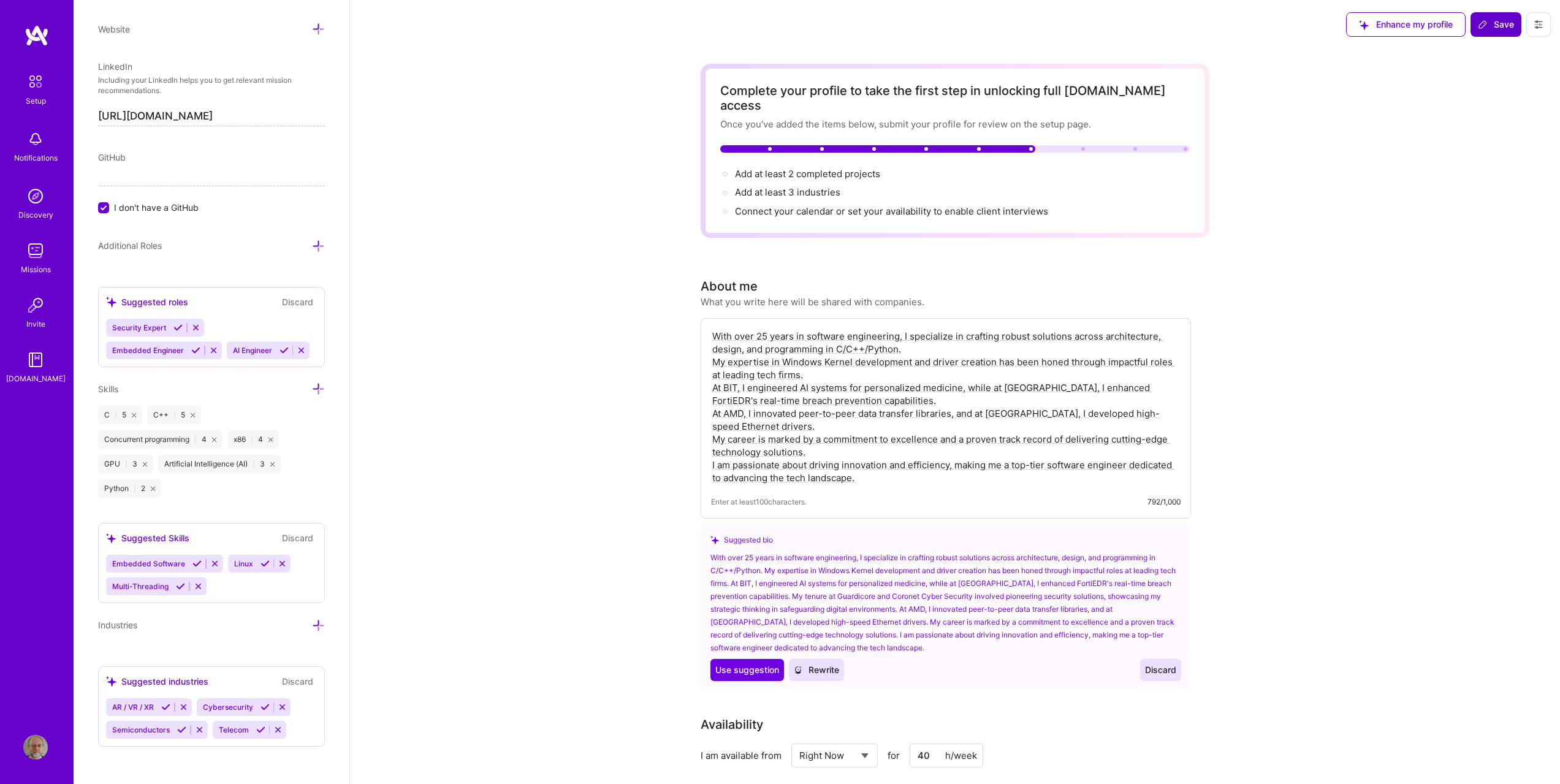
click at [1499, 28] on span "Save" at bounding box center [1496, 24] width 36 height 12
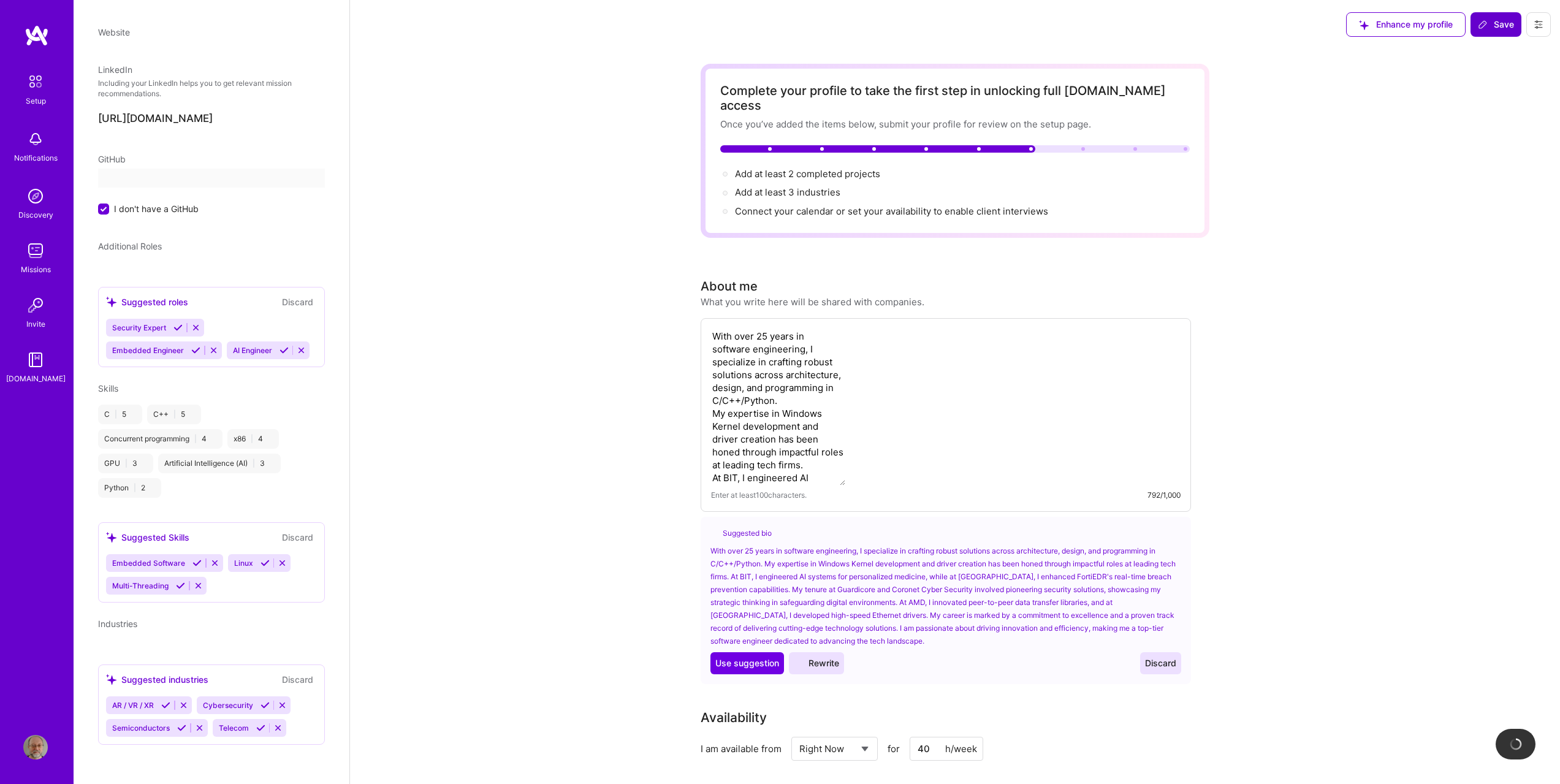
scroll to position [185, 0]
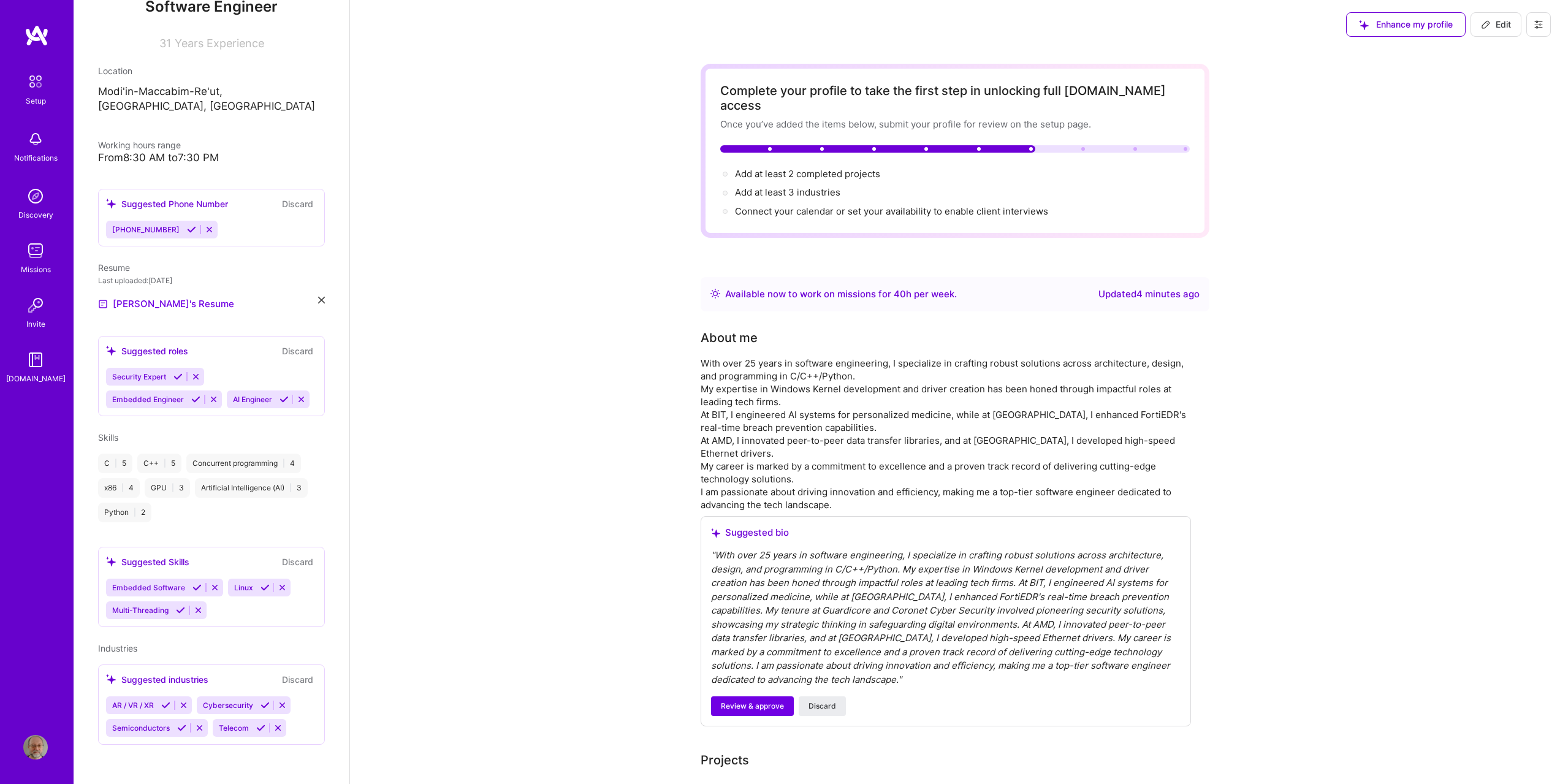
click at [727, 188] on div at bounding box center [725, 193] width 10 height 10
